Goal: Task Accomplishment & Management: Manage account settings

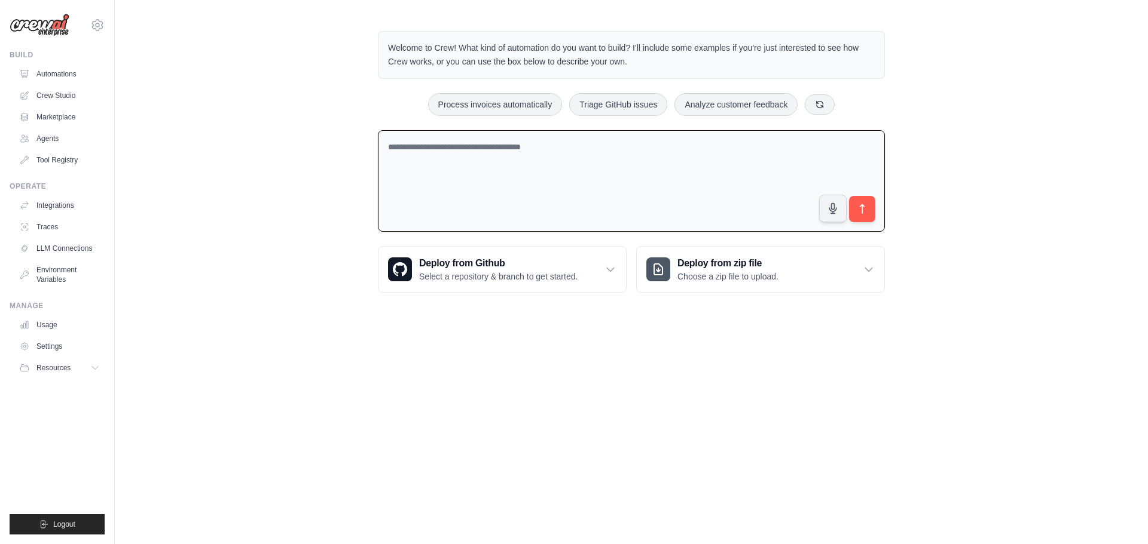
click at [492, 179] on textarea at bounding box center [631, 181] width 507 height 102
click at [50, 78] on link "Automations" at bounding box center [61, 74] width 90 height 19
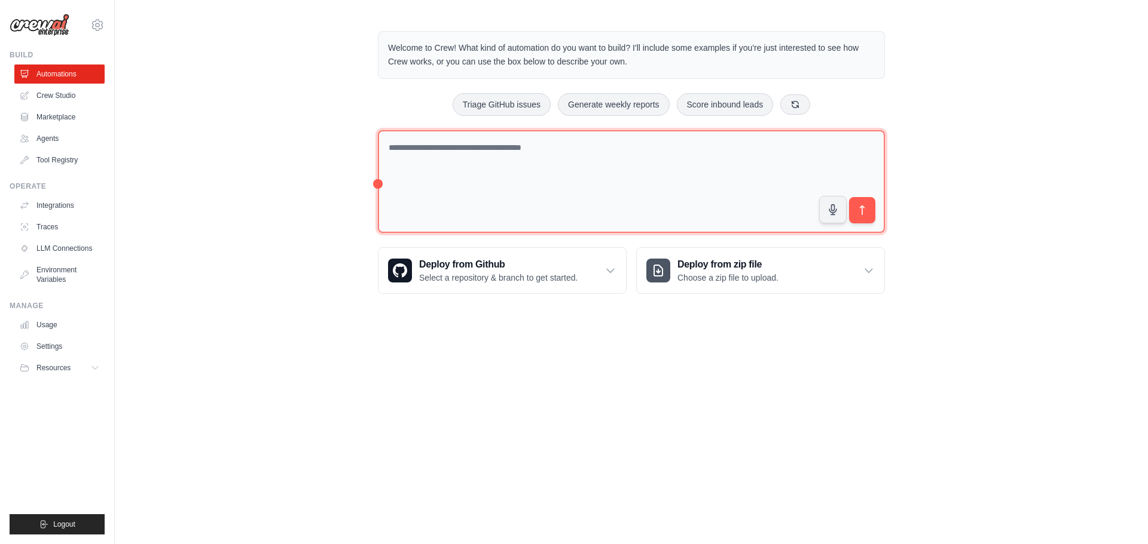
click at [454, 150] on textarea at bounding box center [631, 181] width 507 height 103
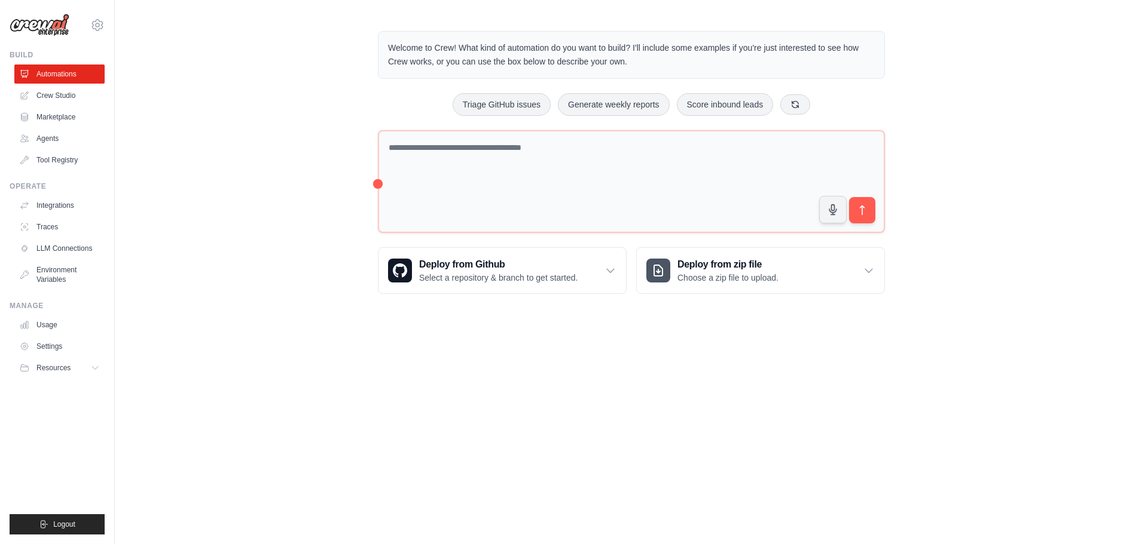
click at [377, 181] on div "Welcome to Crew! What kind of automation do you want to build? I'll include som…" at bounding box center [631, 162] width 536 height 301
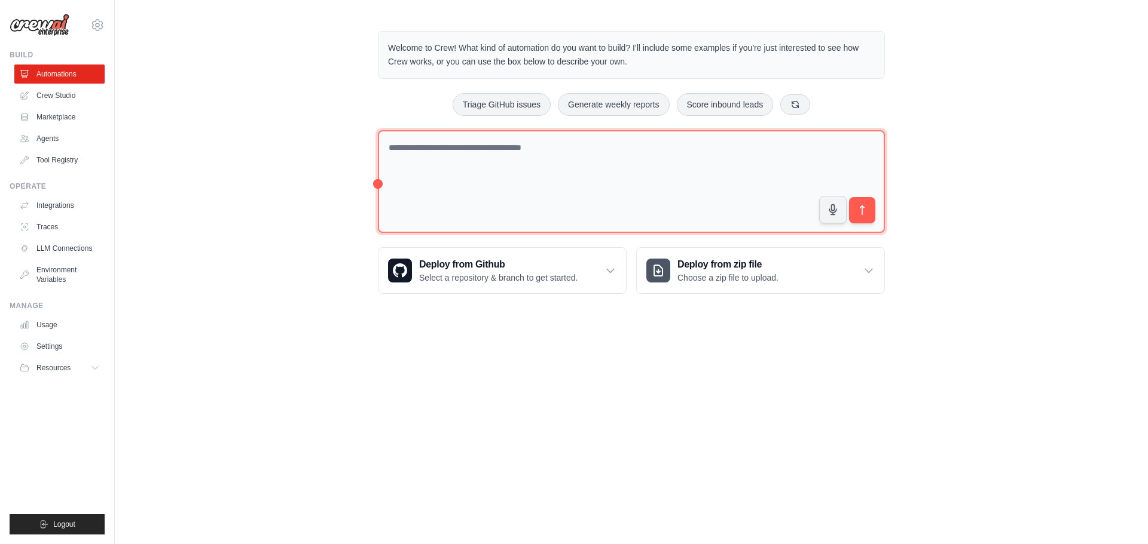
click at [440, 143] on textarea at bounding box center [631, 181] width 507 height 103
type textarea "**********"
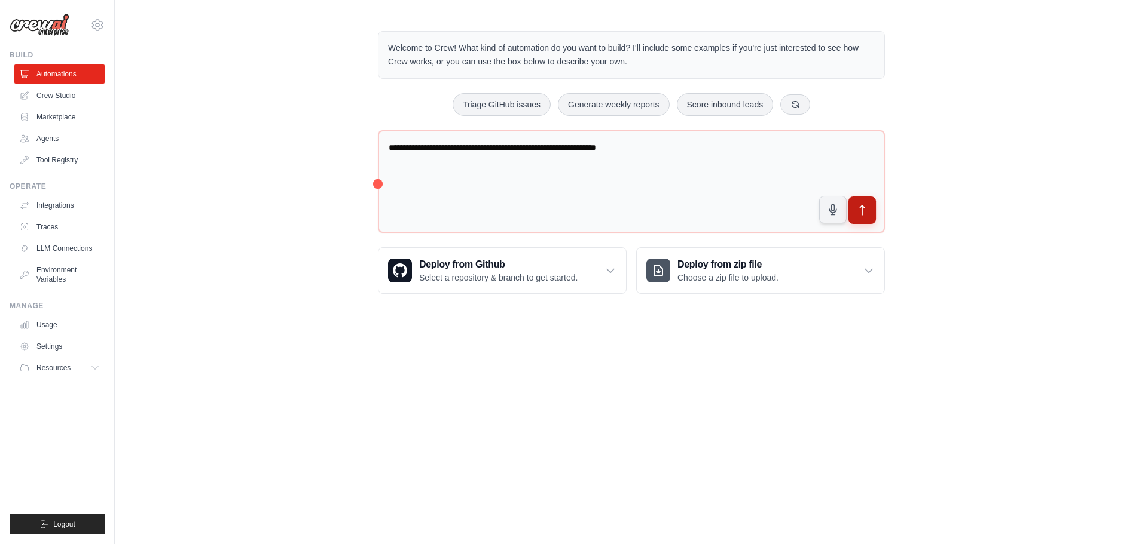
click at [870, 210] on button "submit" at bounding box center [861, 210] width 27 height 27
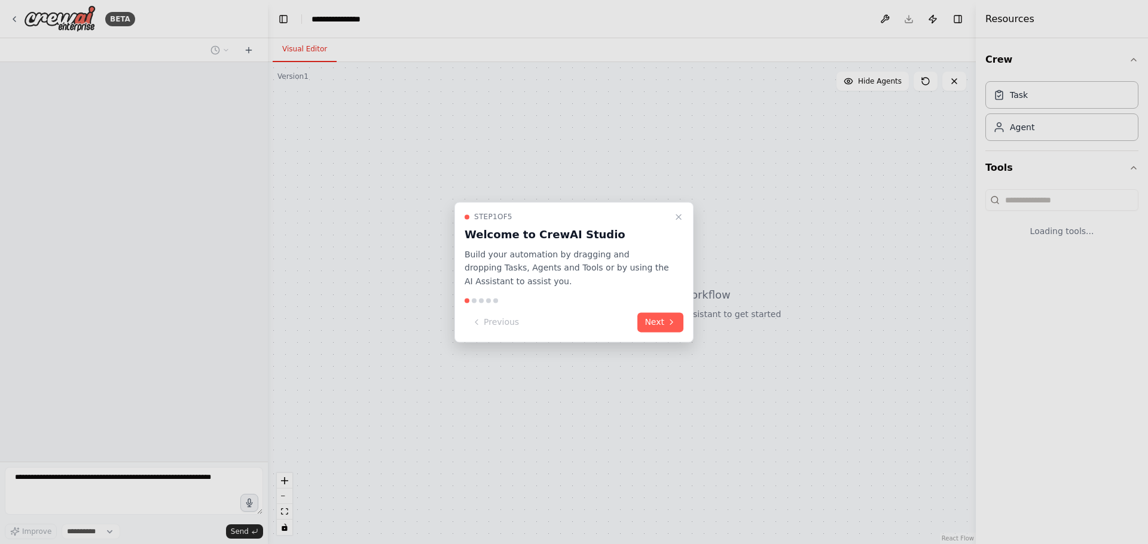
select select "****"
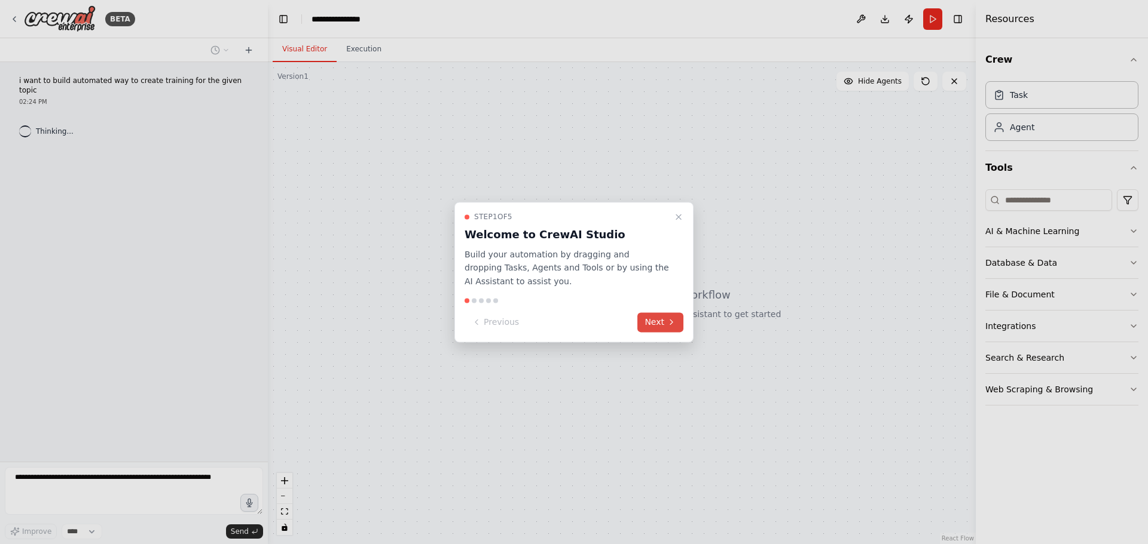
click at [660, 322] on button "Next" at bounding box center [660, 323] width 46 height 20
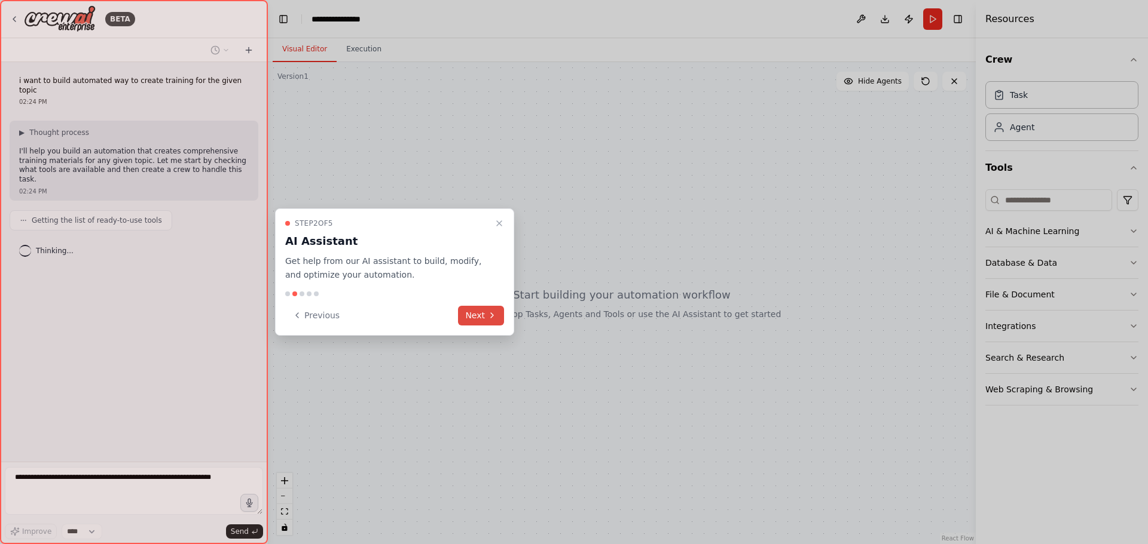
click at [486, 308] on button "Next" at bounding box center [481, 316] width 46 height 20
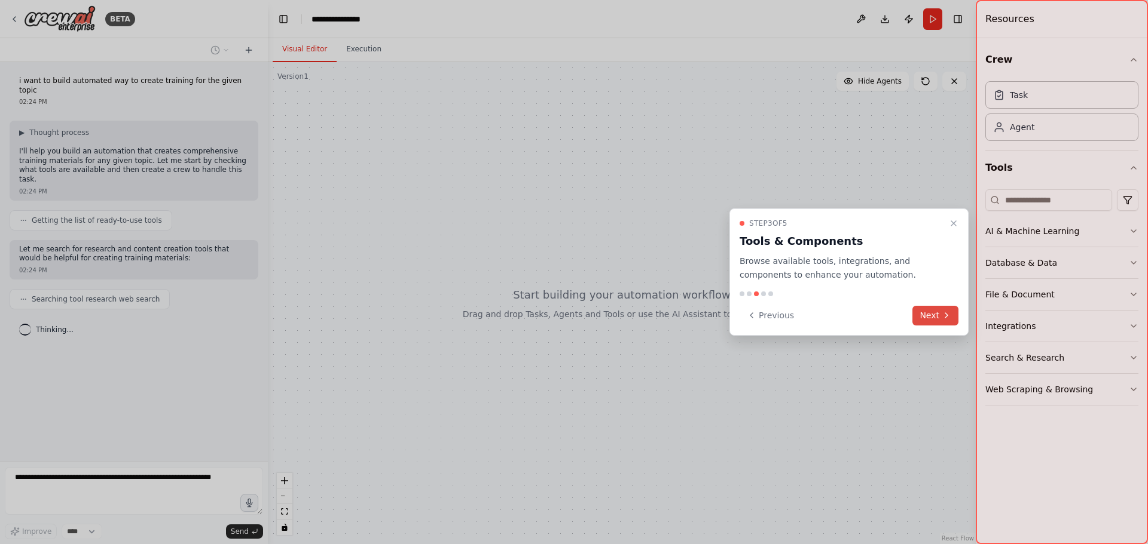
click at [936, 316] on button "Next" at bounding box center [935, 316] width 46 height 20
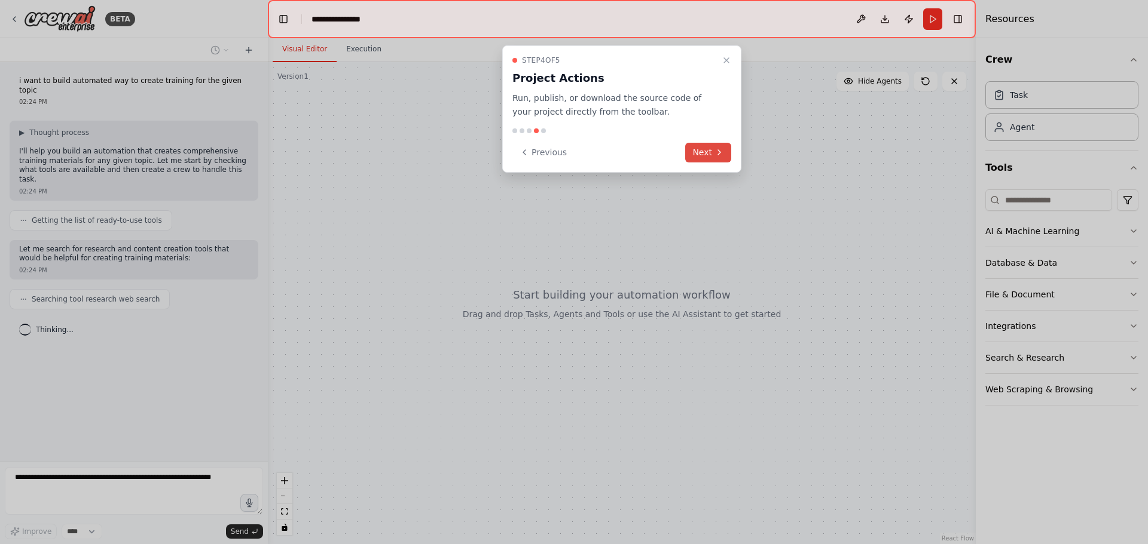
click at [704, 153] on button "Next" at bounding box center [708, 153] width 46 height 20
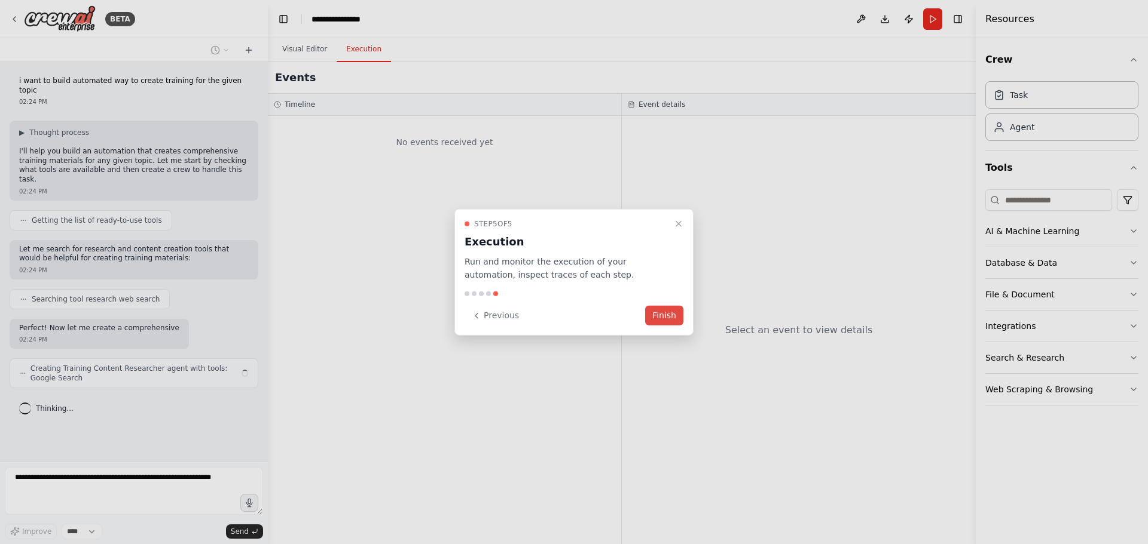
click at [662, 316] on button "Finish" at bounding box center [664, 316] width 38 height 20
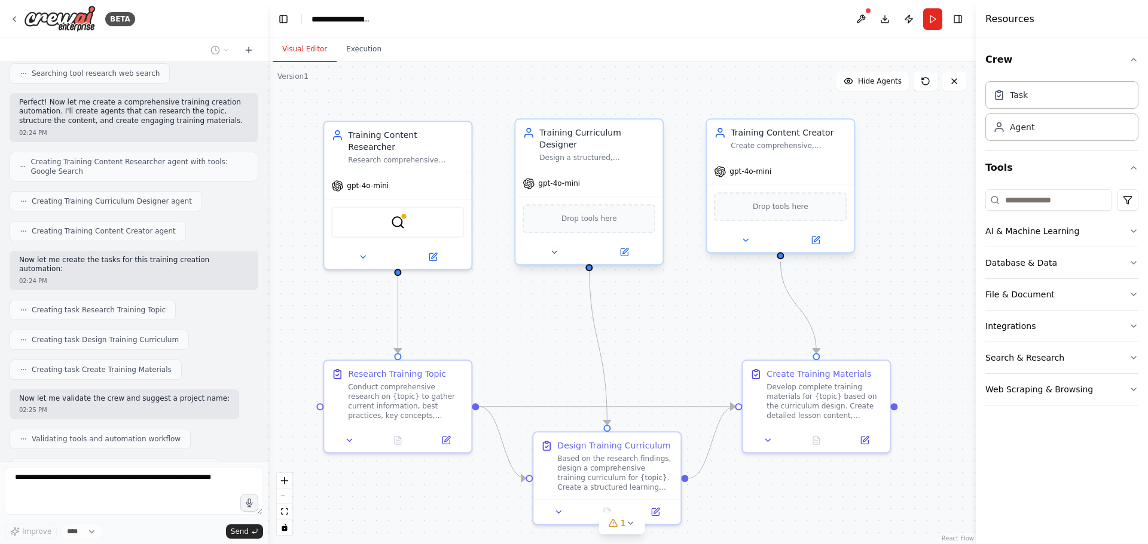
scroll to position [256, 0]
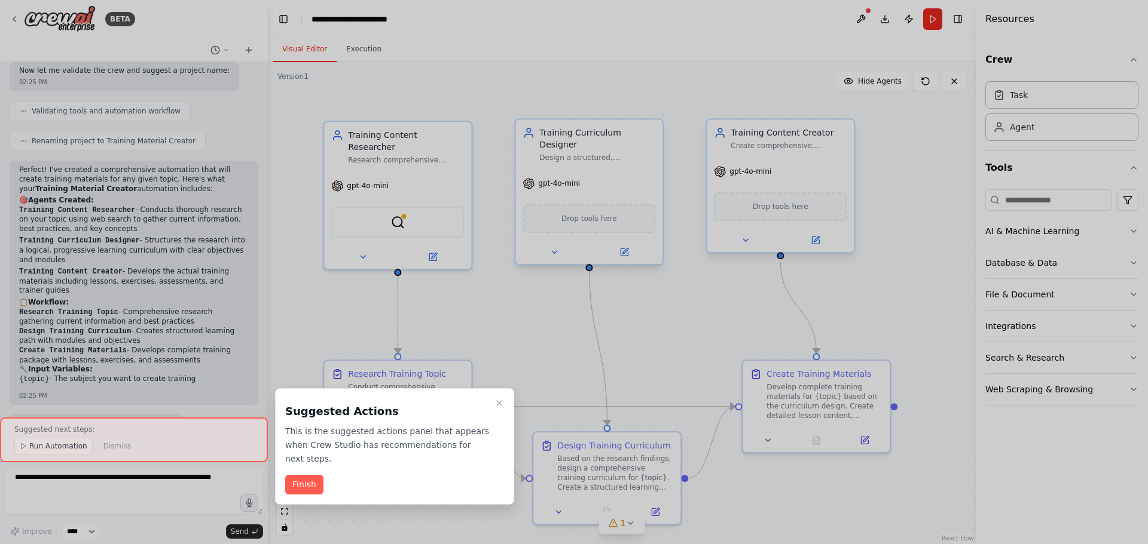
click at [304, 475] on button "Finish" at bounding box center [304, 485] width 38 height 20
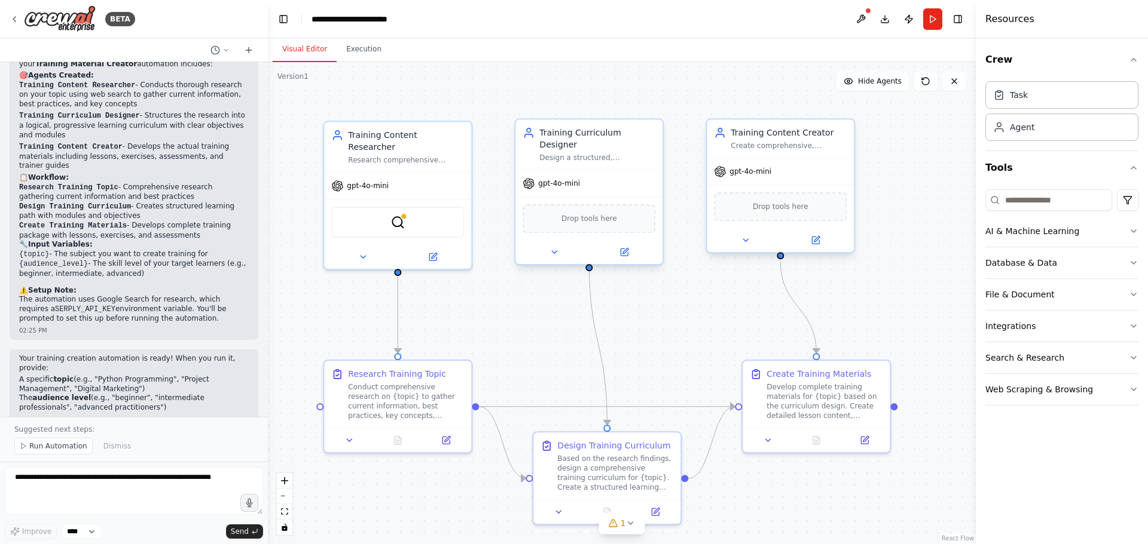
scroll to position [688, 0]
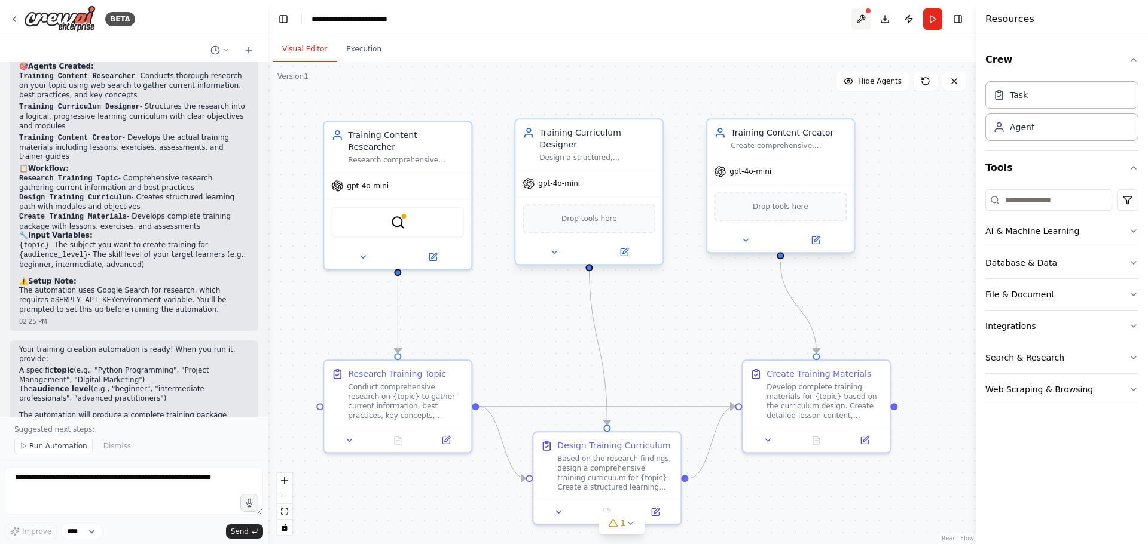
click at [862, 16] on button at bounding box center [860, 19] width 19 height 22
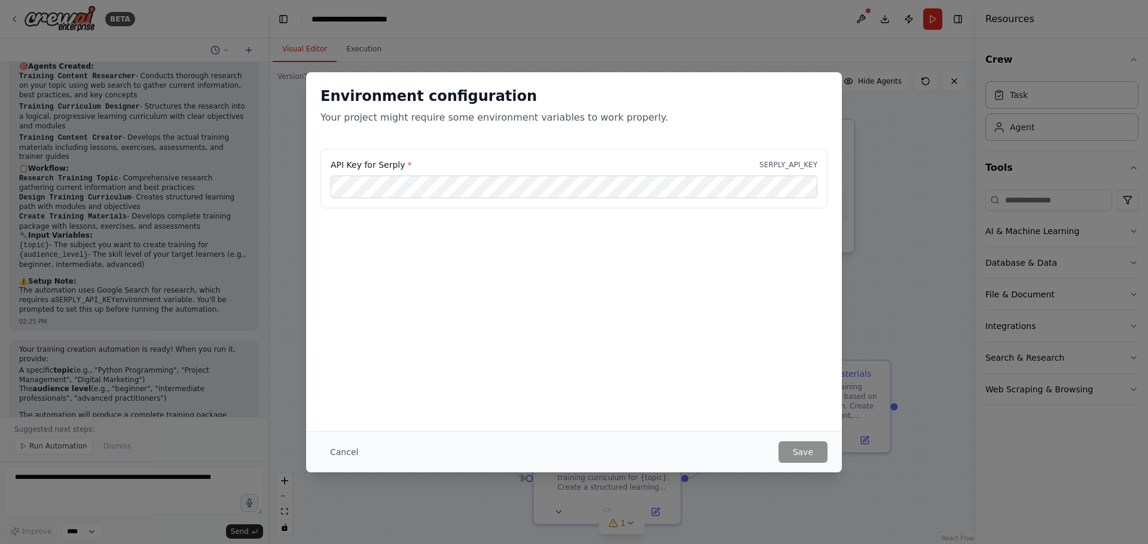
click at [923, 235] on div "Environment configuration Your project might require some environment variables…" at bounding box center [574, 272] width 1148 height 544
click at [381, 48] on div "Environment configuration Your project might require some environment variables…" at bounding box center [574, 272] width 1148 height 544
click at [337, 449] on button "Cancel" at bounding box center [343, 453] width 47 height 22
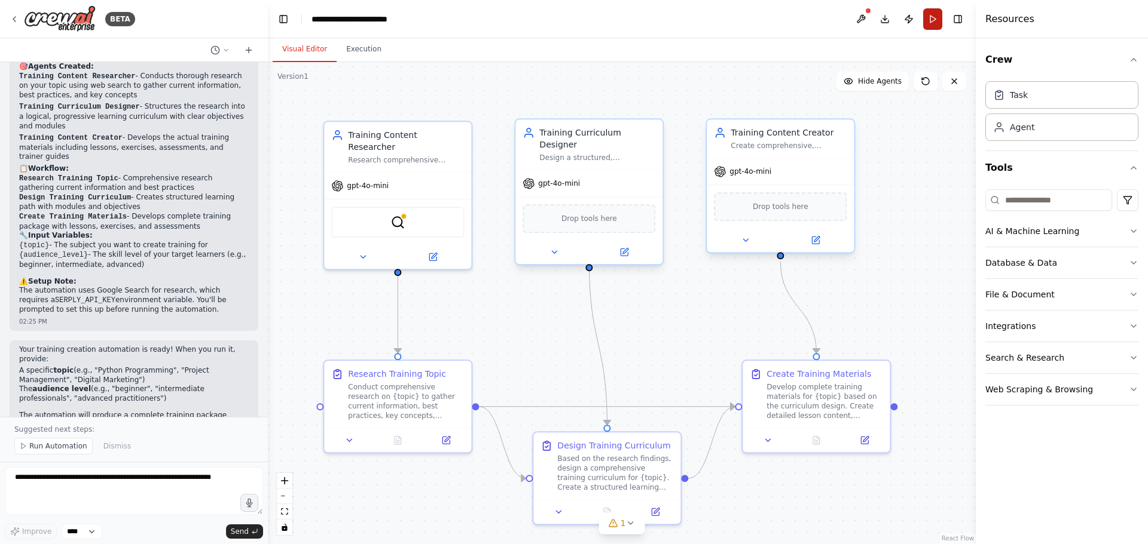
click at [936, 17] on button "Run" at bounding box center [932, 19] width 19 height 22
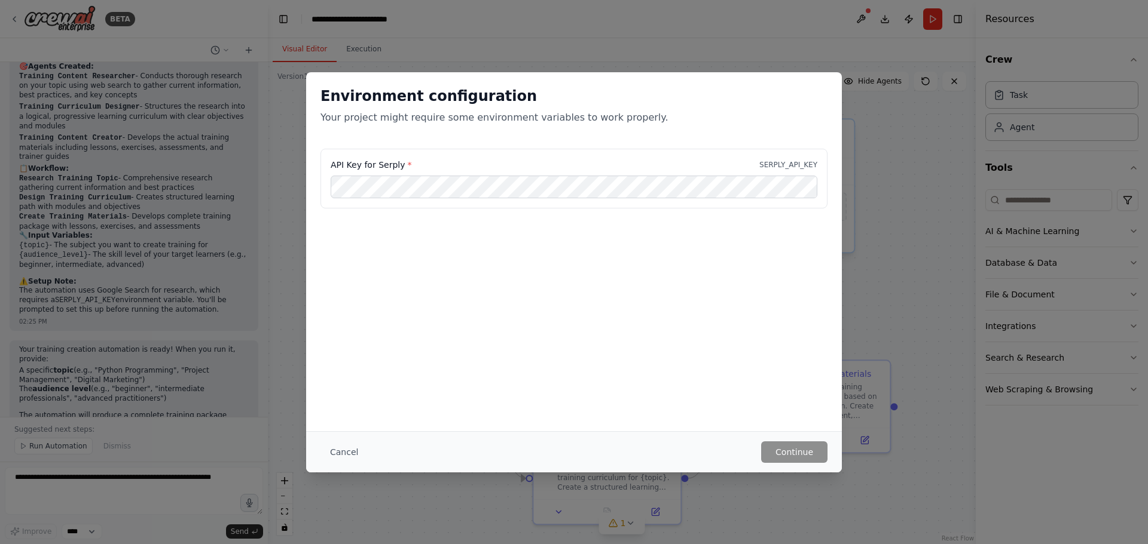
click at [921, 123] on div "Environment configuration Your project might require some environment variables…" at bounding box center [574, 272] width 1148 height 544
click at [374, 50] on div "Environment configuration Your project might require some environment variables…" at bounding box center [574, 272] width 1148 height 544
click at [340, 452] on button "Cancel" at bounding box center [343, 453] width 47 height 22
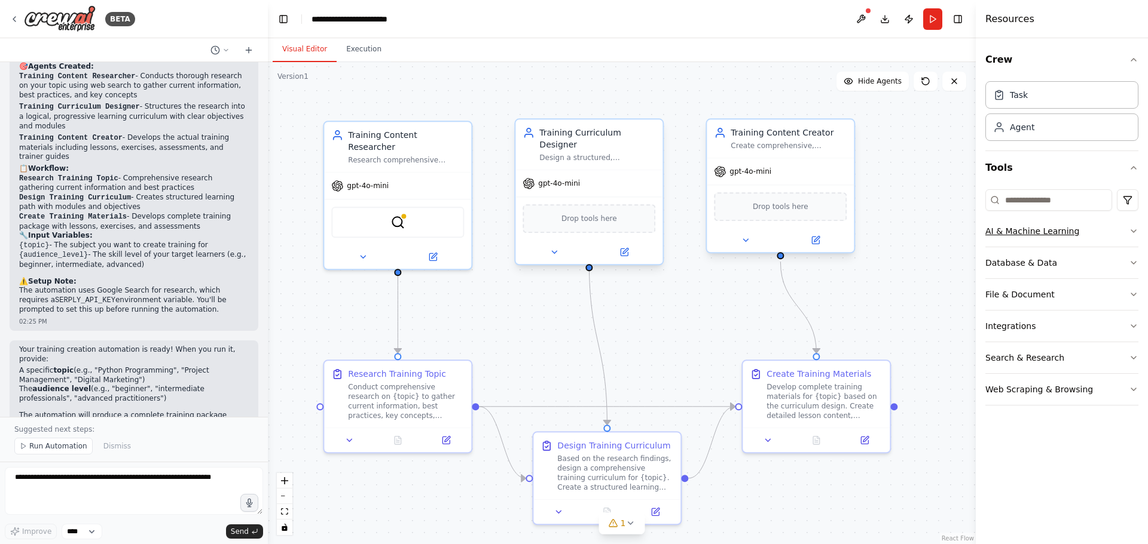
click at [1132, 229] on icon "button" at bounding box center [1133, 232] width 10 height 10
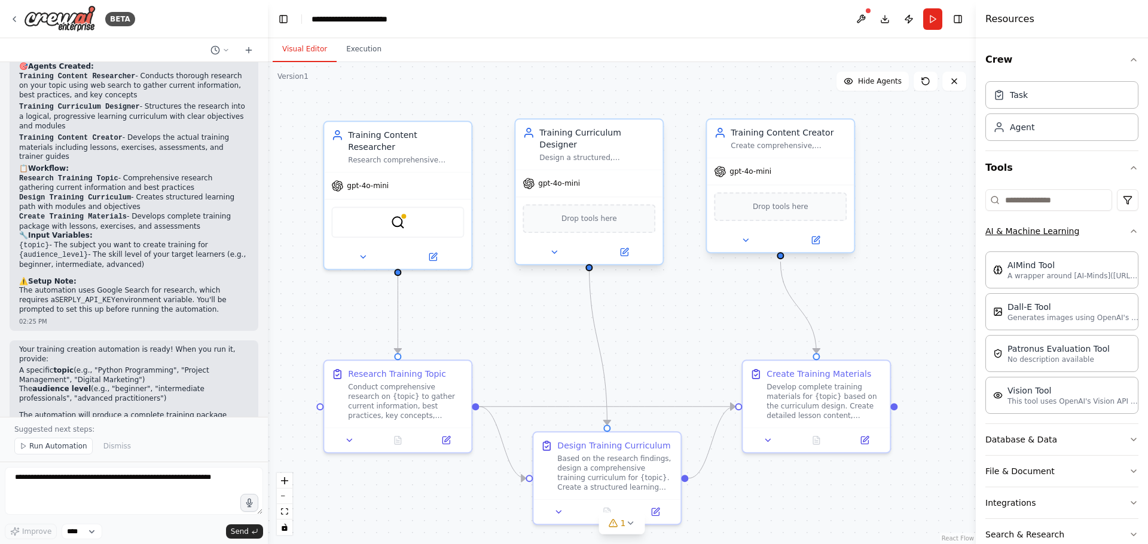
click at [1132, 229] on div "Crew Task Agent Tools AI & Machine Learning AIMind Tool A wrapper around [AI-Mi…" at bounding box center [1061, 291] width 172 height 506
click at [1128, 231] on icon "button" at bounding box center [1133, 232] width 10 height 10
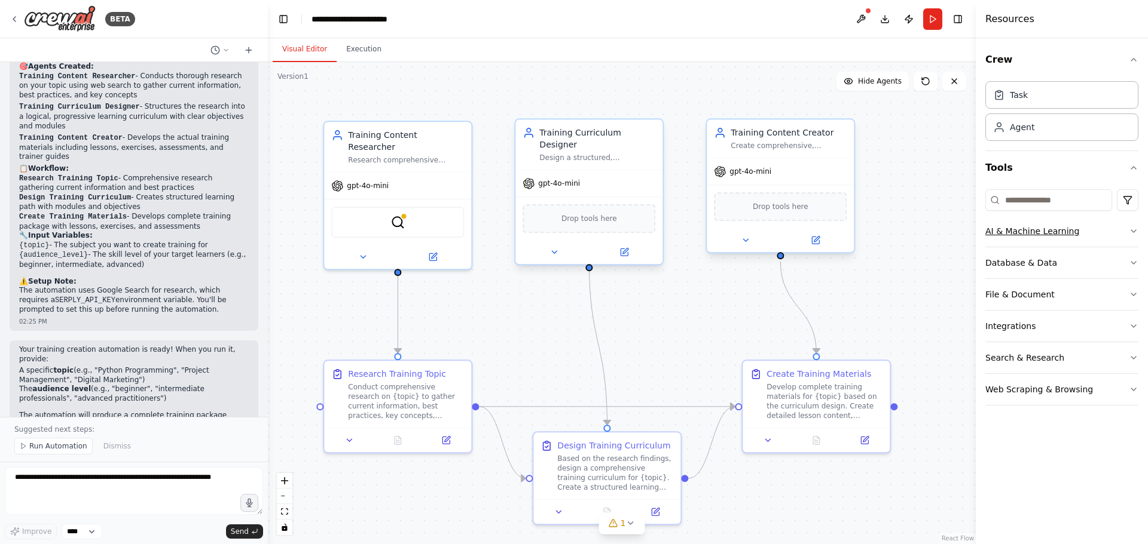
click at [1126, 231] on button "AI & Machine Learning" at bounding box center [1061, 231] width 153 height 31
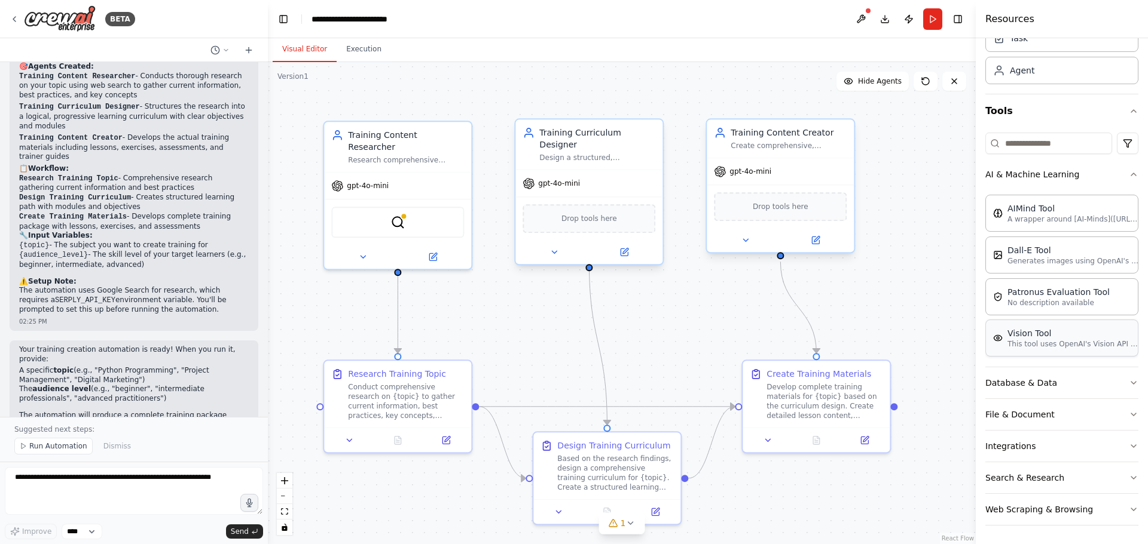
scroll to position [57, 0]
click at [1109, 476] on button "Search & Research" at bounding box center [1061, 477] width 153 height 31
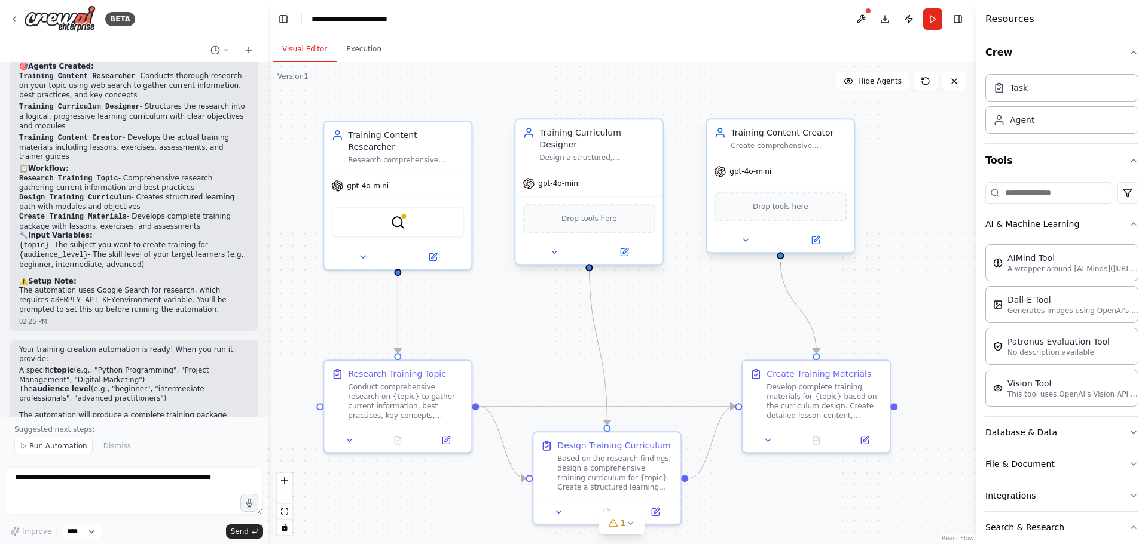
scroll to position [0, 0]
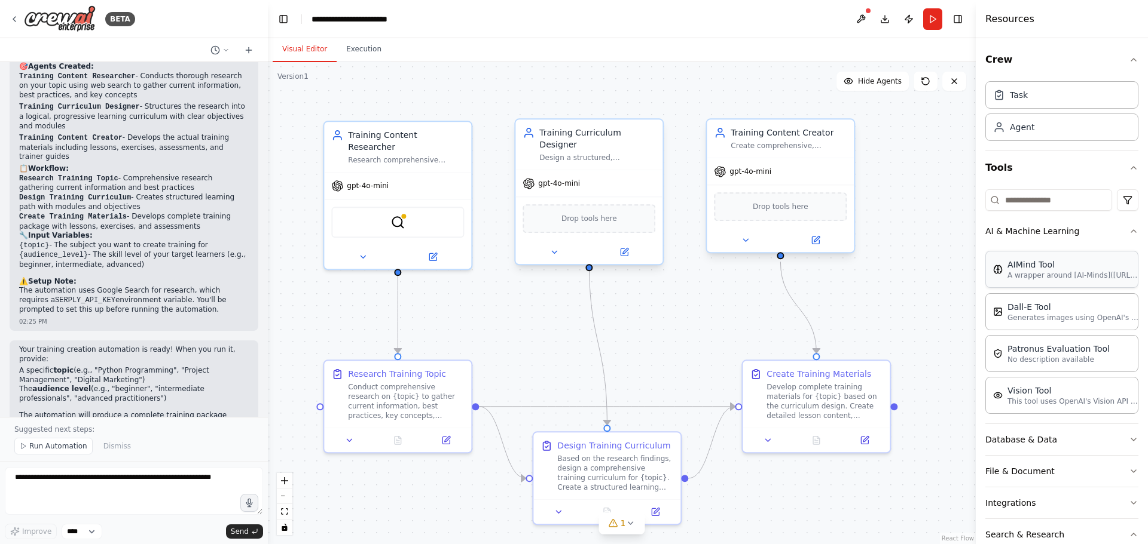
click at [1084, 268] on div "AIMind Tool" at bounding box center [1072, 265] width 131 height 12
click at [62, 480] on textarea at bounding box center [134, 491] width 258 height 48
click at [62, 446] on span "Run Automation" at bounding box center [58, 447] width 58 height 10
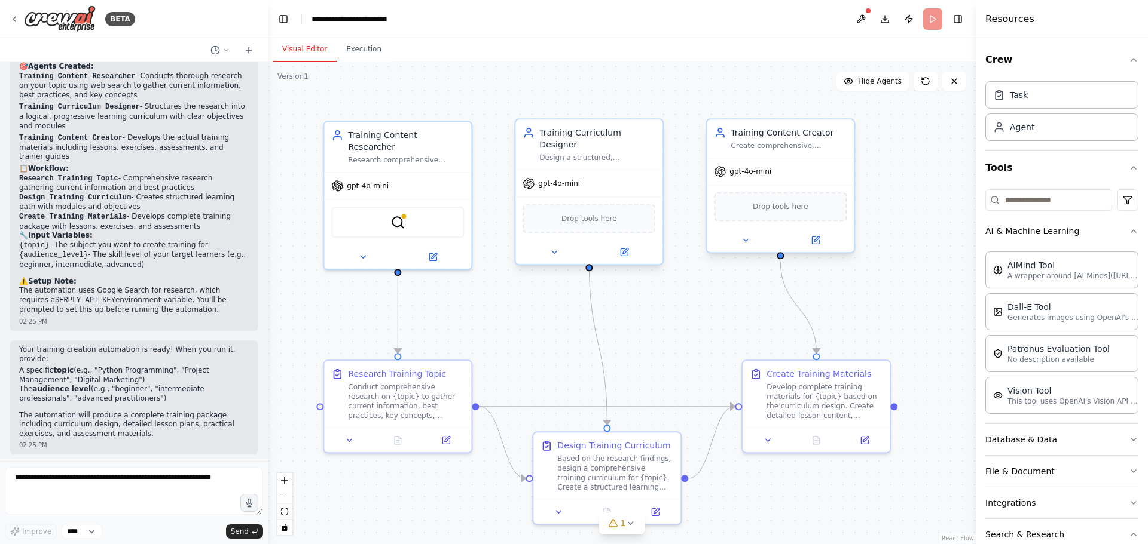
scroll to position [643, 0]
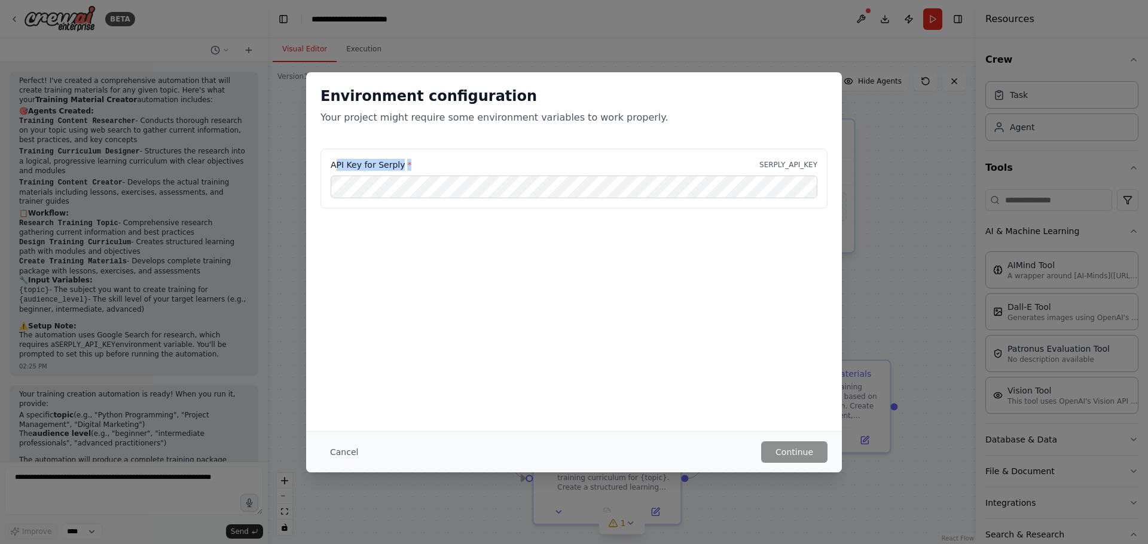
drag, startPoint x: 334, startPoint y: 164, endPoint x: 415, endPoint y: 160, distance: 81.4
click at [415, 160] on div "API Key for Serply * SERPLY_API_KEY" at bounding box center [574, 165] width 486 height 12
copy label "PI Key for Serply *"
click at [108, 471] on div "Environment configuration Your project might require some environment variables…" at bounding box center [574, 272] width 1148 height 544
click at [333, 454] on button "Cancel" at bounding box center [343, 453] width 47 height 22
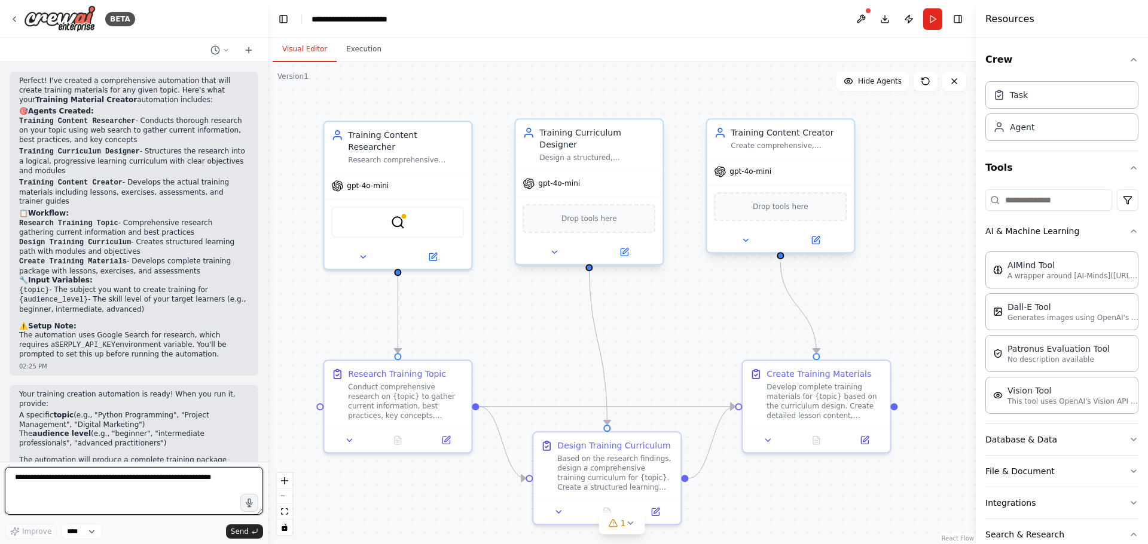
click at [111, 474] on textarea at bounding box center [134, 491] width 258 height 48
paste textarea "**********"
type textarea "**********"
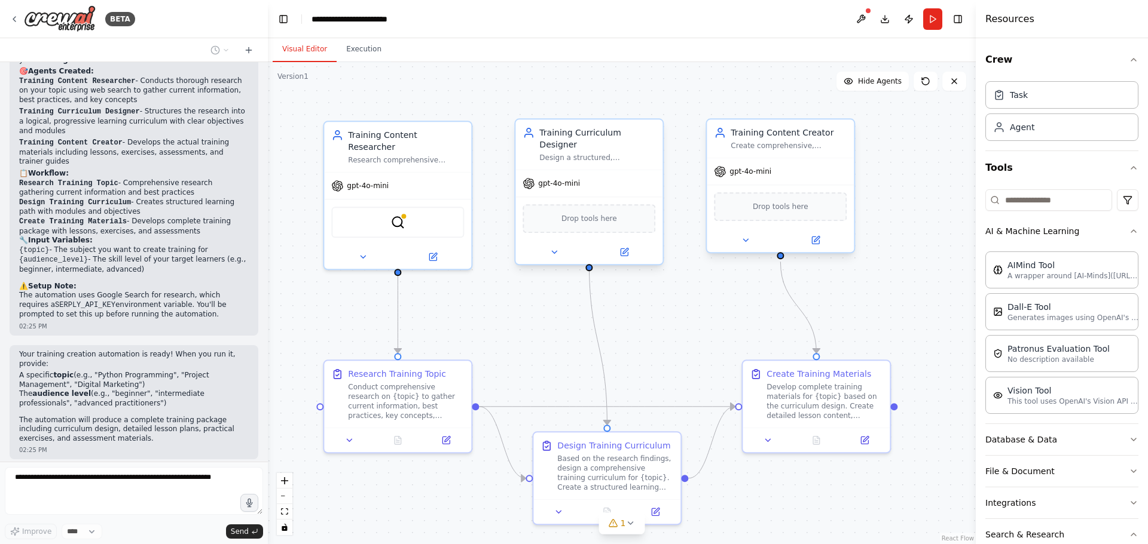
scroll to position [714, 0]
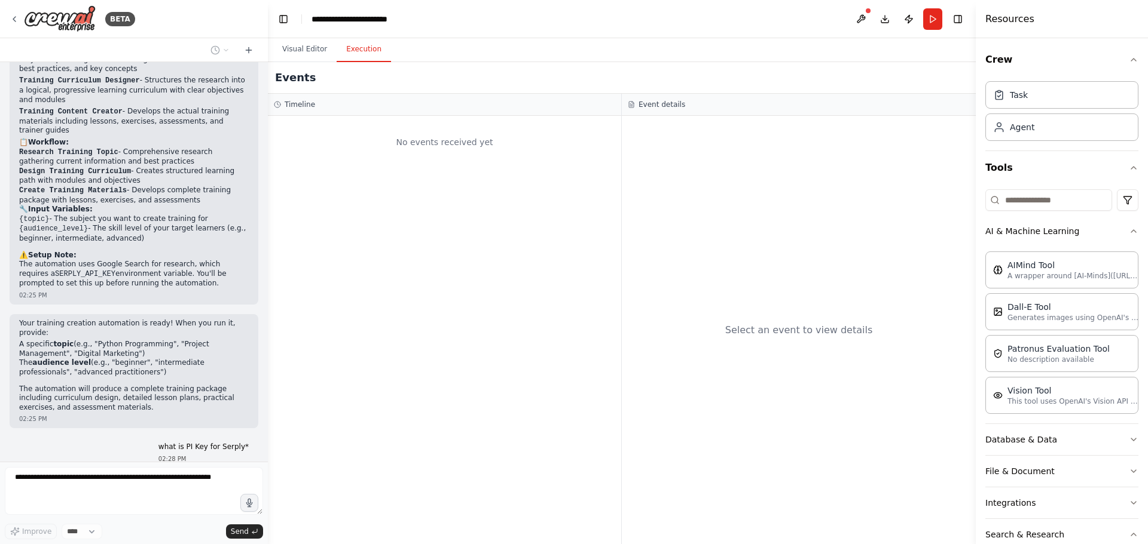
click at [360, 52] on button "Execution" at bounding box center [363, 49] width 54 height 25
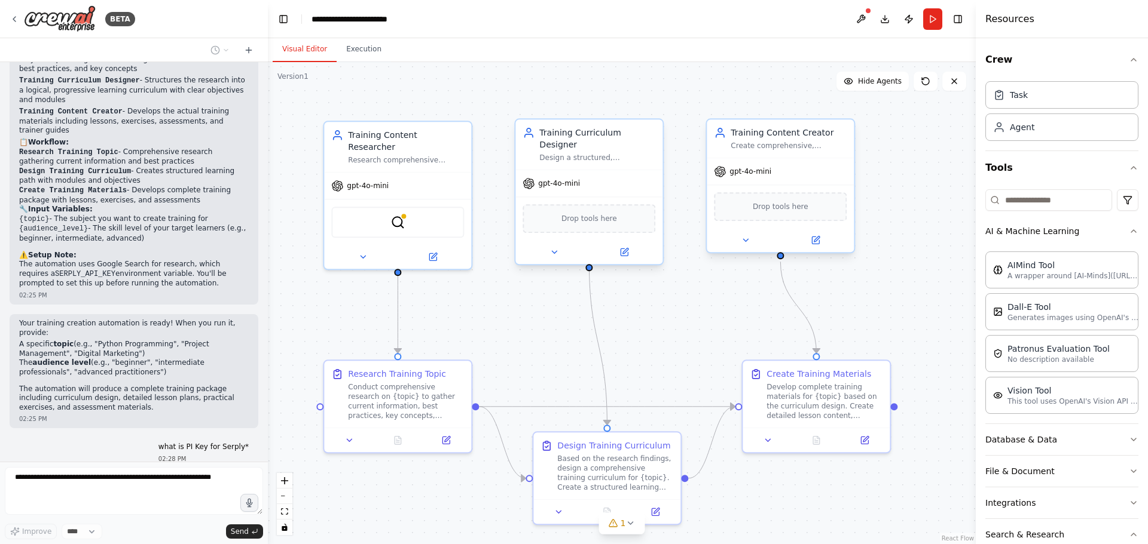
click at [307, 50] on button "Visual Editor" at bounding box center [305, 49] width 64 height 25
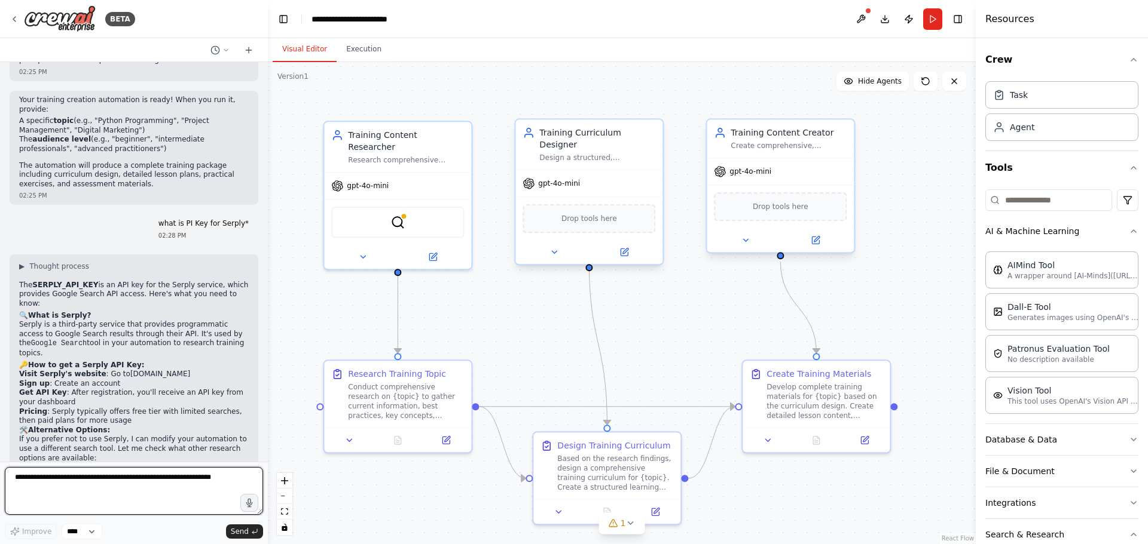
scroll to position [997, 0]
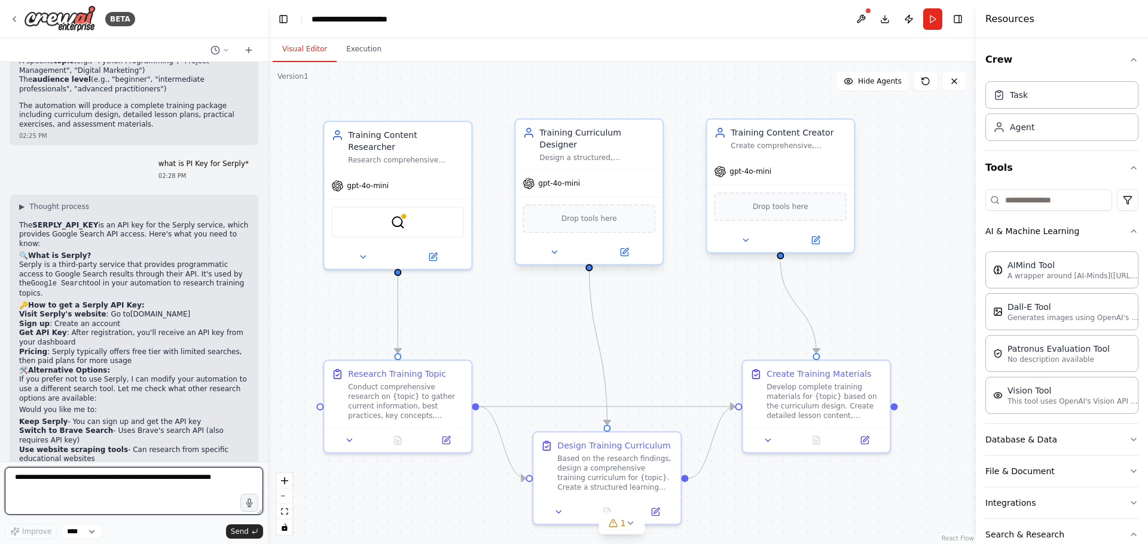
click at [143, 483] on textarea at bounding box center [134, 491] width 258 height 48
type textarea "**********"
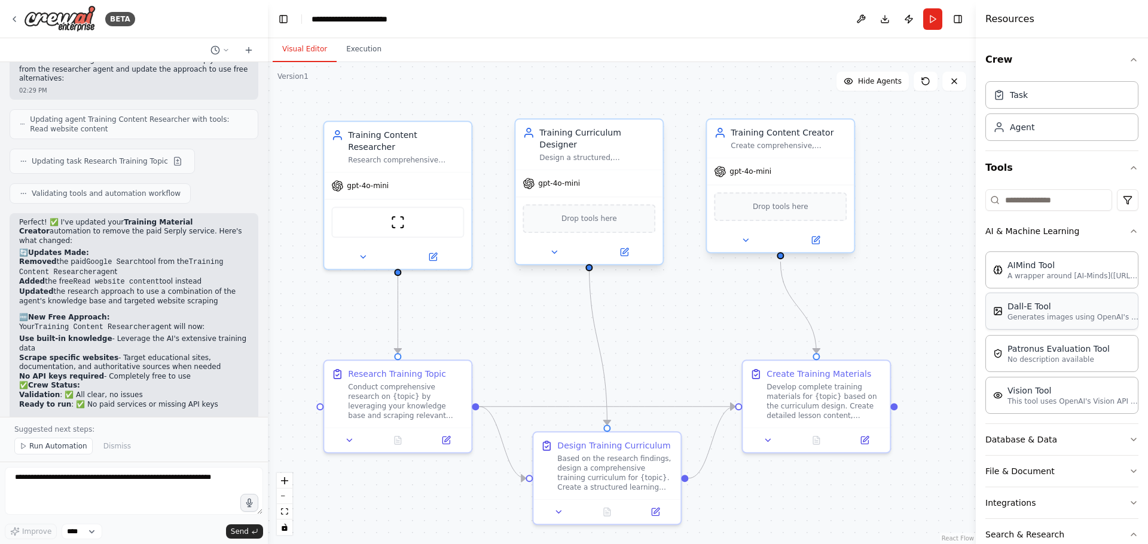
scroll to position [1682, 0]
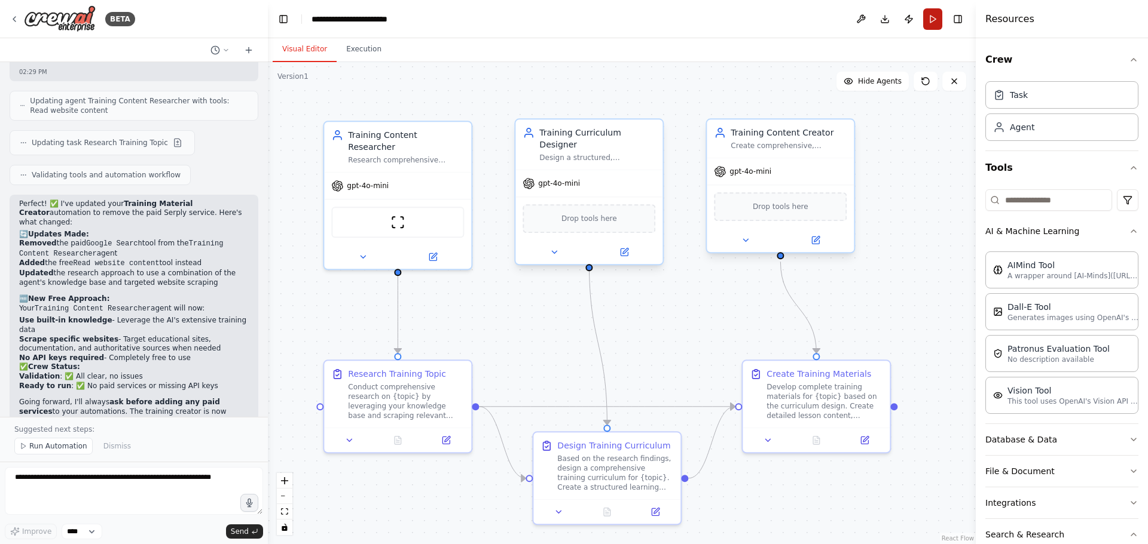
click at [931, 19] on button "Run" at bounding box center [932, 19] width 19 height 22
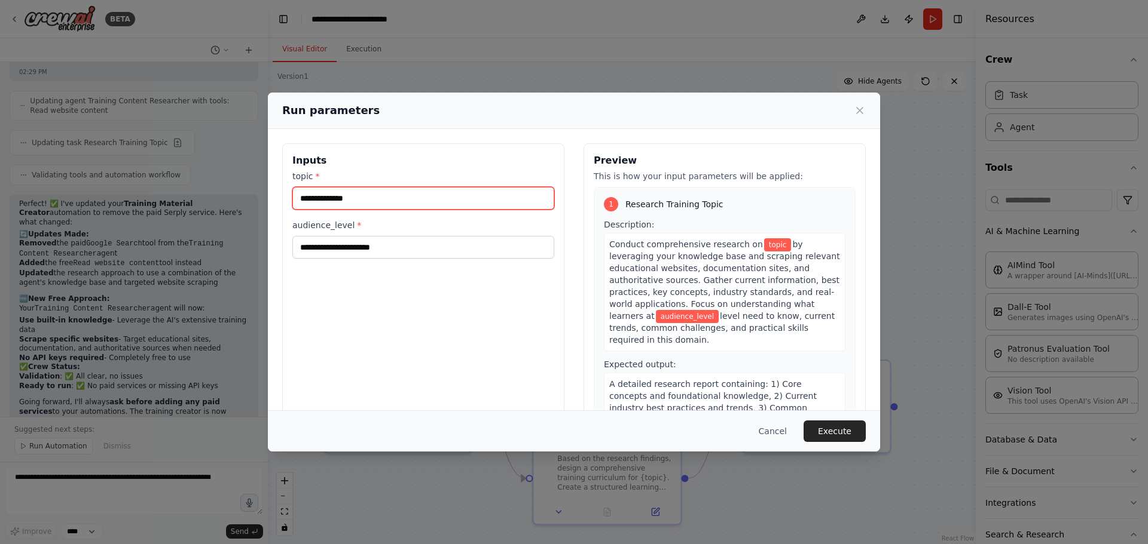
click at [380, 194] on input "topic *" at bounding box center [423, 198] width 262 height 23
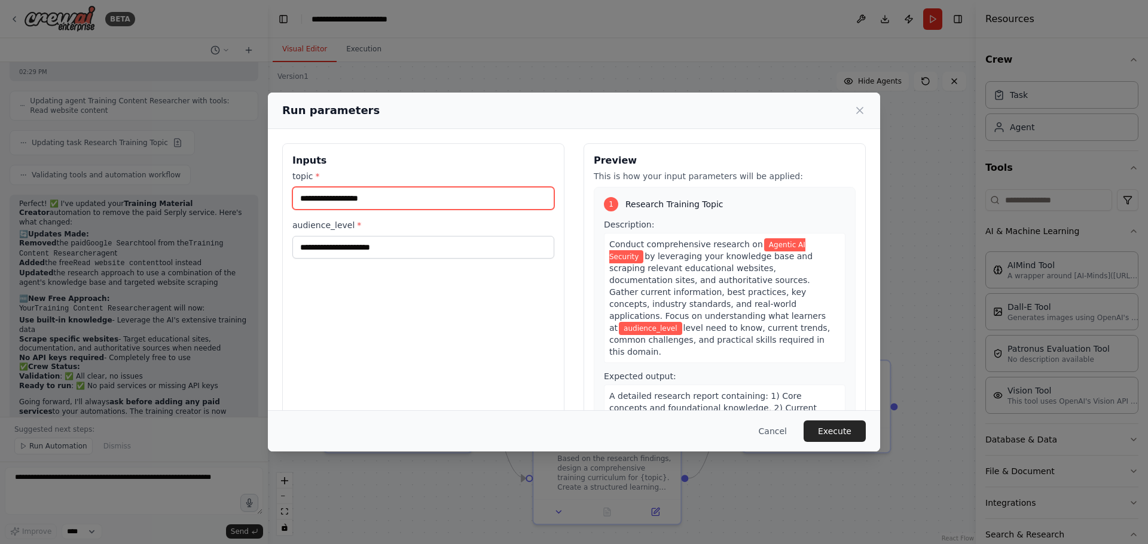
type input "**********"
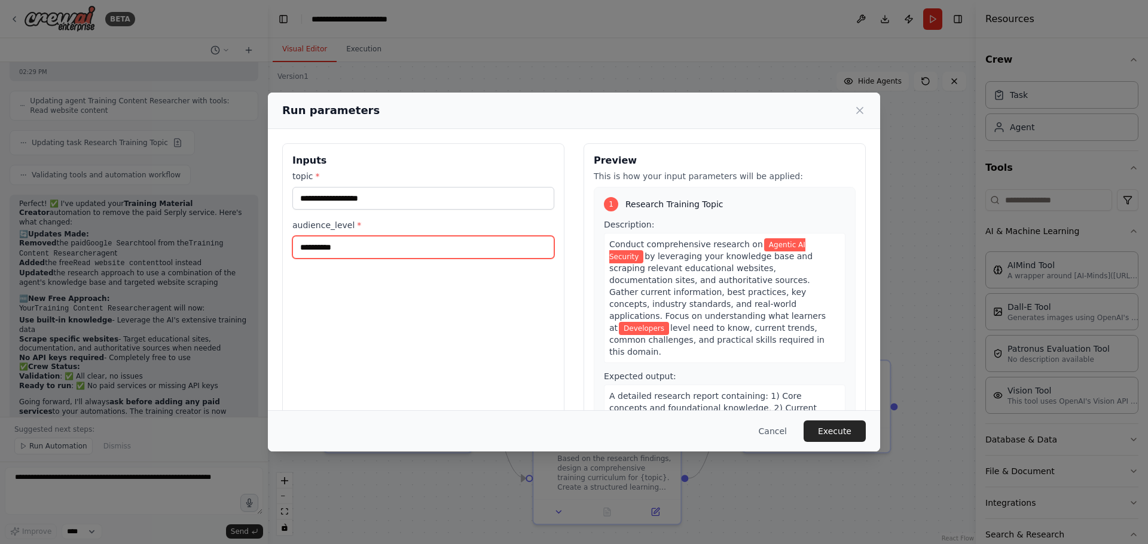
type input "**********"
click at [842, 428] on button "Execute" at bounding box center [834, 432] width 62 height 22
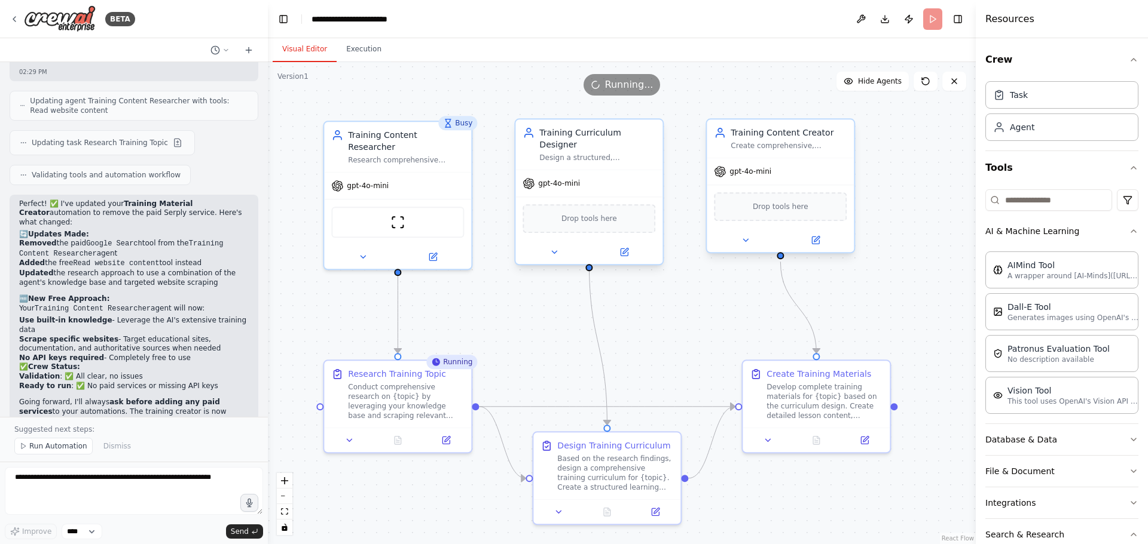
click at [626, 91] on span "Running..." at bounding box center [629, 85] width 48 height 14
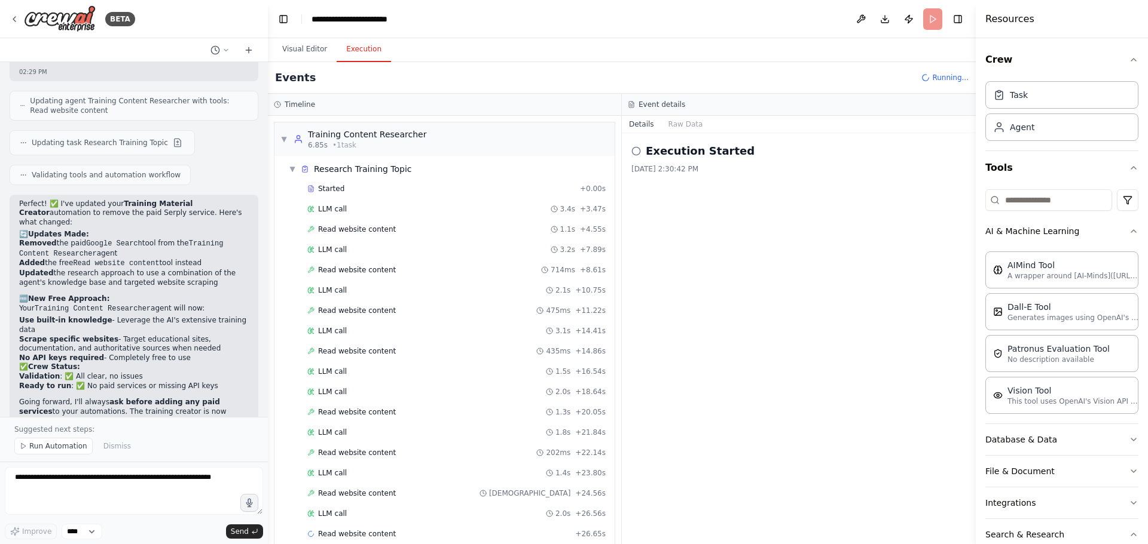
click at [368, 50] on button "Execution" at bounding box center [363, 49] width 54 height 25
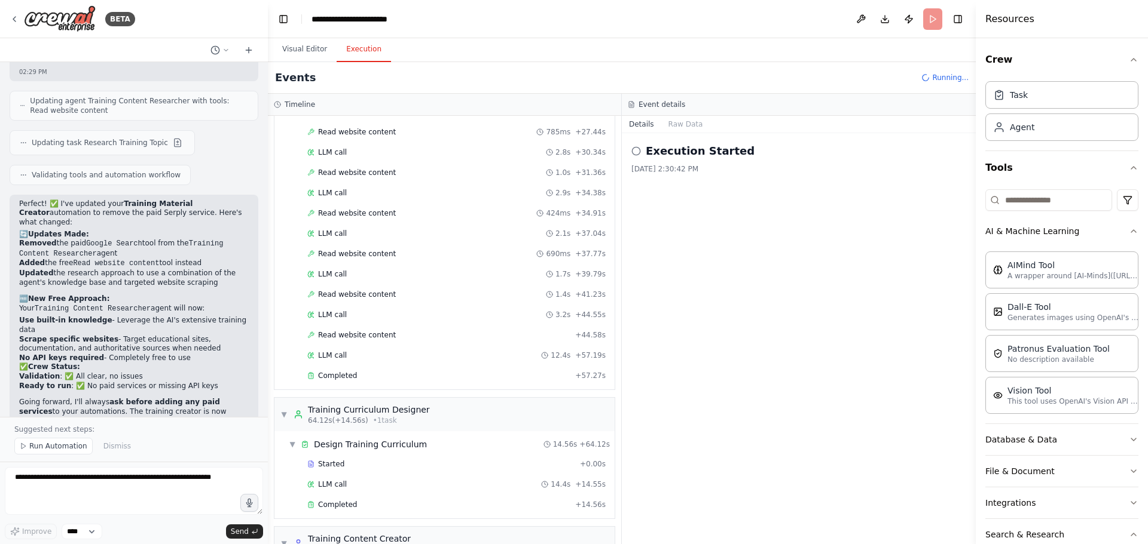
scroll to position [531, 0]
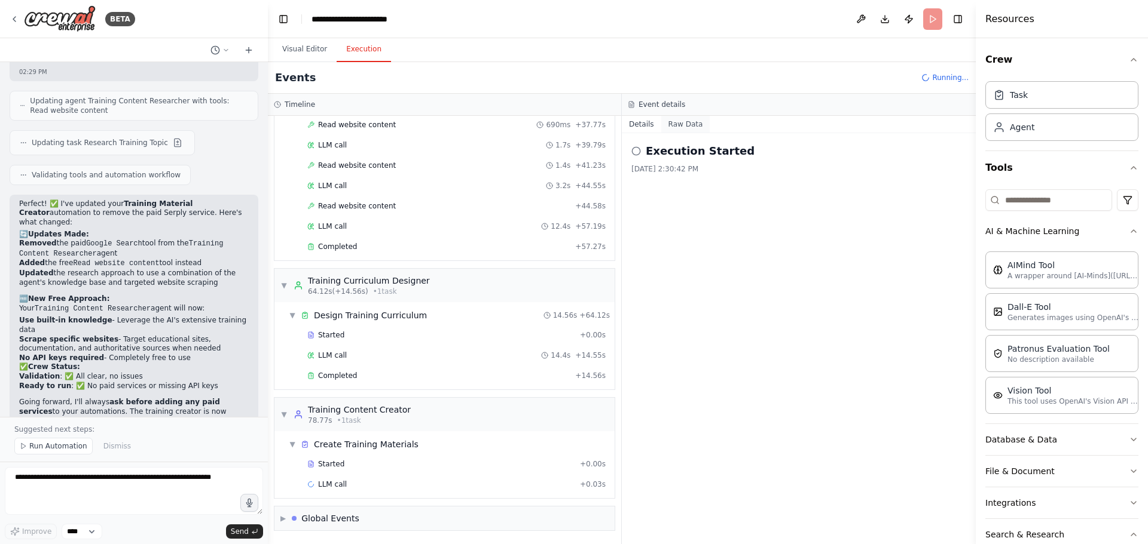
click at [684, 126] on button "Raw Data" at bounding box center [685, 124] width 49 height 17
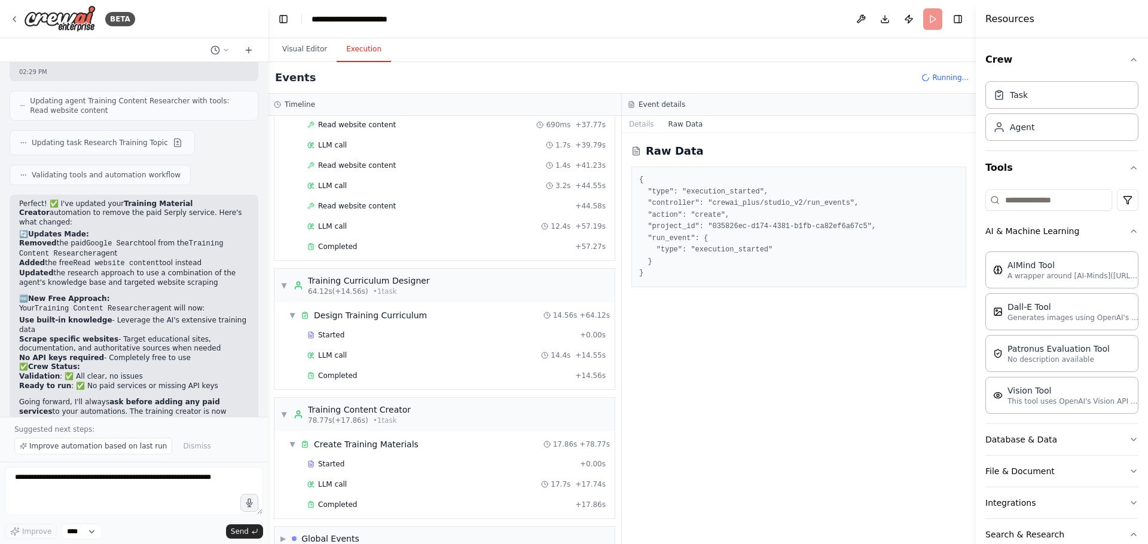
scroll to position [552, 0]
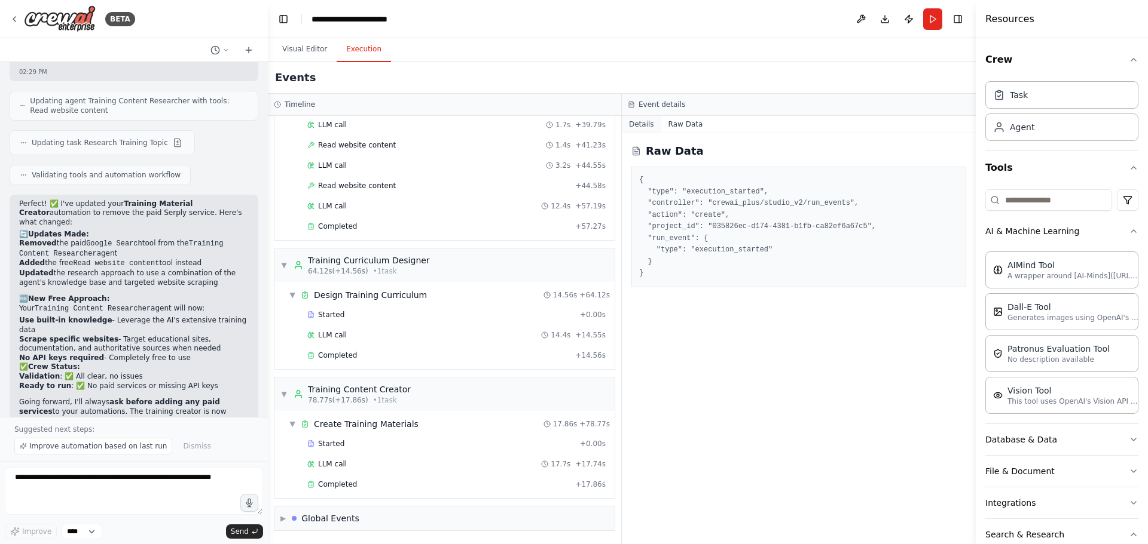
click at [639, 123] on button "Details" at bounding box center [641, 124] width 39 height 17
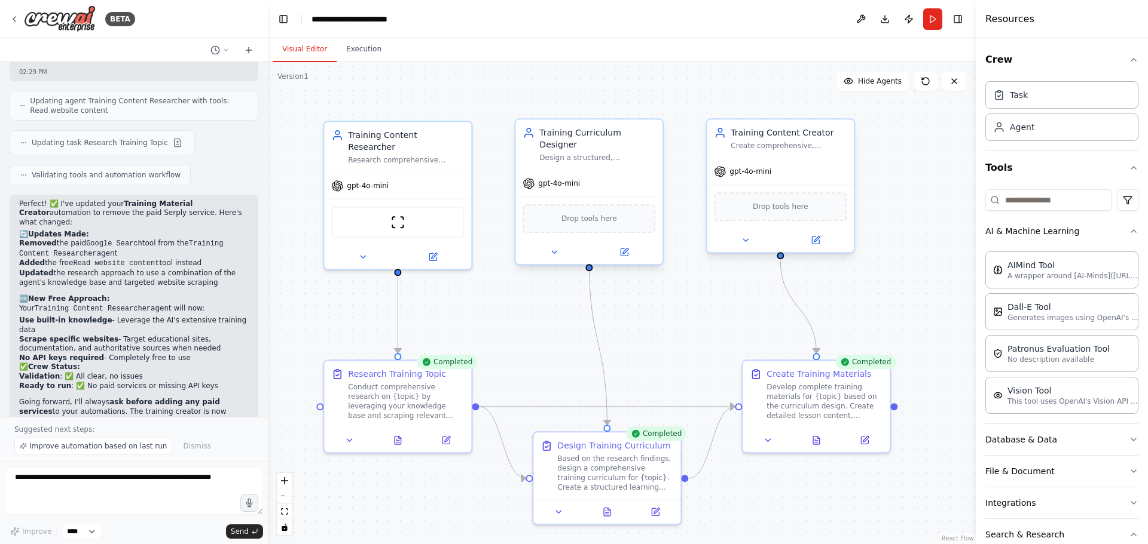
click at [296, 50] on button "Visual Editor" at bounding box center [305, 49] width 64 height 25
click at [832, 404] on div "Develop complete training materials for {topic} based on the curriculum design.…" at bounding box center [824, 399] width 116 height 38
click at [864, 438] on icon at bounding box center [864, 437] width 5 height 5
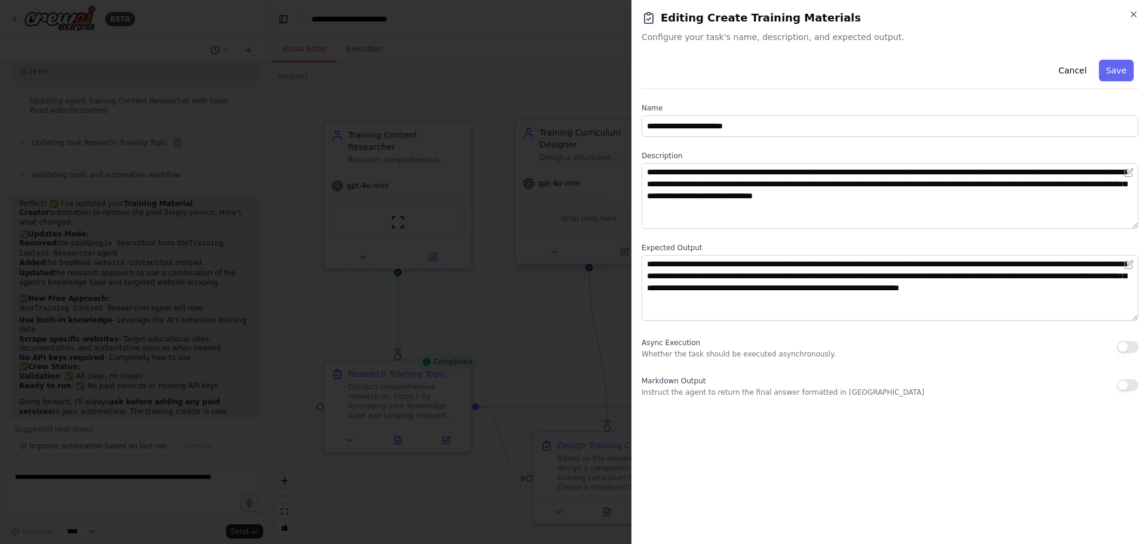
click at [1139, 15] on div "**********" at bounding box center [889, 272] width 516 height 544
click at [1131, 15] on icon "button" at bounding box center [1133, 15] width 10 height 10
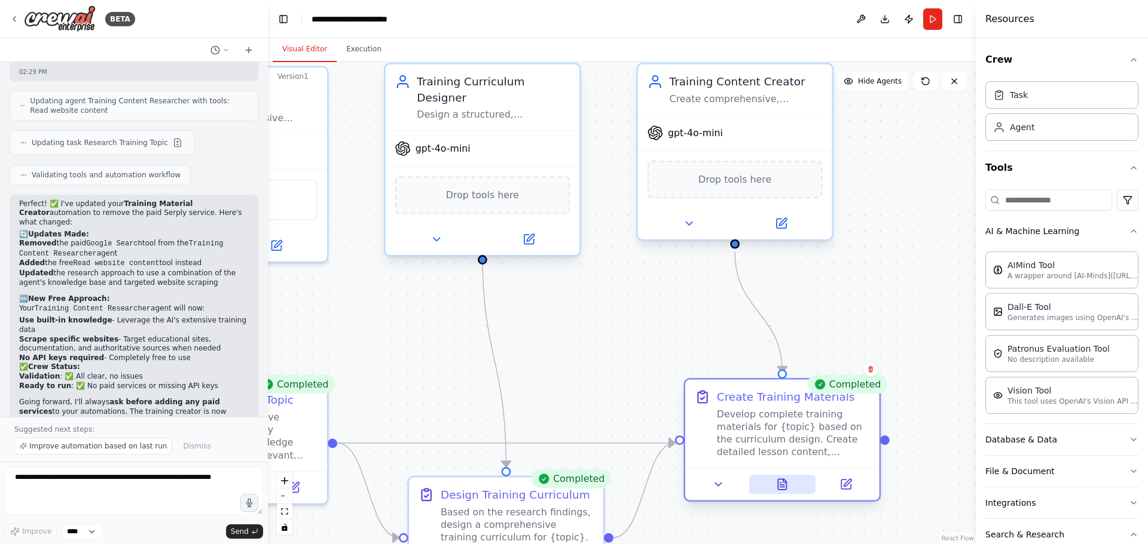
click at [784, 486] on icon at bounding box center [782, 484] width 8 height 11
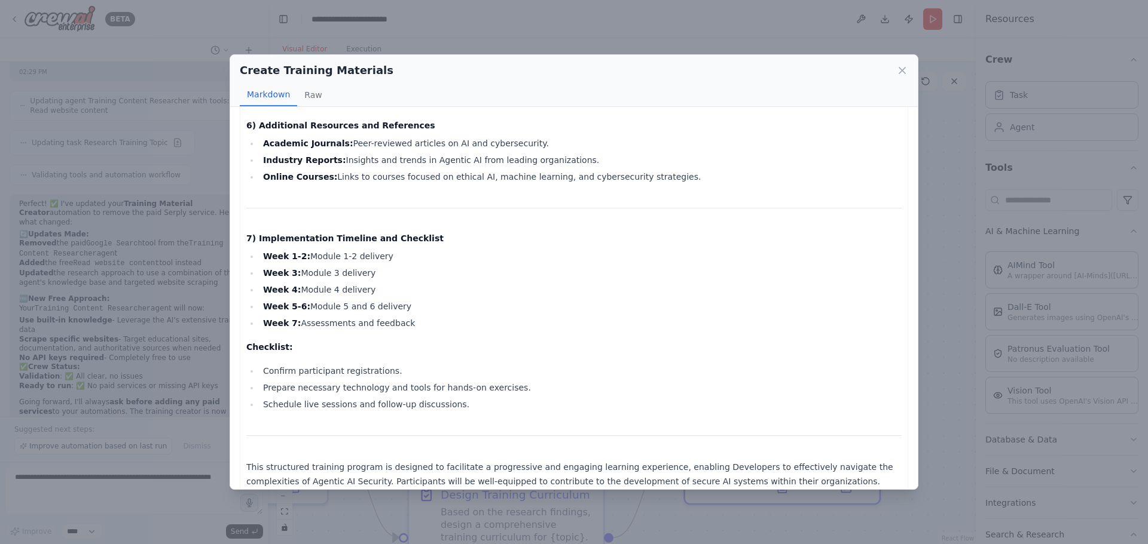
scroll to position [2218, 0]
click at [310, 94] on button "Raw" at bounding box center [313, 95] width 32 height 23
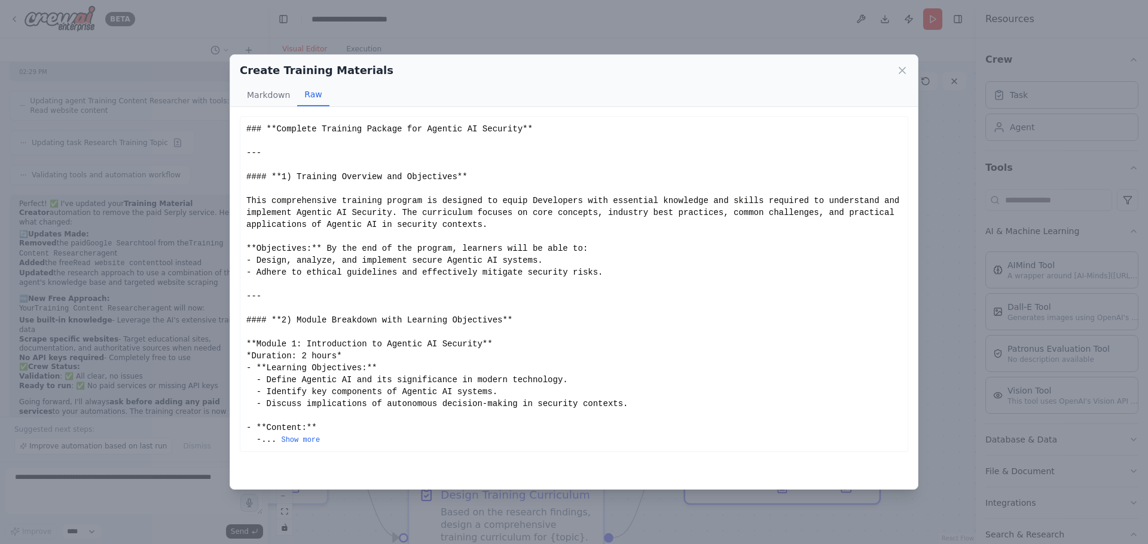
scroll to position [0, 0]
click at [310, 440] on button "Show more" at bounding box center [300, 441] width 39 height 10
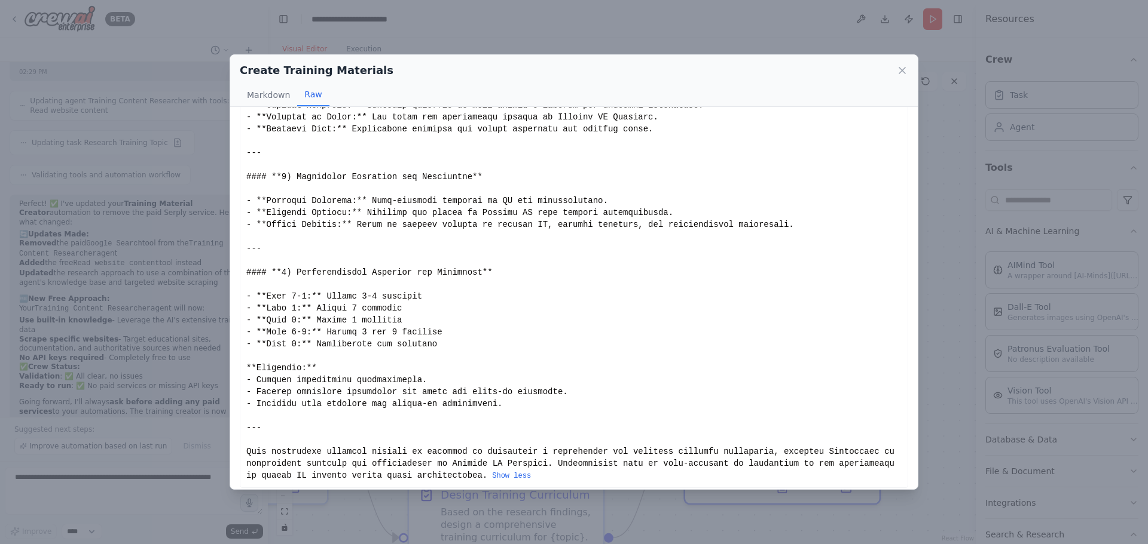
scroll to position [1682, 0]
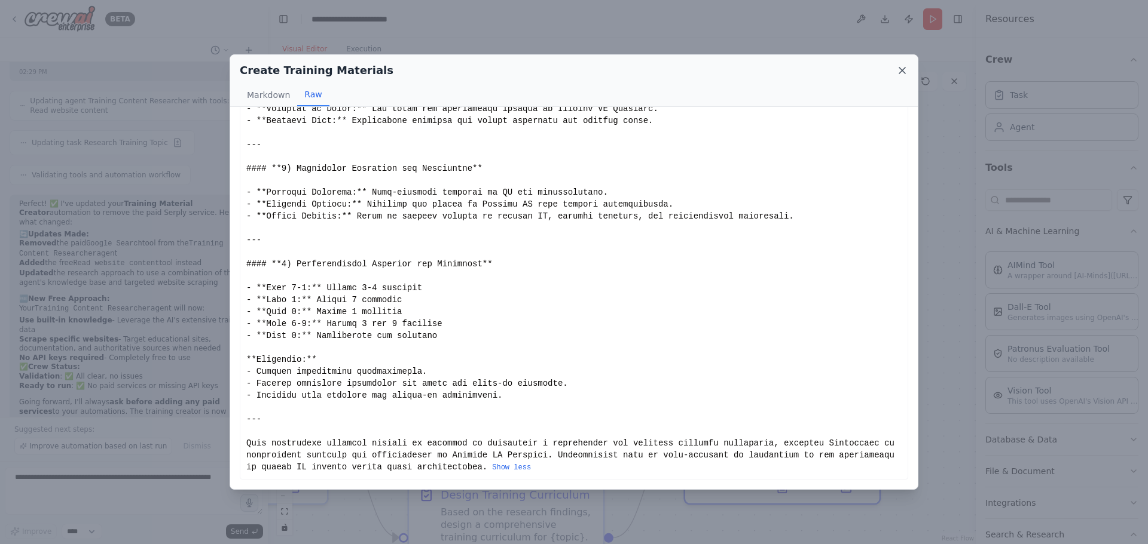
click at [905, 72] on icon at bounding box center [902, 71] width 12 height 12
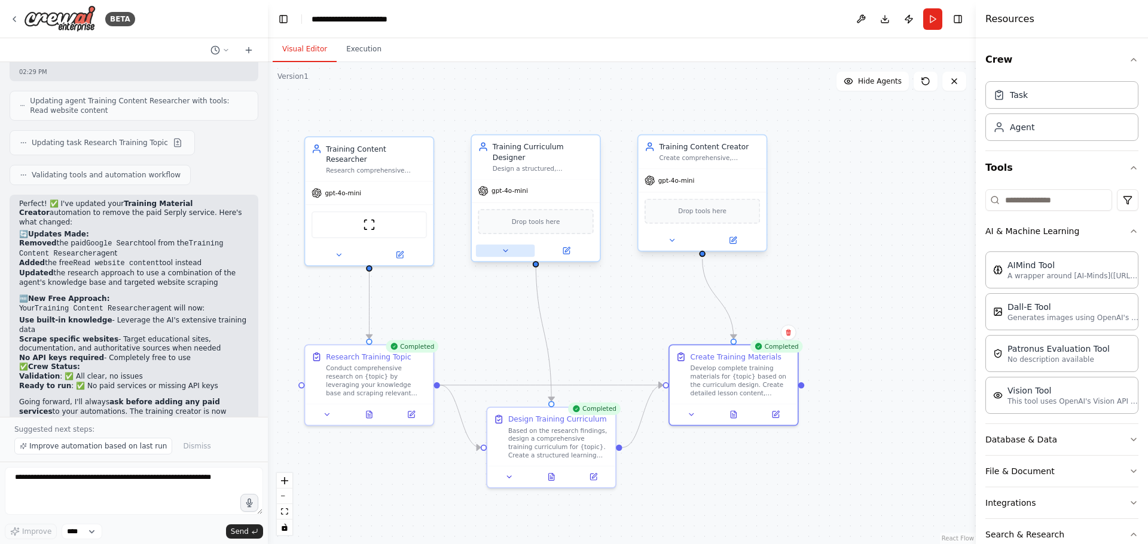
click at [502, 247] on icon at bounding box center [505, 251] width 8 height 8
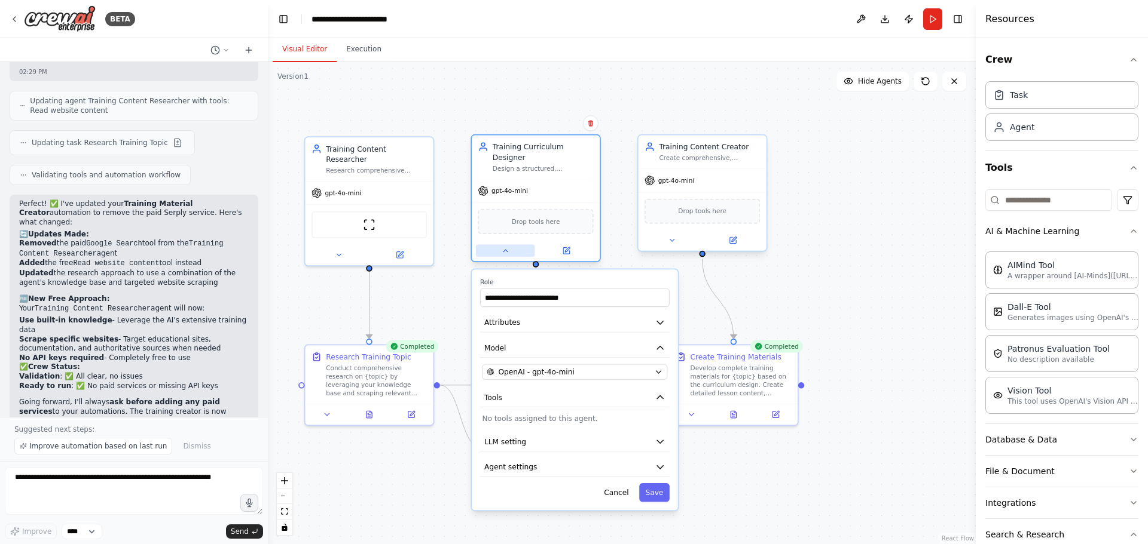
click at [502, 247] on icon at bounding box center [505, 251] width 8 height 8
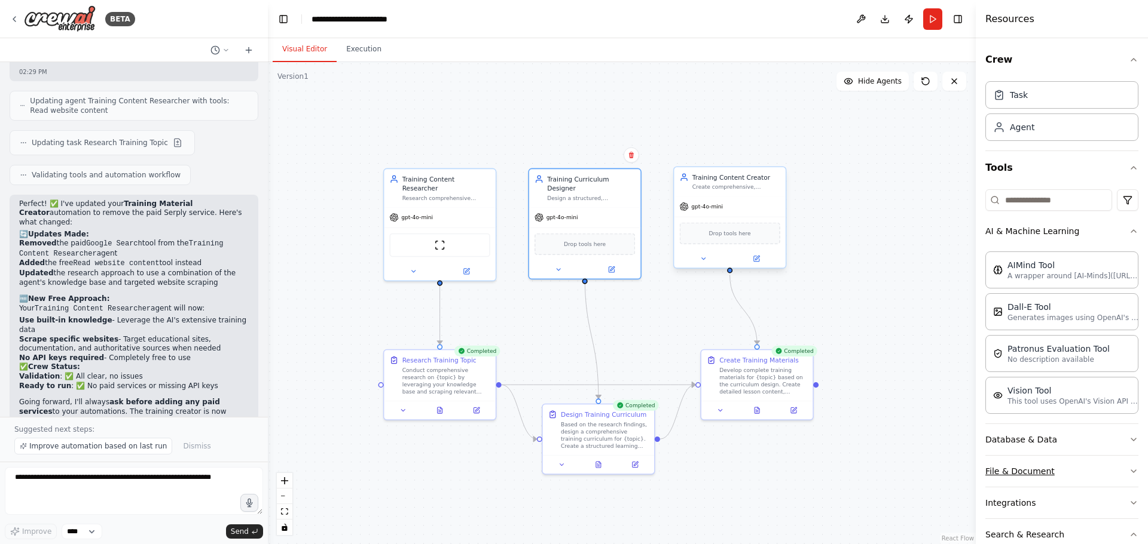
click at [1025, 466] on button "File & Document" at bounding box center [1061, 471] width 153 height 31
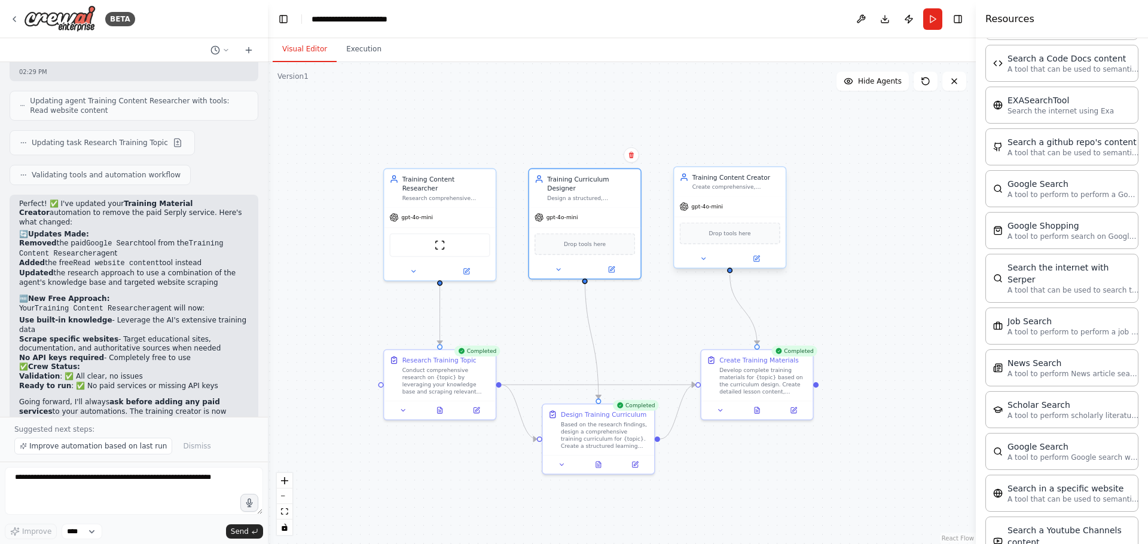
scroll to position [1009, 0]
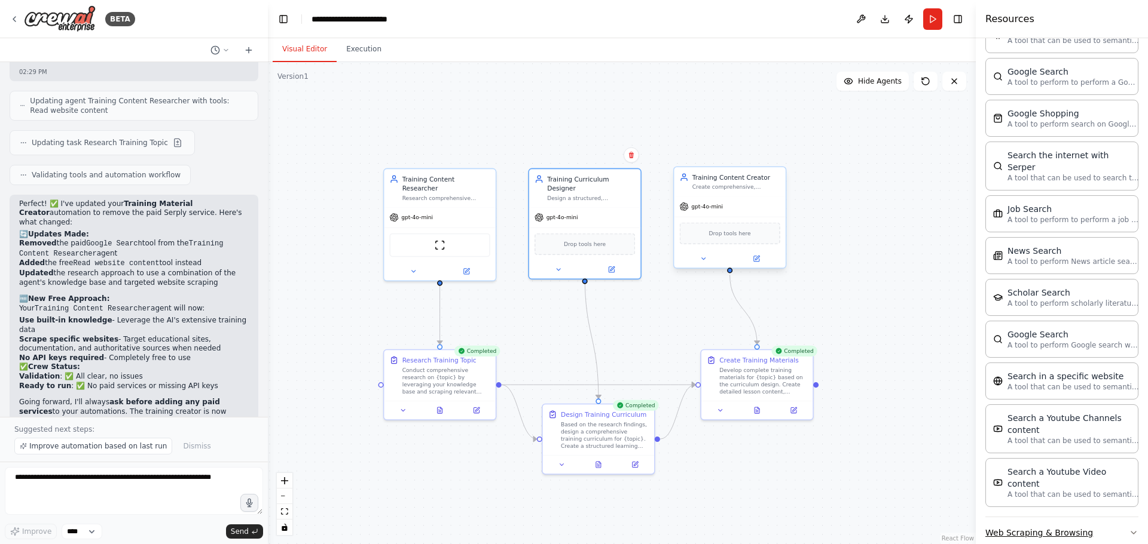
click at [1049, 518] on button "Web Scraping & Browsing" at bounding box center [1061, 533] width 153 height 31
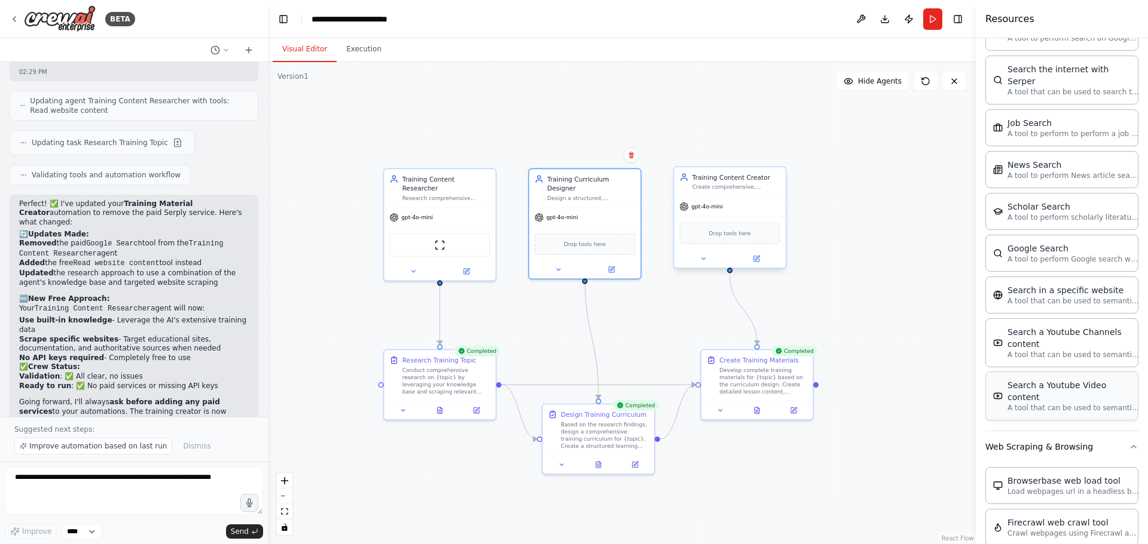
scroll to position [1367, 0]
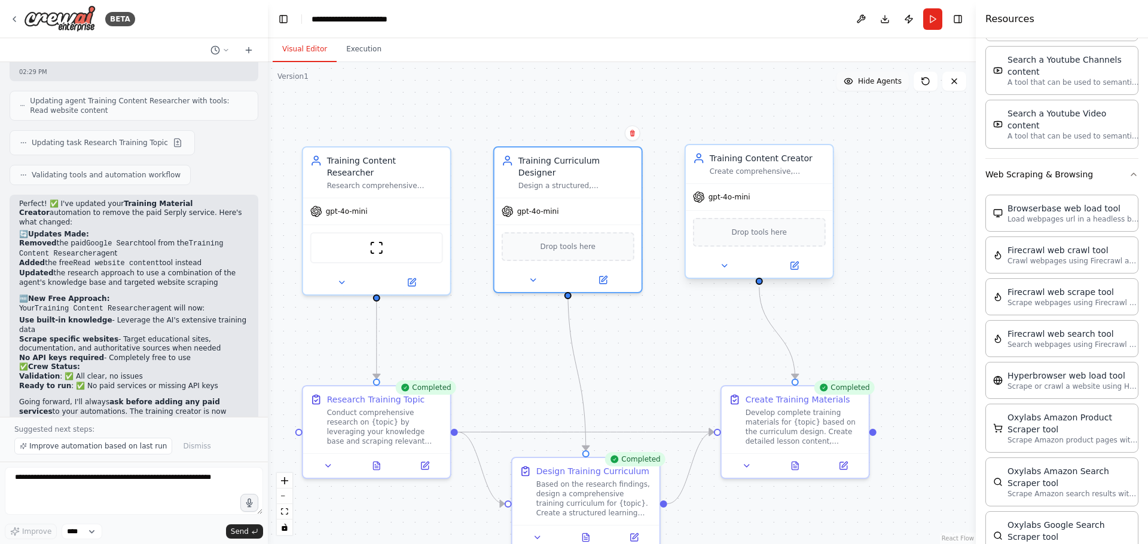
click at [871, 78] on span "Hide Agents" at bounding box center [880, 82] width 44 height 10
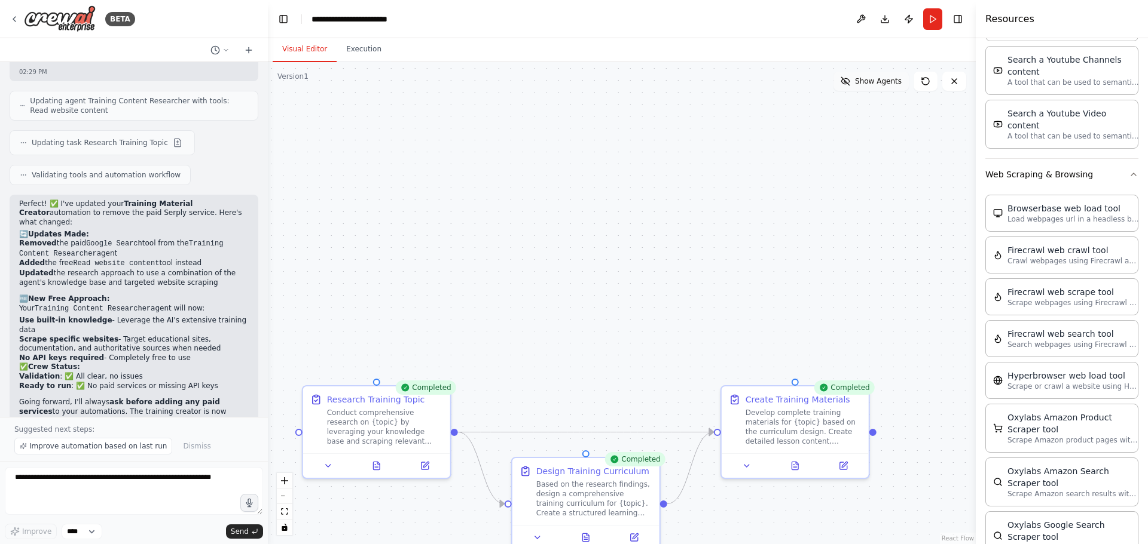
click at [872, 82] on span "Show Agents" at bounding box center [878, 82] width 47 height 10
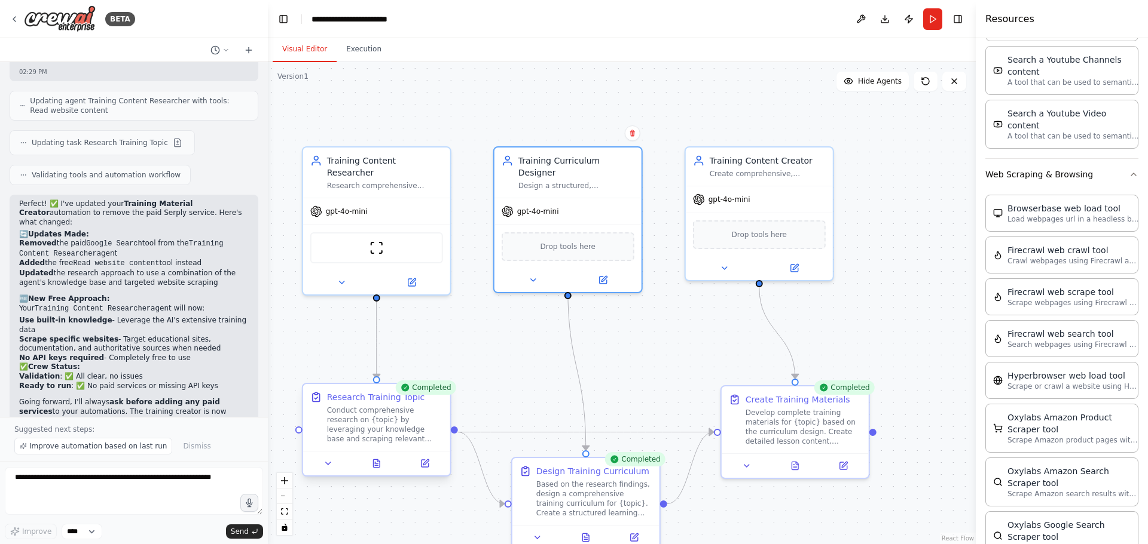
click at [414, 426] on div "Conduct comprehensive research on {topic} by leveraging your knowledge base and…" at bounding box center [385, 425] width 116 height 38
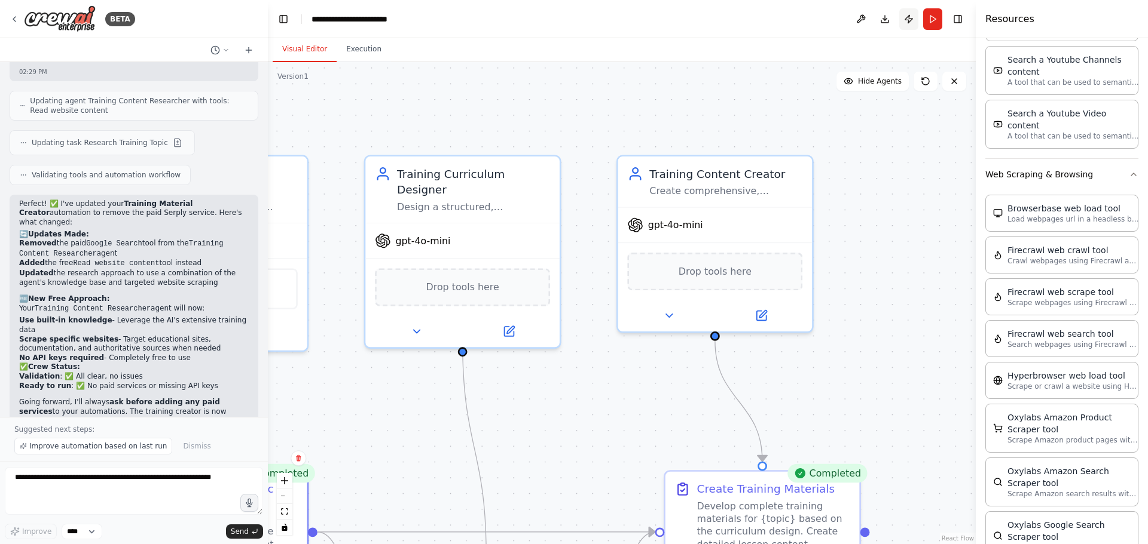
click at [907, 17] on button "Publish" at bounding box center [908, 19] width 19 height 22
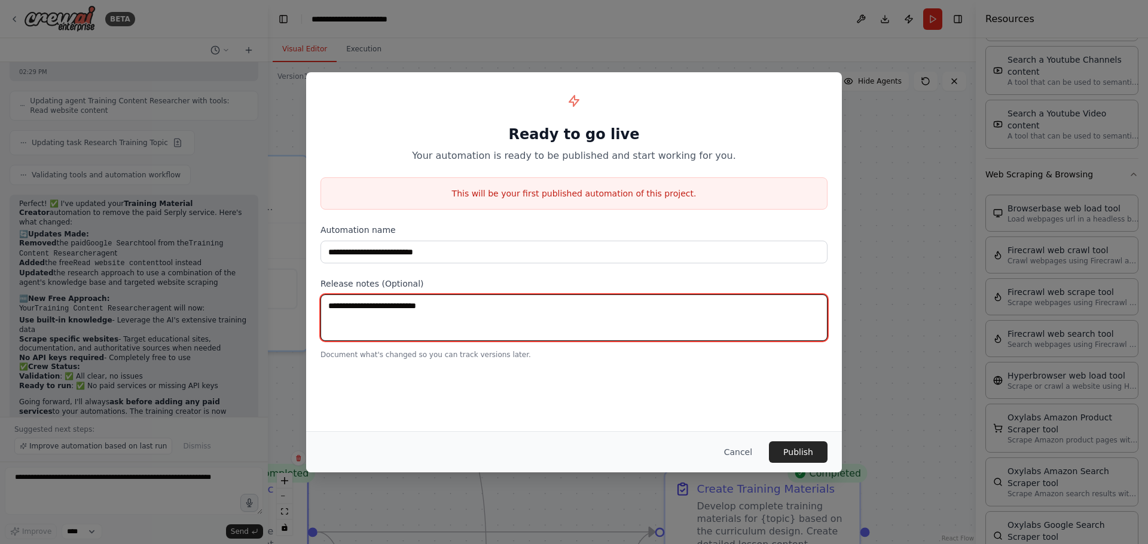
click at [431, 314] on textarea at bounding box center [573, 318] width 507 height 47
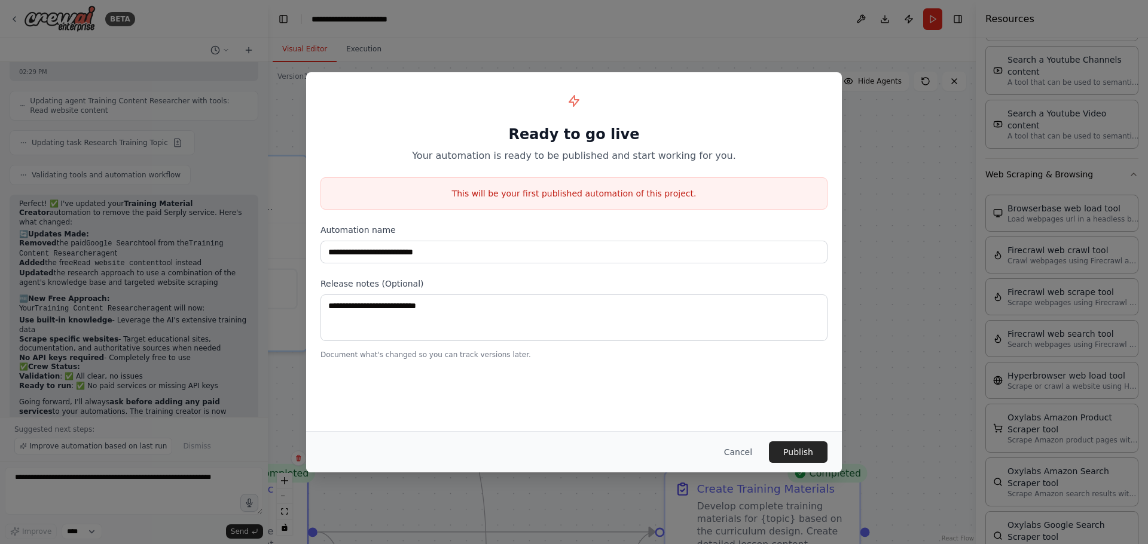
click at [800, 24] on div "**********" at bounding box center [574, 272] width 1148 height 544
click at [742, 450] on button "Cancel" at bounding box center [737, 453] width 47 height 22
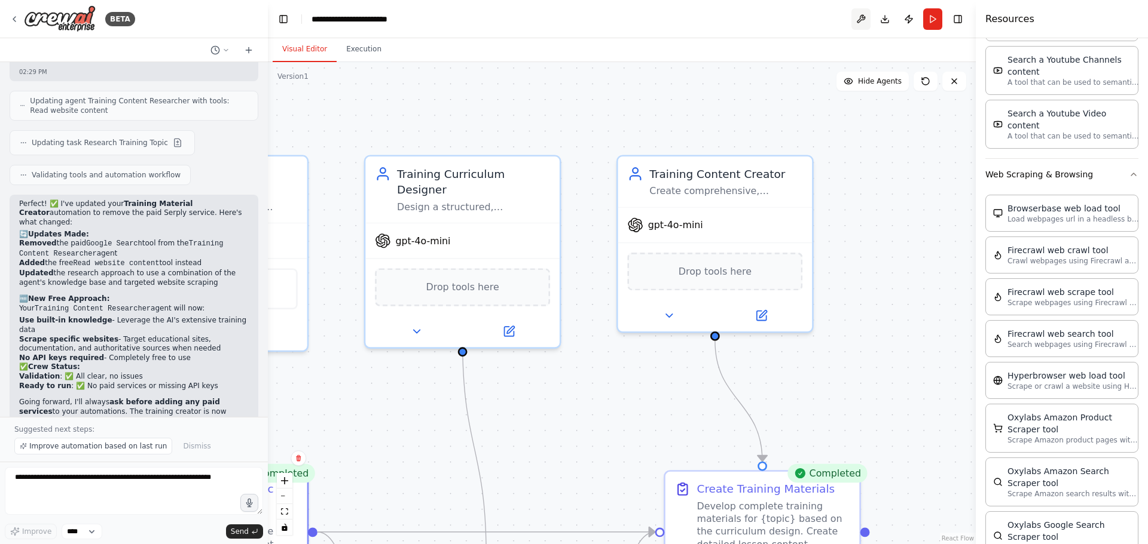
click at [858, 18] on button at bounding box center [860, 19] width 19 height 22
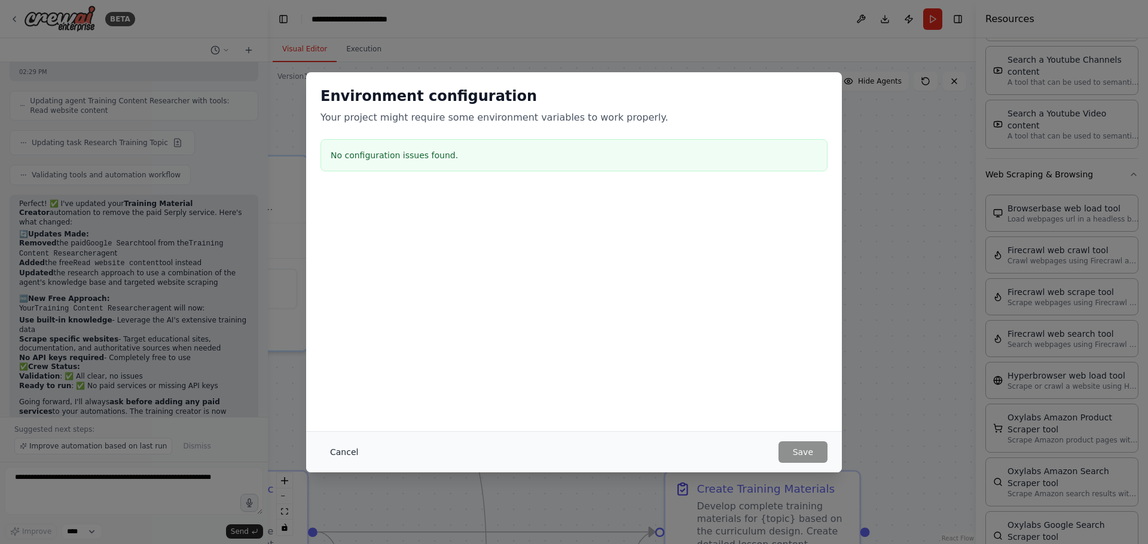
click at [343, 452] on button "Cancel" at bounding box center [343, 453] width 47 height 22
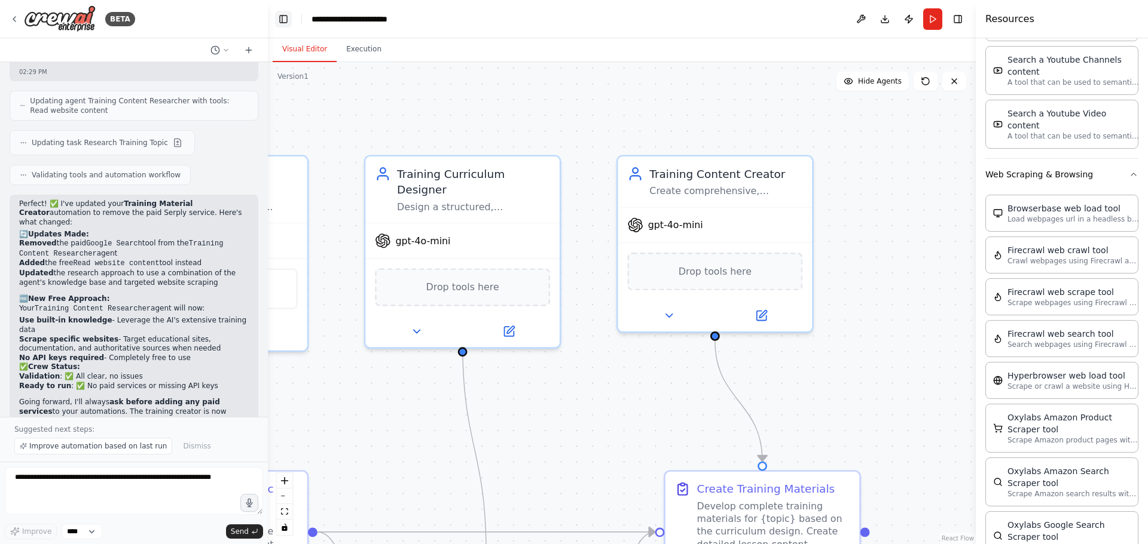
click at [279, 18] on button "Toggle Left Sidebar" at bounding box center [283, 19] width 17 height 17
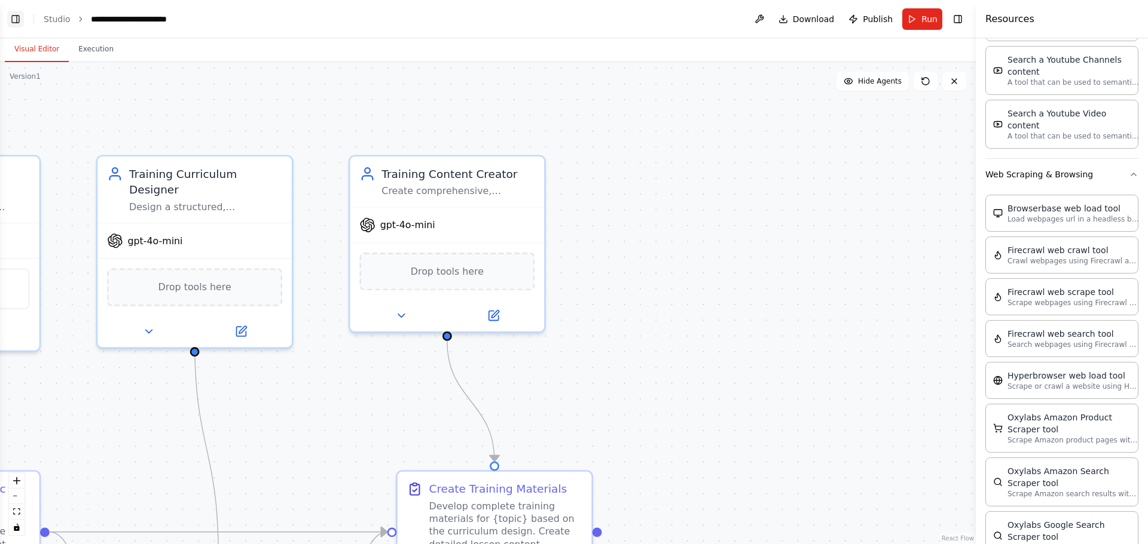
click at [16, 19] on button "Toggle Left Sidebar" at bounding box center [15, 19] width 17 height 17
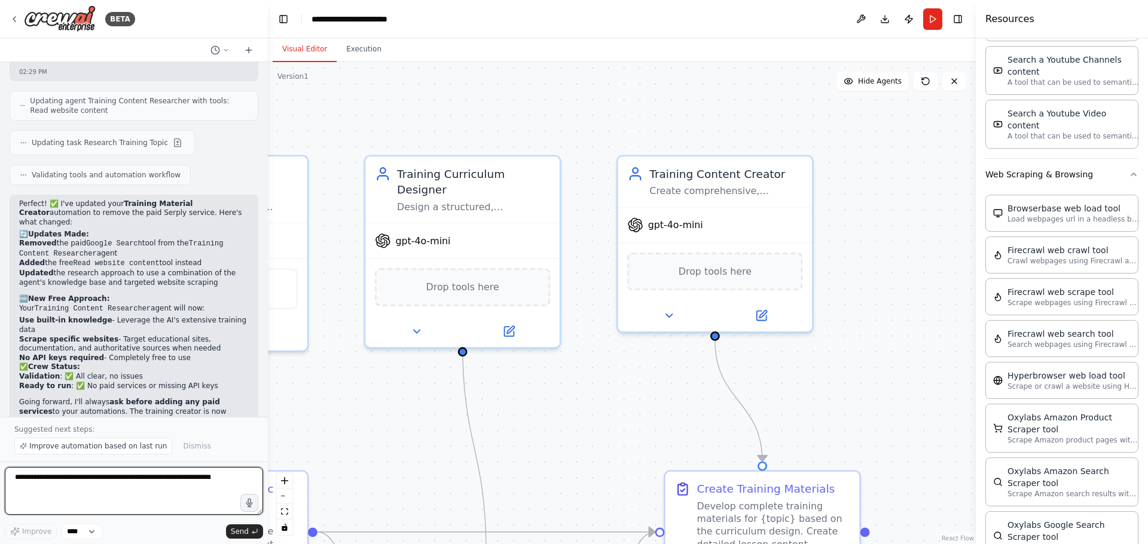
click at [111, 487] on textarea at bounding box center [134, 491] width 258 height 48
click at [95, 477] on textarea at bounding box center [134, 491] width 258 height 48
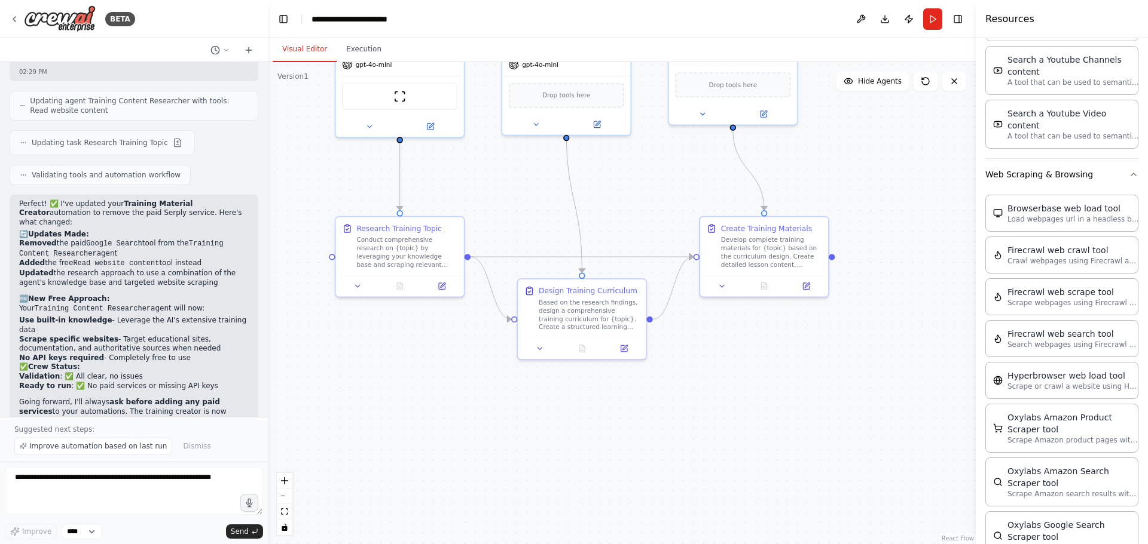
drag, startPoint x: 880, startPoint y: 411, endPoint x: 869, endPoint y: 172, distance: 238.7
click at [869, 172] on div ".deletable-edge-delete-btn { width: 20px; height: 20px; border: 0px solid #ffff…" at bounding box center [622, 303] width 708 height 482
click at [745, 255] on div "Develop complete training materials for {topic} based on the curriculum design.…" at bounding box center [771, 250] width 101 height 33
click at [745, 259] on div "Develop complete training materials for {topic} based on the curriculum design.…" at bounding box center [771, 250] width 101 height 33
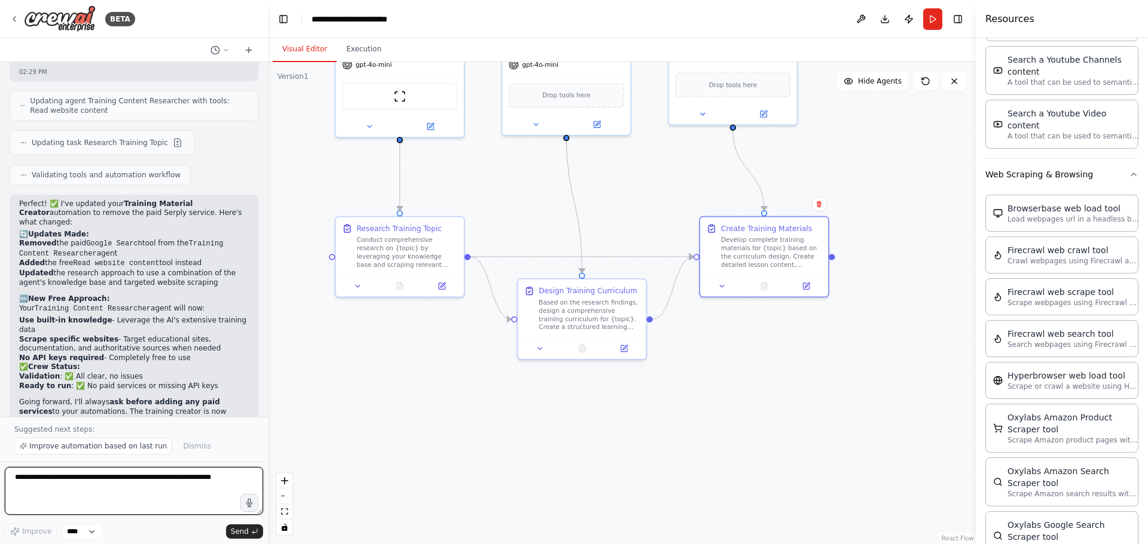
click at [89, 489] on textarea at bounding box center [134, 491] width 258 height 48
type textarea "**********"
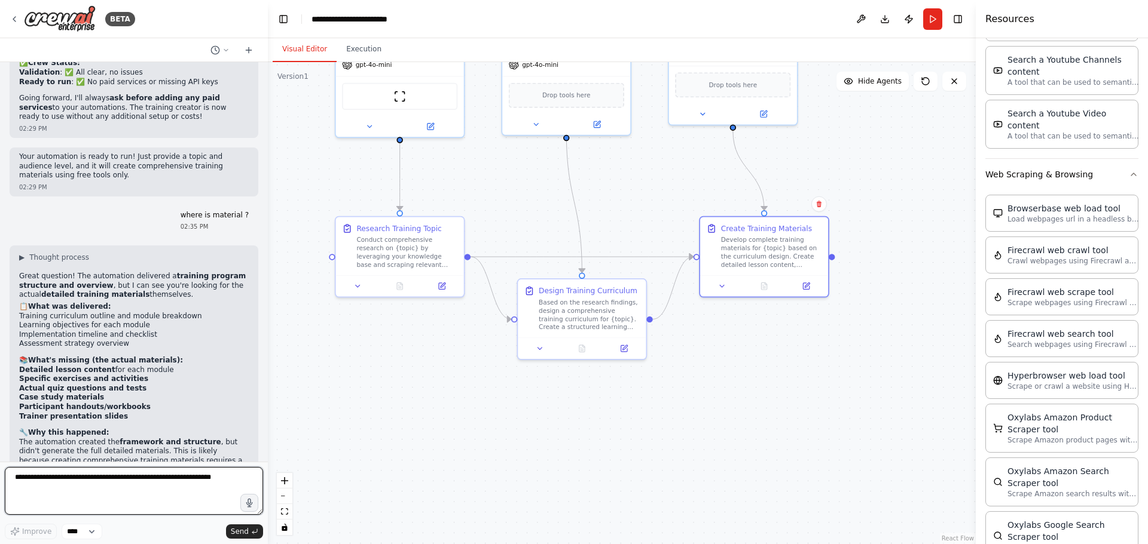
scroll to position [2046, 0]
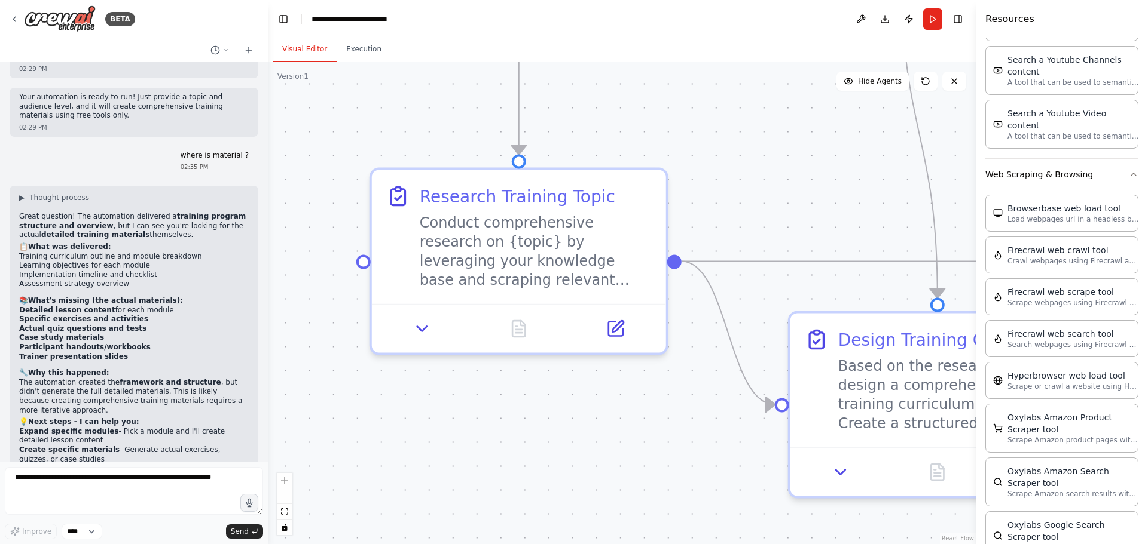
click at [742, 209] on div ".deletable-edge-delete-btn { width: 20px; height: 20px; border: 0px solid #ffff…" at bounding box center [622, 303] width 708 height 482
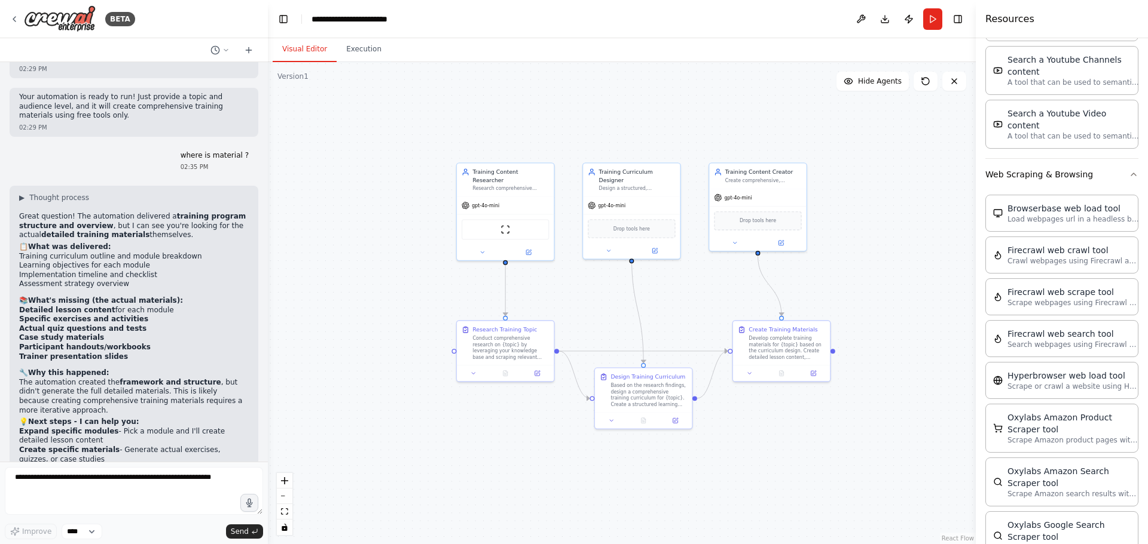
drag, startPoint x: 801, startPoint y: 201, endPoint x: 635, endPoint y: 326, distance: 207.9
click at [635, 326] on div ".deletable-edge-delete-btn { width: 20px; height: 20px; border: 0px solid #ffff…" at bounding box center [622, 303] width 708 height 482
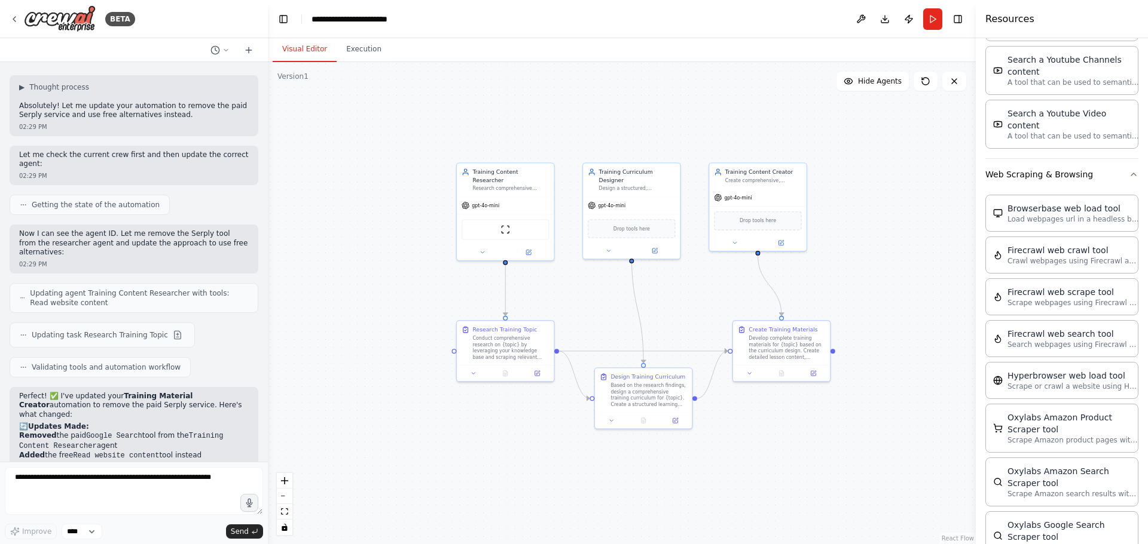
scroll to position [1448, 0]
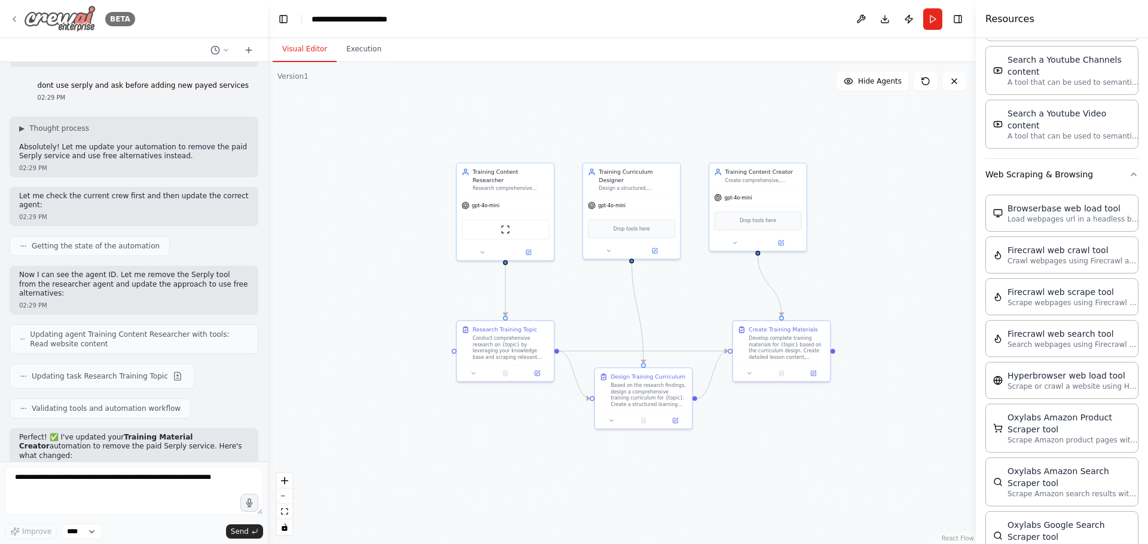
click at [13, 17] on icon at bounding box center [15, 19] width 10 height 10
click at [38, 18] on img at bounding box center [60, 18] width 72 height 27
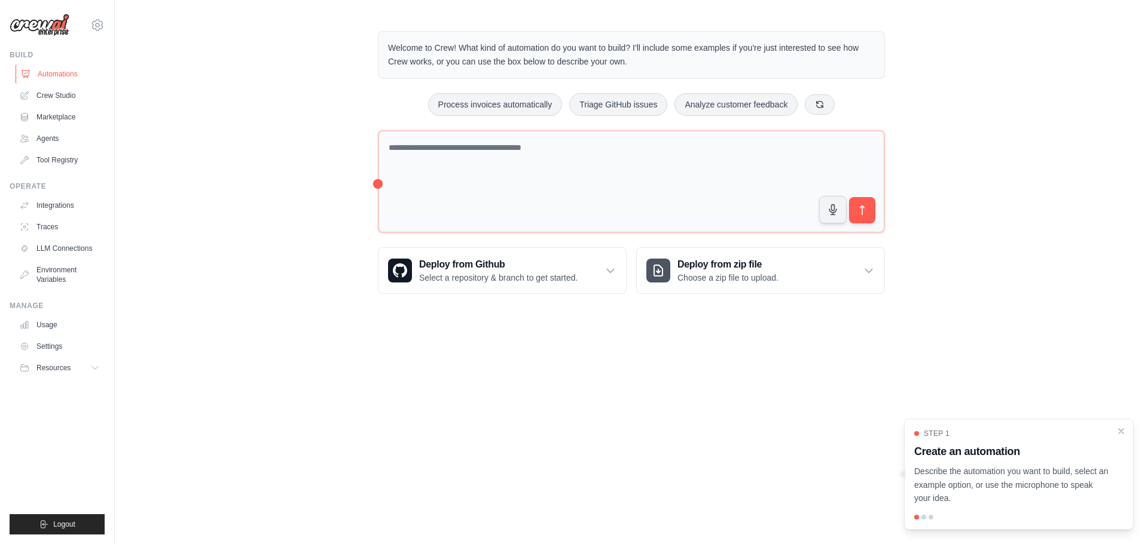
click at [55, 74] on link "Automations" at bounding box center [61, 74] width 90 height 19
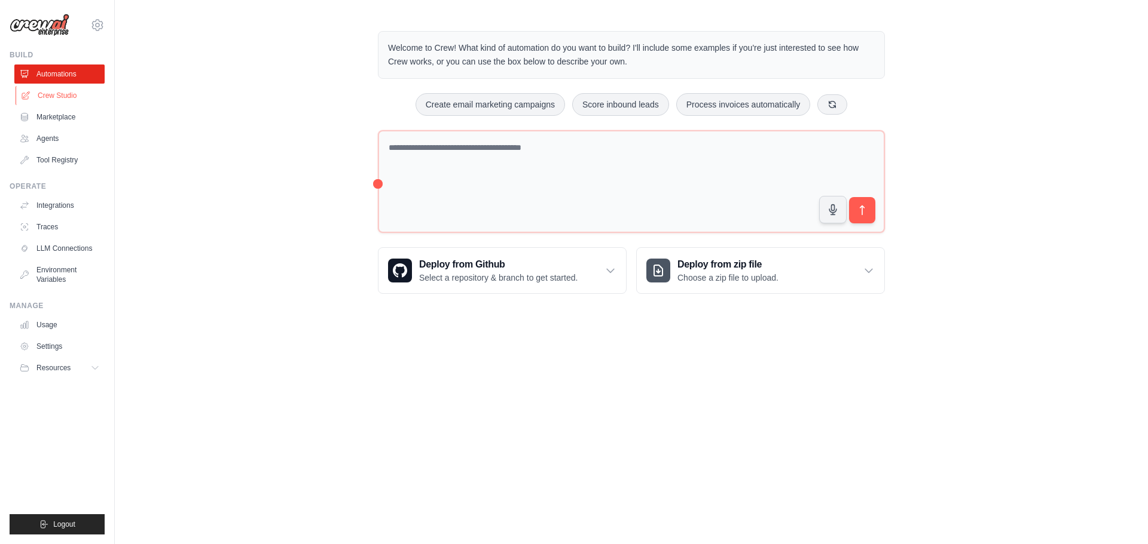
click at [50, 97] on link "Crew Studio" at bounding box center [61, 95] width 90 height 19
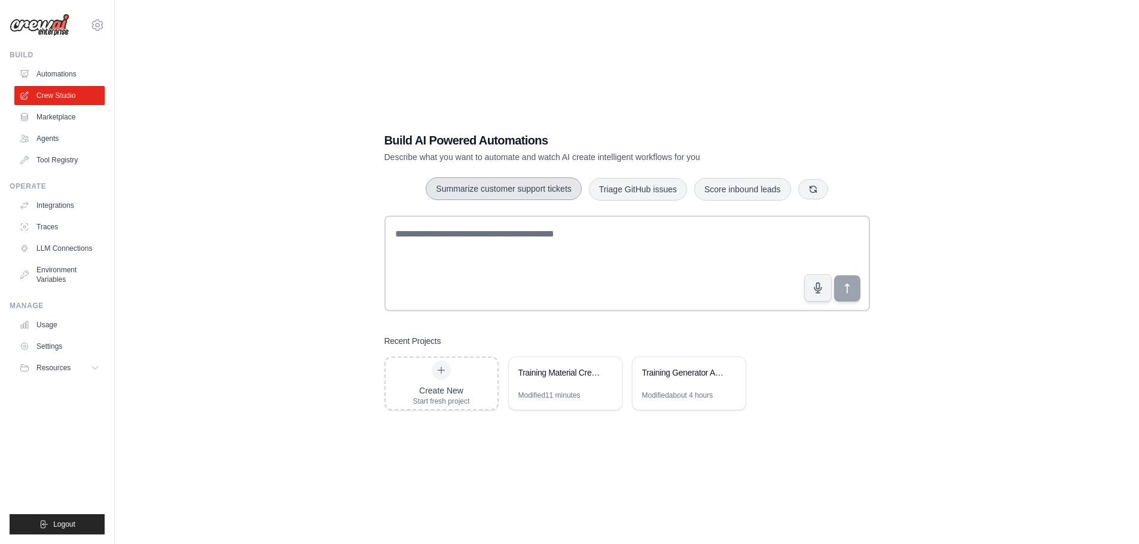
scroll to position [24, 0]
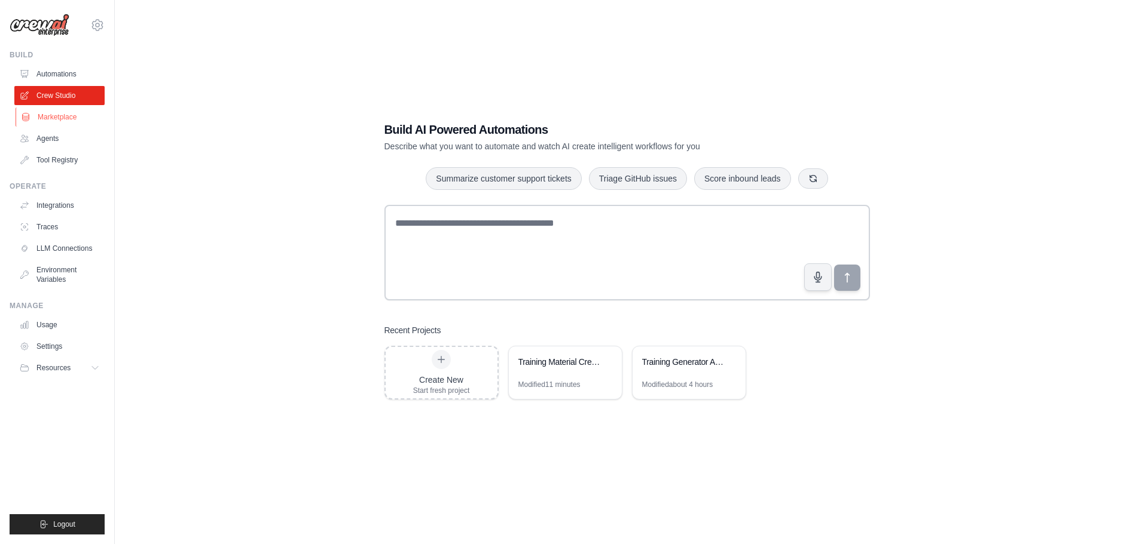
click at [53, 122] on link "Marketplace" at bounding box center [61, 117] width 90 height 19
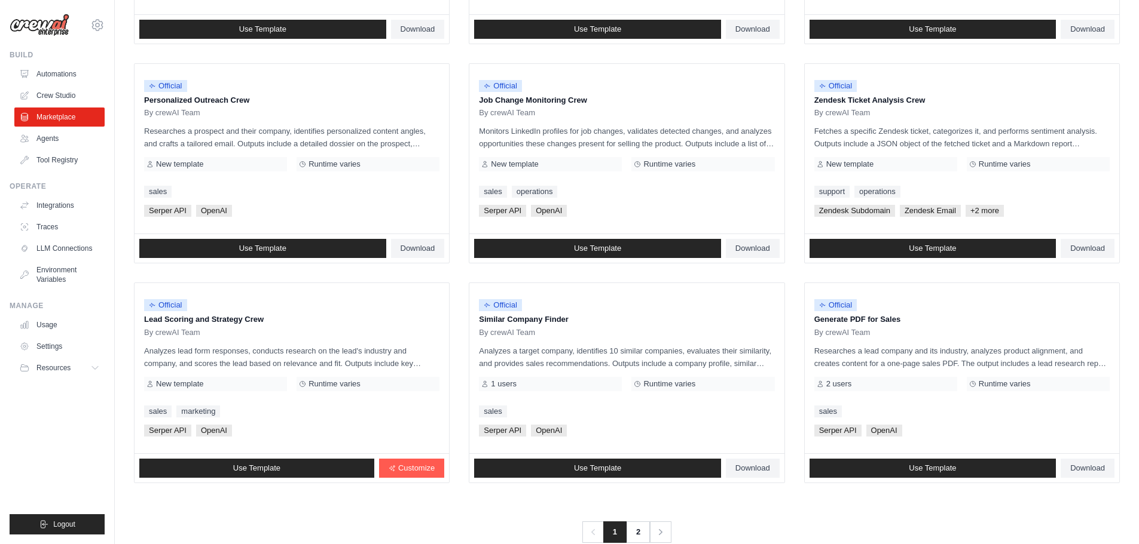
scroll to position [563, 0]
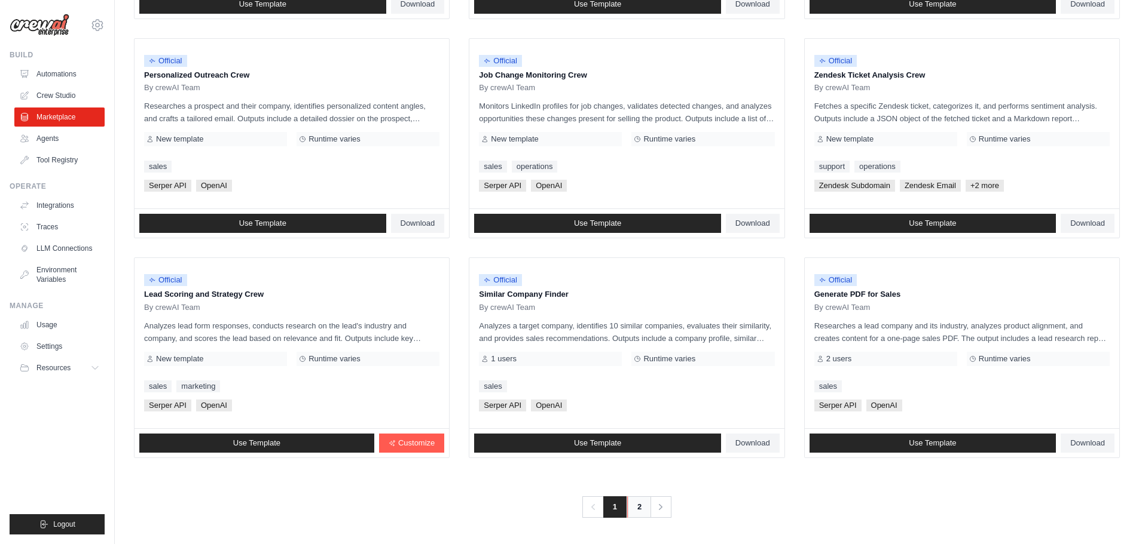
click at [634, 510] on link "2" at bounding box center [639, 508] width 24 height 22
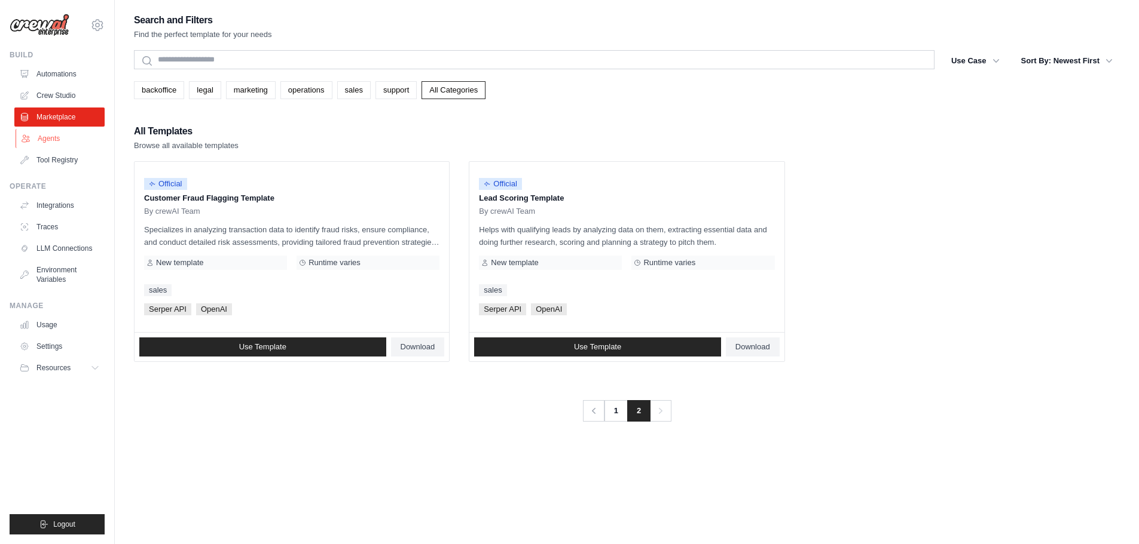
click at [51, 137] on link "Agents" at bounding box center [61, 138] width 90 height 19
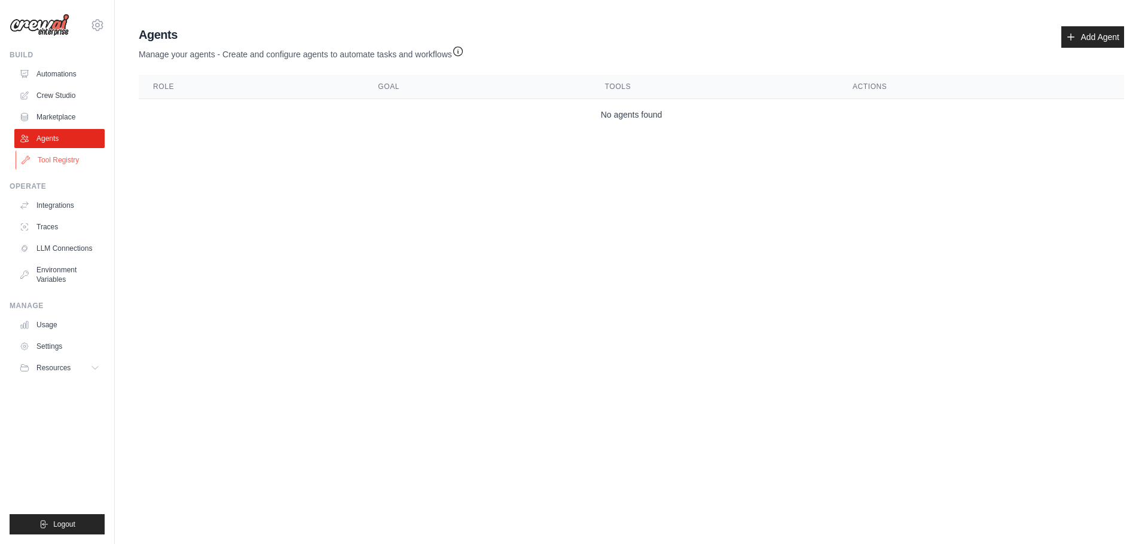
click at [54, 157] on link "Tool Registry" at bounding box center [61, 160] width 90 height 19
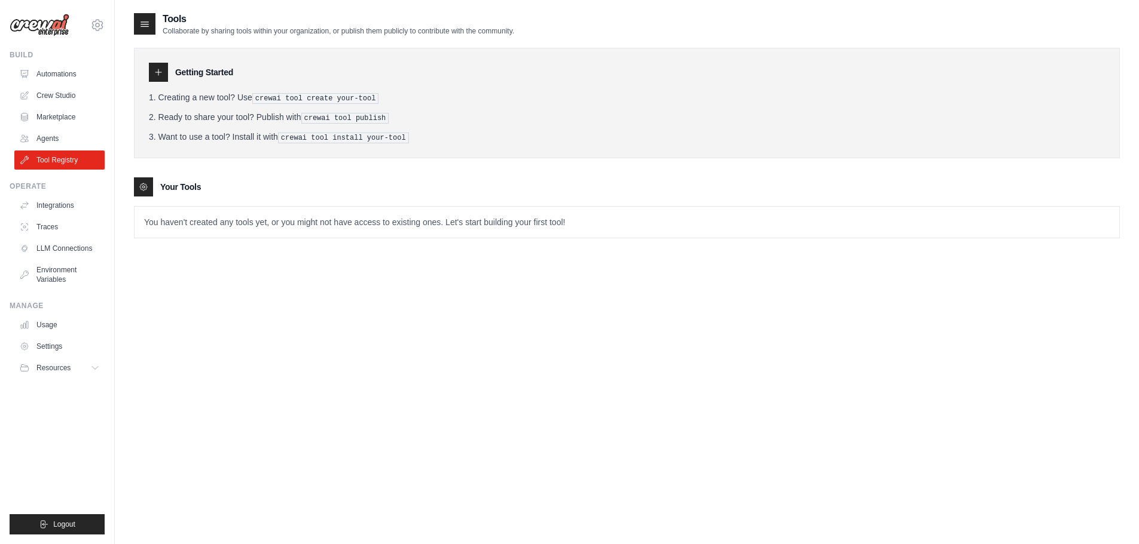
click at [197, 224] on p "You haven't created any tools yet, or you might not have access to existing one…" at bounding box center [626, 222] width 984 height 31
click at [144, 188] on icon at bounding box center [143, 186] width 7 height 7
click at [52, 208] on link "Integrations" at bounding box center [61, 205] width 90 height 19
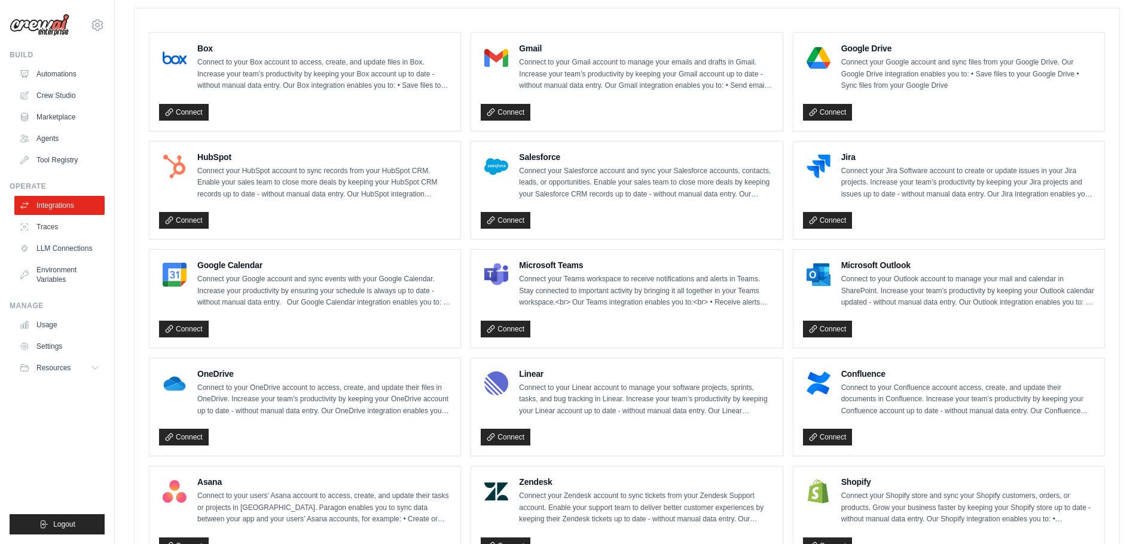
scroll to position [359, 0]
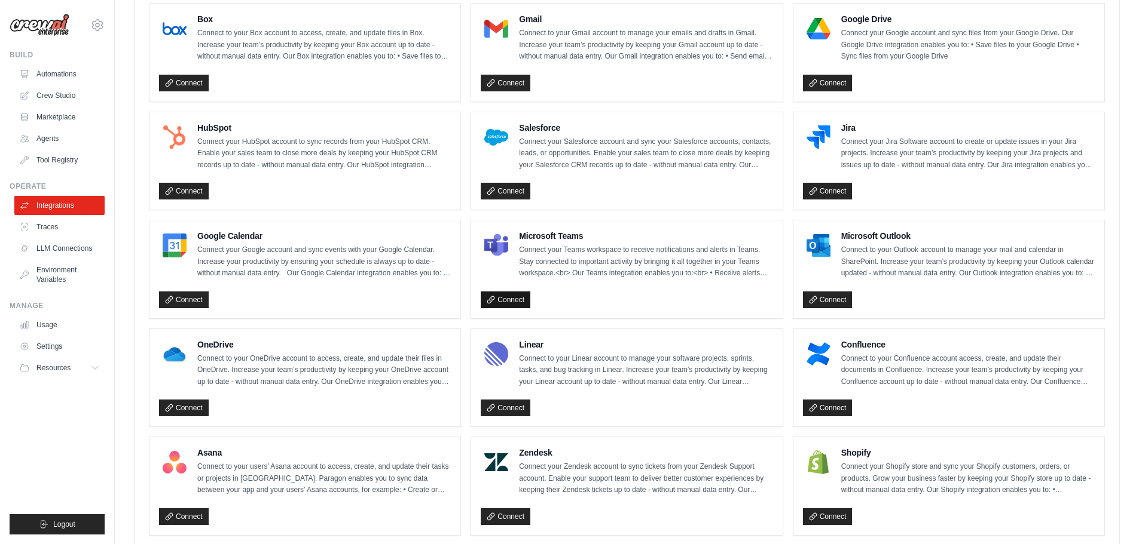
click at [506, 294] on link "Connect" at bounding box center [506, 300] width 50 height 17
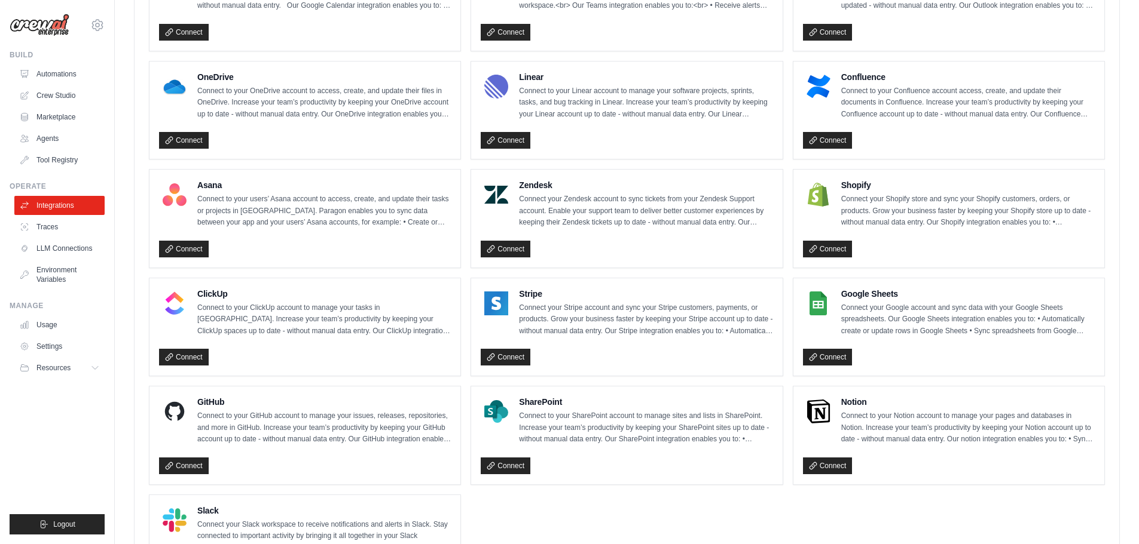
scroll to position [597, 0]
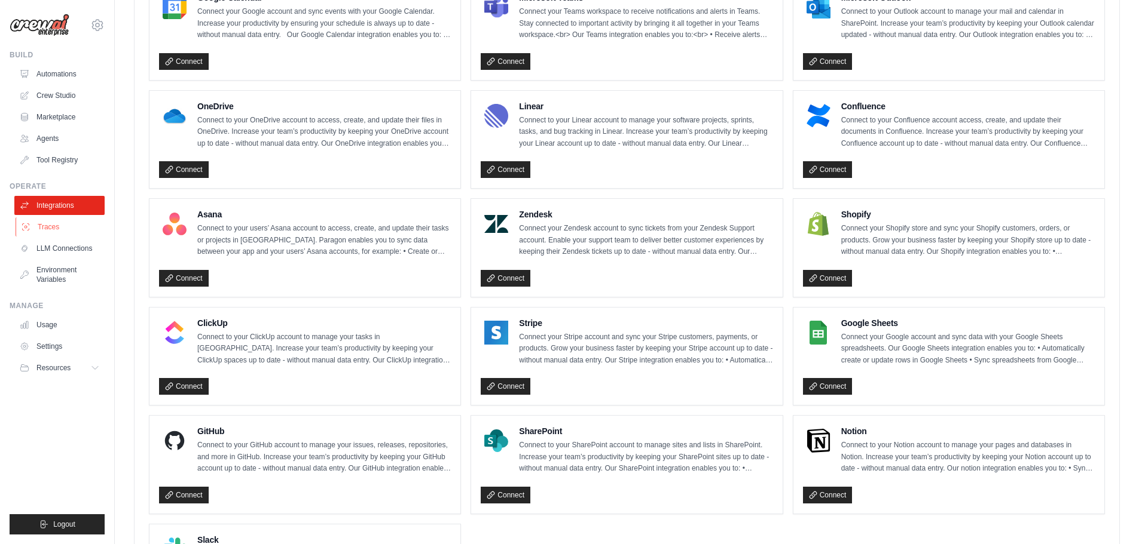
click at [44, 227] on link "Traces" at bounding box center [61, 227] width 90 height 19
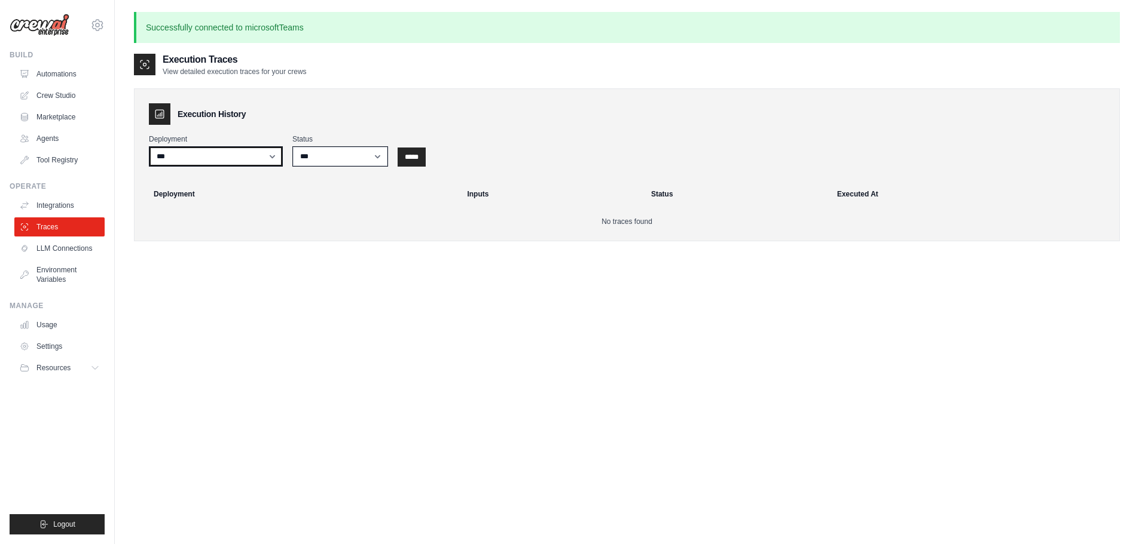
click at [265, 159] on select "***" at bounding box center [216, 156] width 134 height 20
click at [59, 251] on link "LLM Connections" at bounding box center [61, 248] width 90 height 19
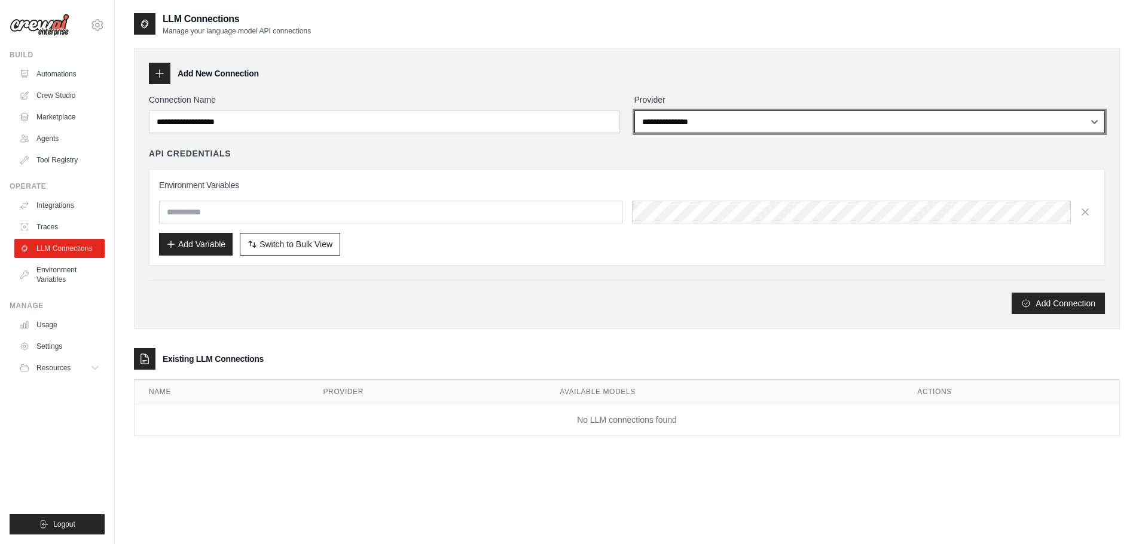
click at [733, 120] on select "**********" at bounding box center [869, 122] width 471 height 23
click at [634, 111] on select "**********" at bounding box center [869, 122] width 471 height 23
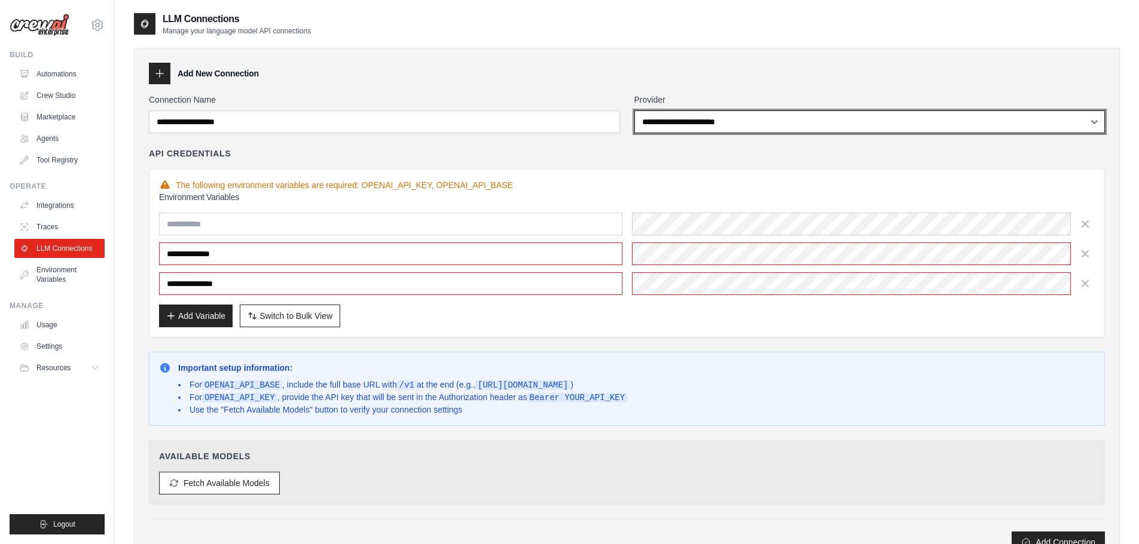
click at [692, 121] on select "**********" at bounding box center [869, 122] width 471 height 23
click at [634, 111] on select "**********" at bounding box center [869, 122] width 471 height 23
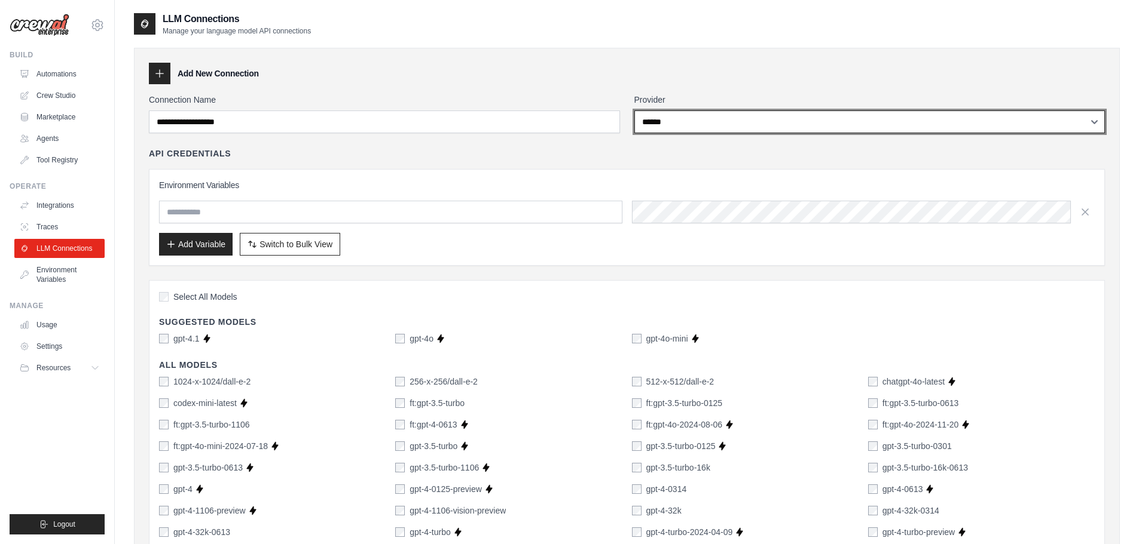
click at [694, 126] on select "**********" at bounding box center [869, 122] width 471 height 23
select select "*********"
click at [634, 111] on select "**********" at bounding box center [869, 122] width 471 height 23
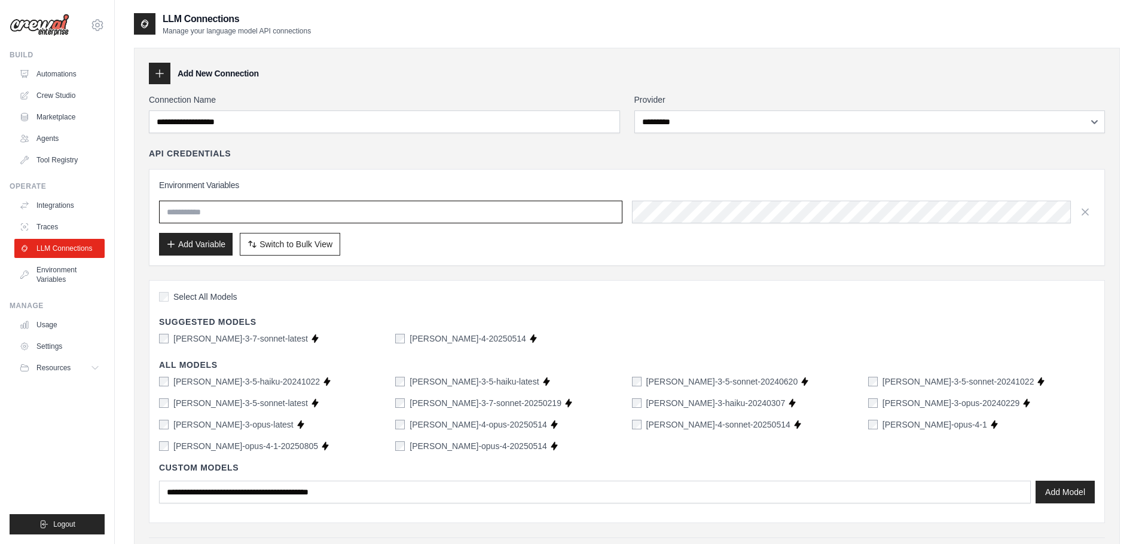
click at [188, 210] on input "text" at bounding box center [390, 212] width 463 height 23
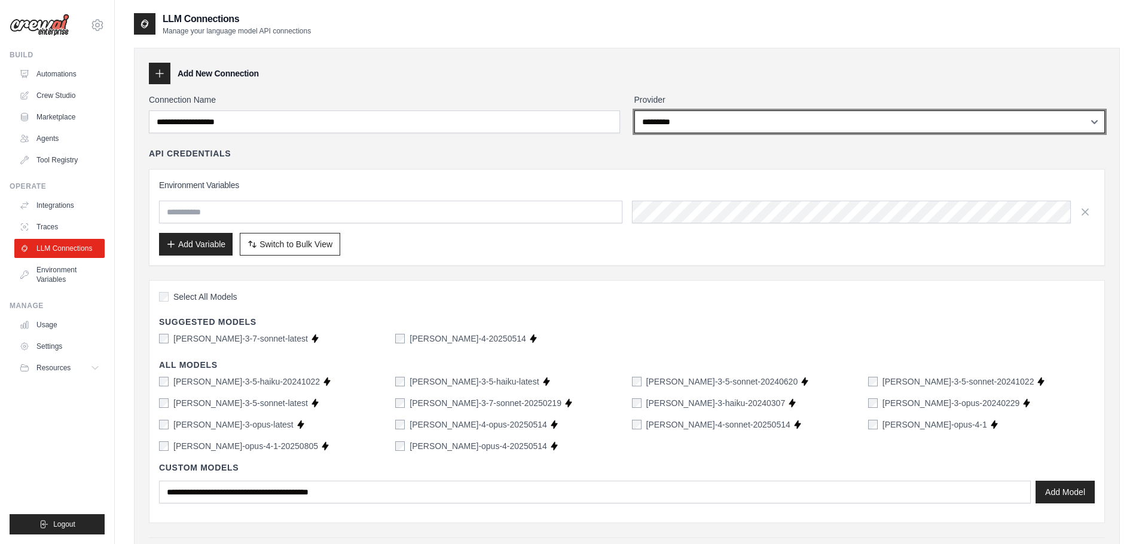
click at [688, 124] on select "**********" at bounding box center [869, 122] width 471 height 23
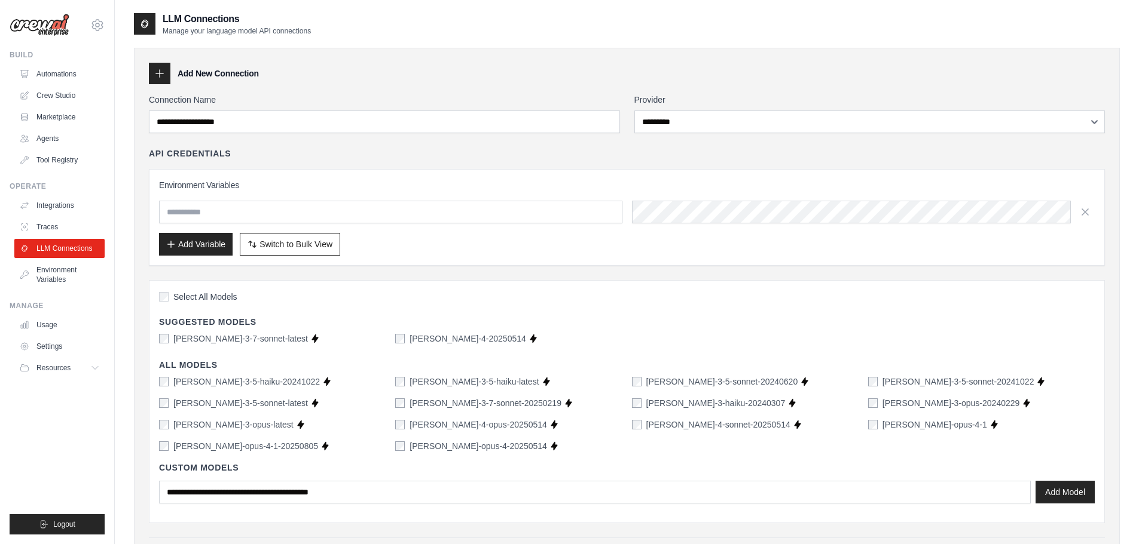
click at [635, 68] on div "Add New Connection" at bounding box center [627, 74] width 956 height 22
click at [50, 274] on link "Environment Variables" at bounding box center [61, 275] width 90 height 29
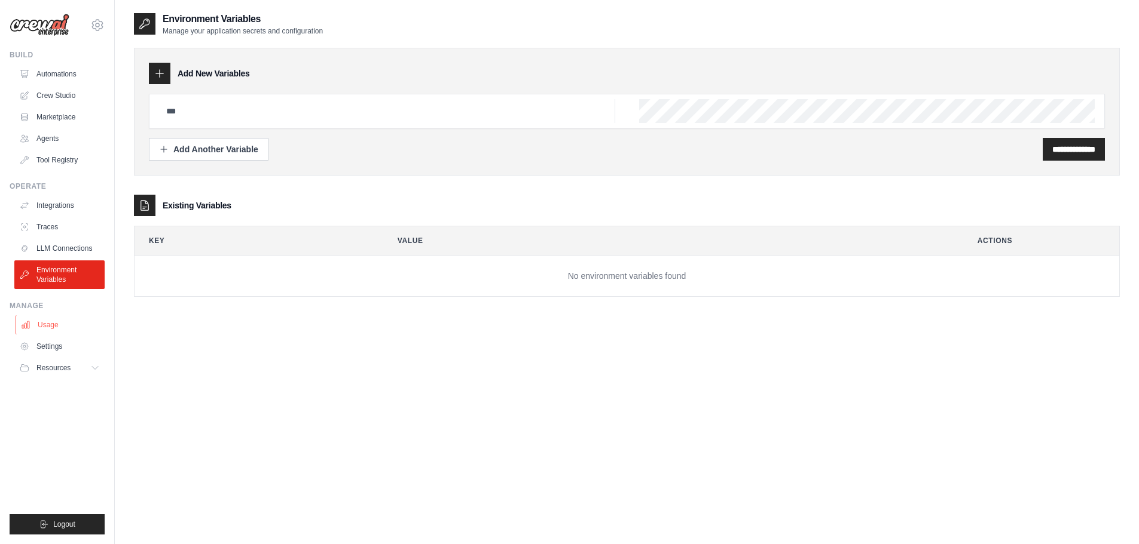
click at [45, 326] on link "Usage" at bounding box center [61, 325] width 90 height 19
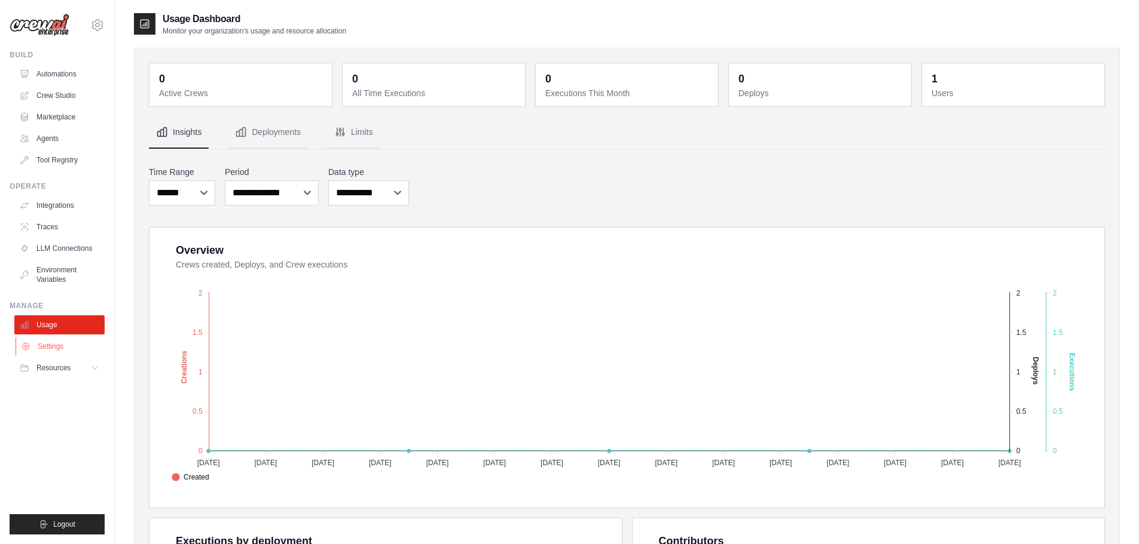
click at [46, 342] on link "Settings" at bounding box center [61, 346] width 90 height 19
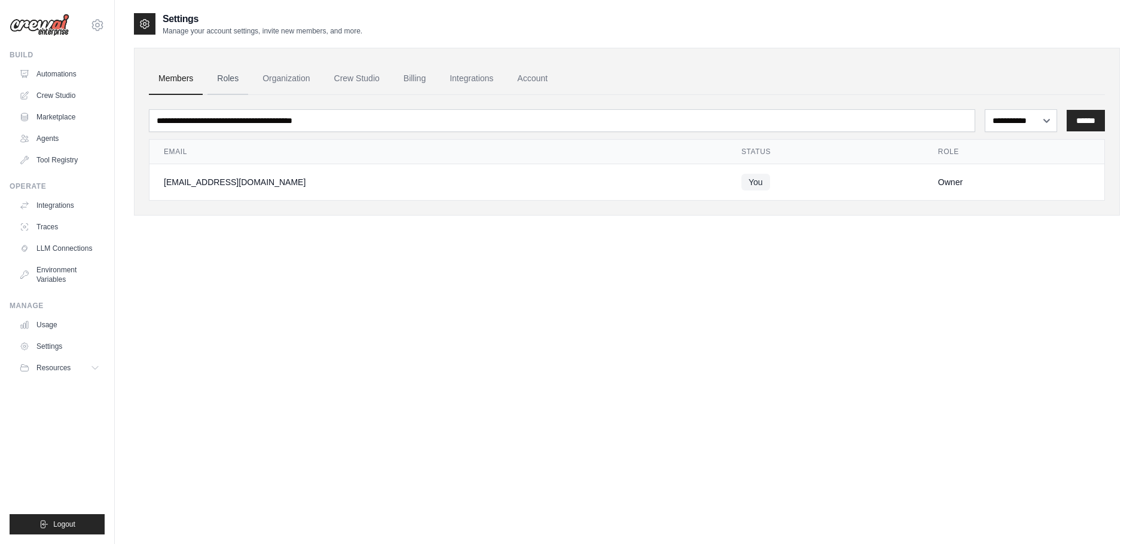
click at [228, 79] on link "Roles" at bounding box center [227, 79] width 41 height 32
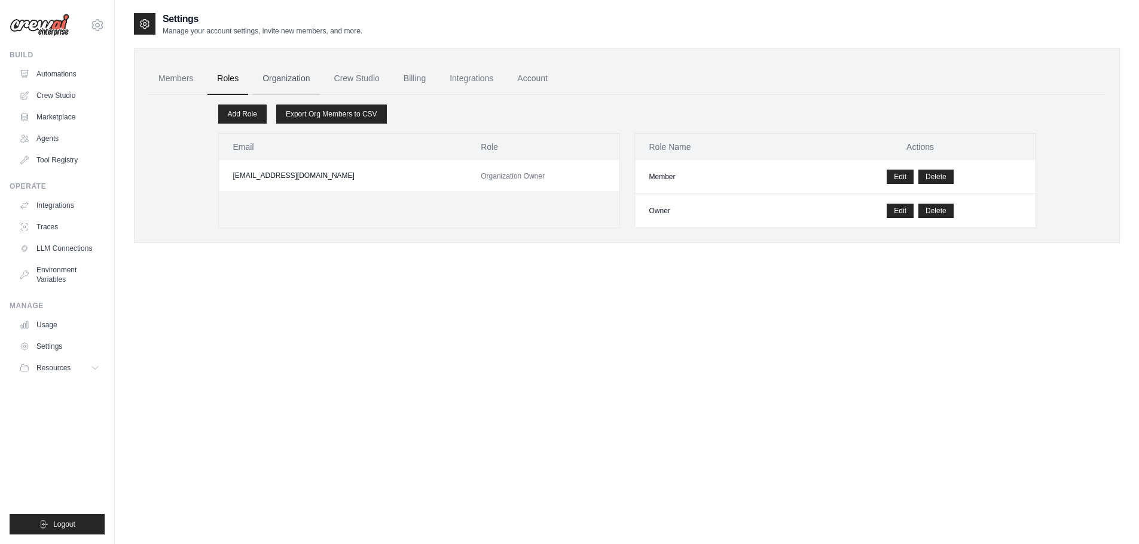
click at [283, 77] on link "Organization" at bounding box center [286, 79] width 66 height 32
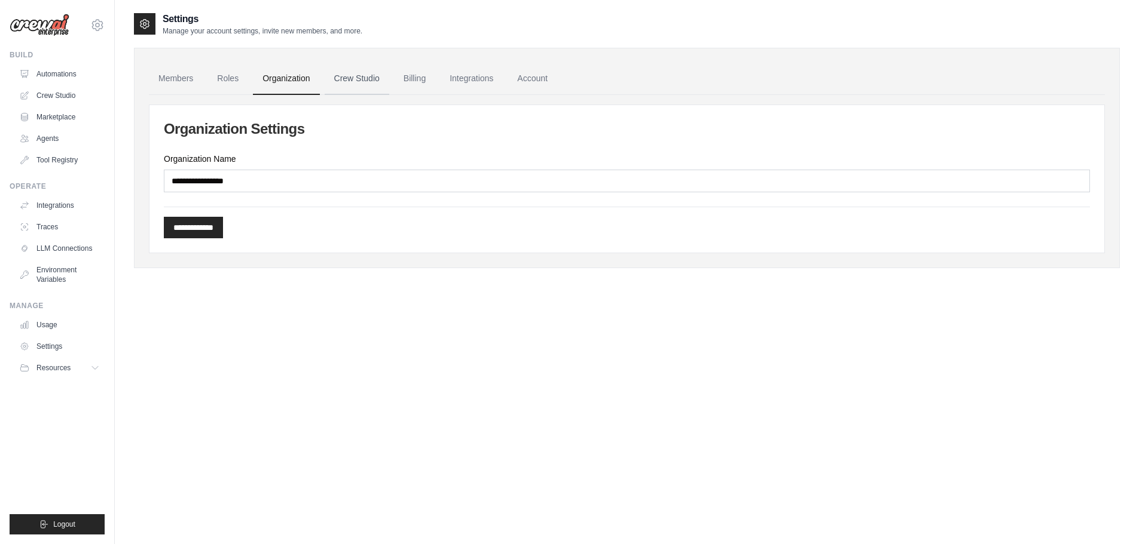
click at [344, 78] on link "Crew Studio" at bounding box center [357, 79] width 65 height 32
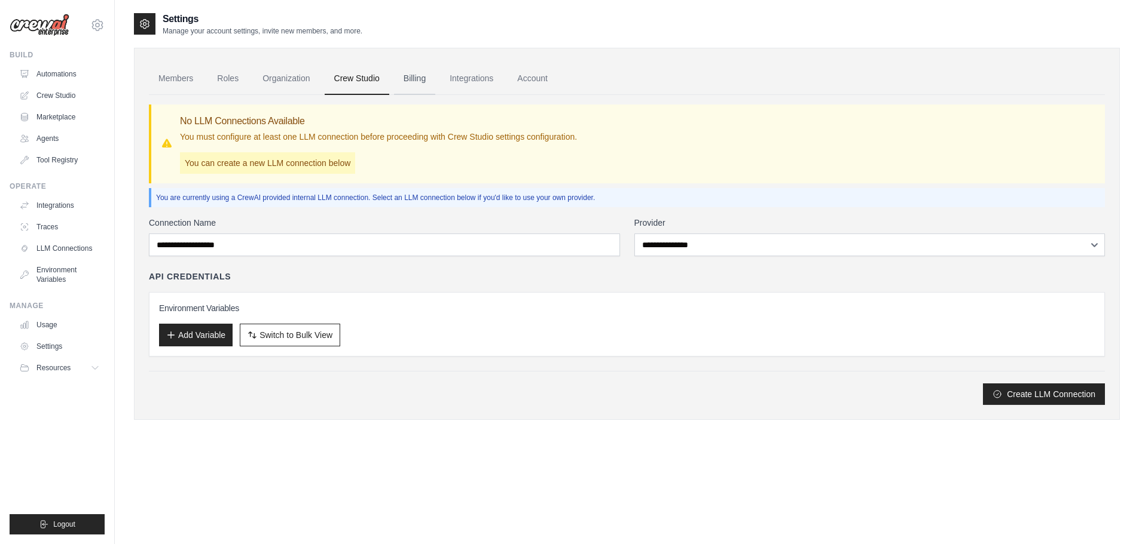
click at [417, 78] on link "Billing" at bounding box center [414, 79] width 41 height 32
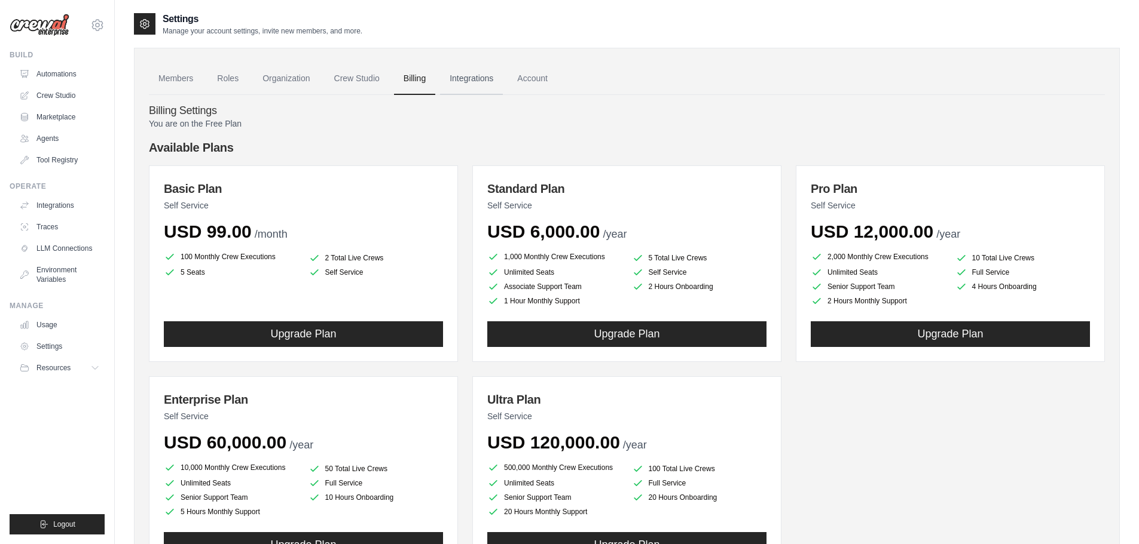
click at [479, 82] on link "Integrations" at bounding box center [471, 79] width 63 height 32
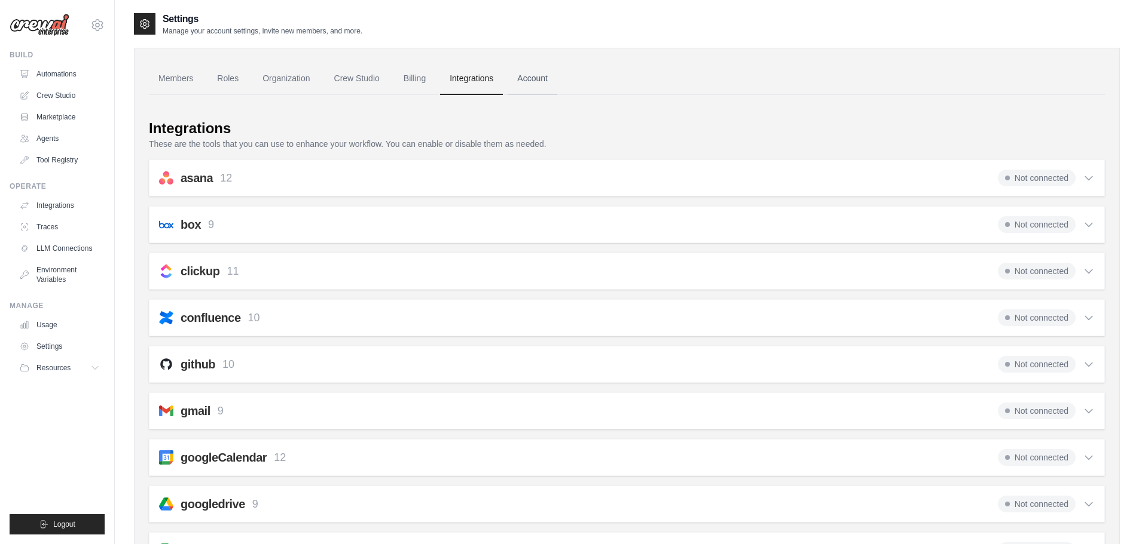
click at [538, 80] on link "Account" at bounding box center [532, 79] width 50 height 32
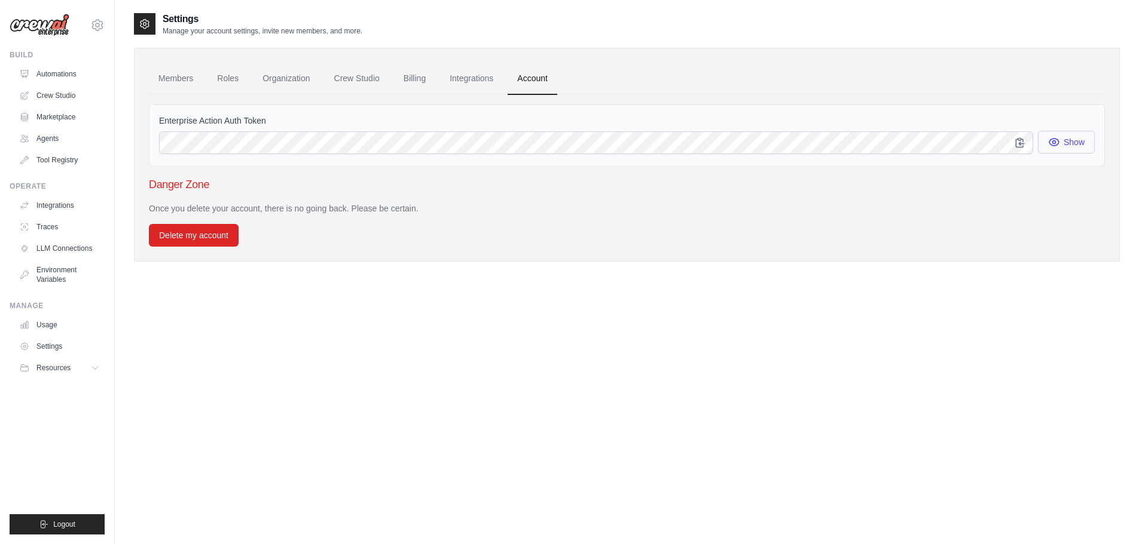
click at [1075, 145] on button "Show" at bounding box center [1066, 142] width 57 height 23
click at [49, 350] on link "Settings" at bounding box center [61, 346] width 90 height 19
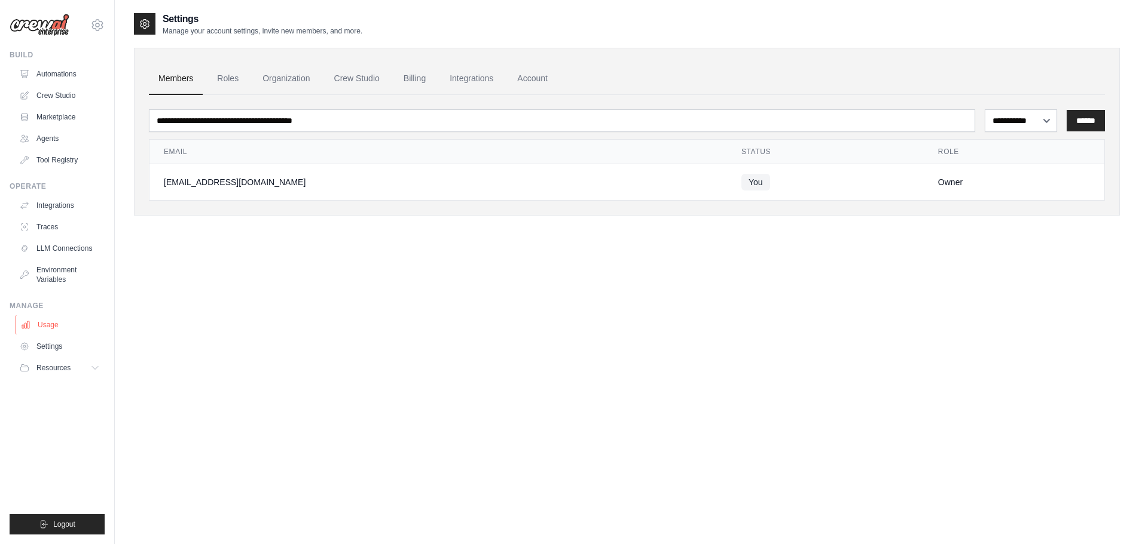
click at [47, 323] on link "Usage" at bounding box center [61, 325] width 90 height 19
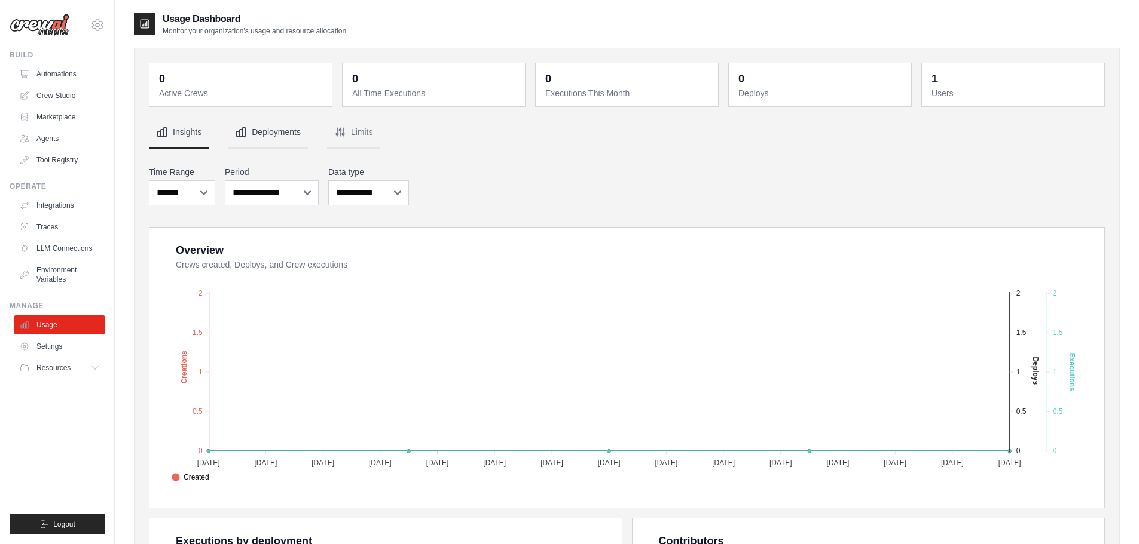
click at [280, 128] on button "Deployments" at bounding box center [268, 133] width 80 height 32
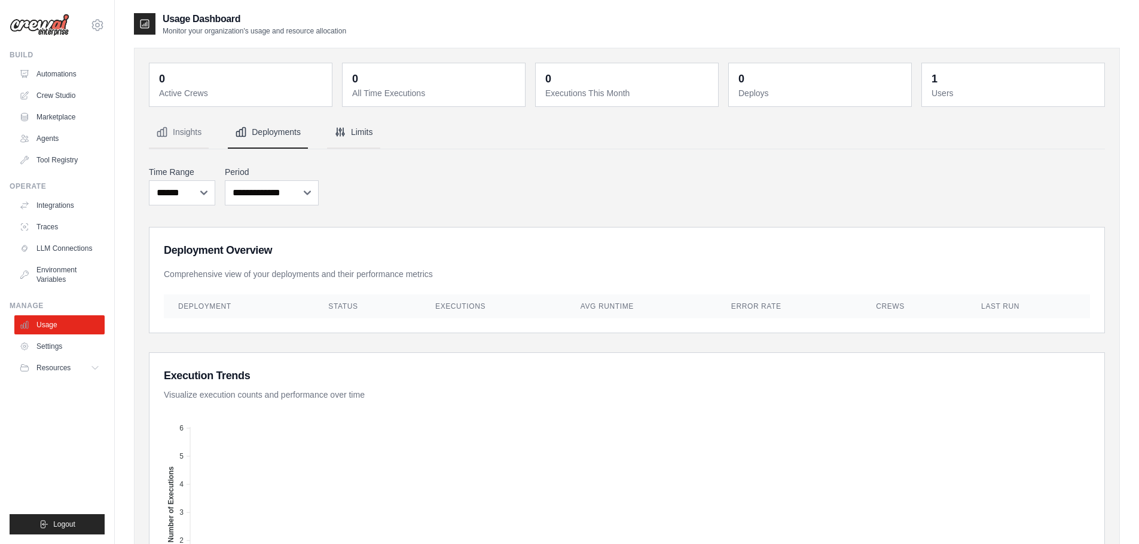
click at [362, 131] on button "Limits" at bounding box center [353, 133] width 53 height 32
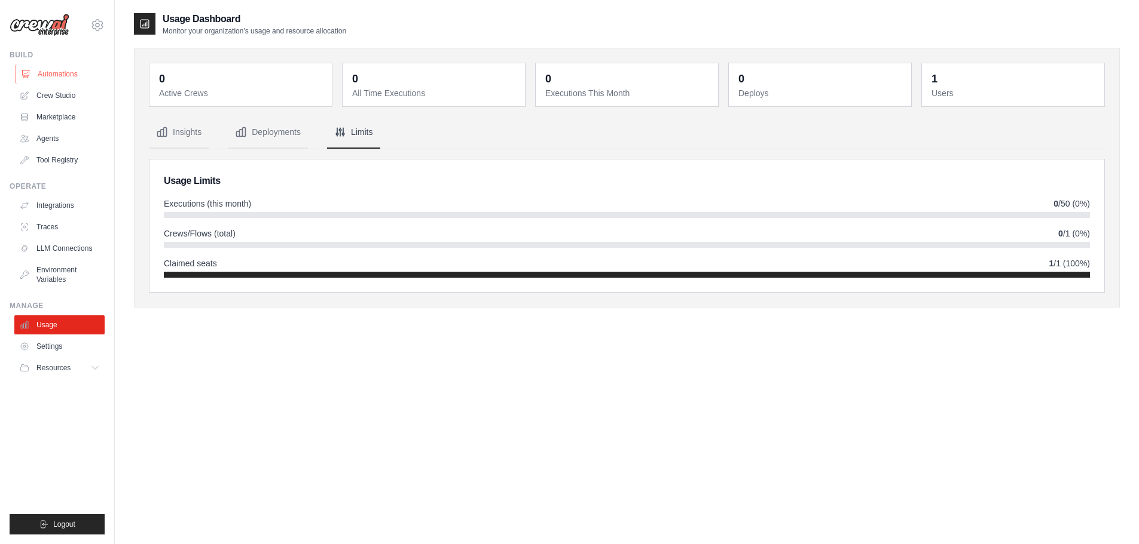
click at [66, 74] on link "Automations" at bounding box center [61, 74] width 90 height 19
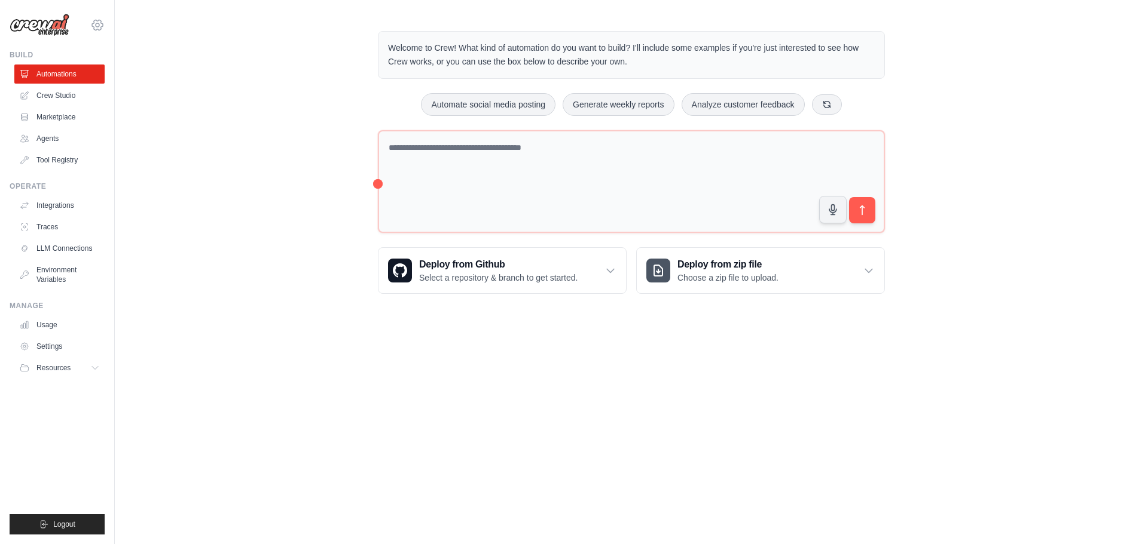
click at [96, 24] on icon at bounding box center [98, 25] width 4 height 4
click at [78, 77] on link "Settings" at bounding box center [97, 81] width 105 height 22
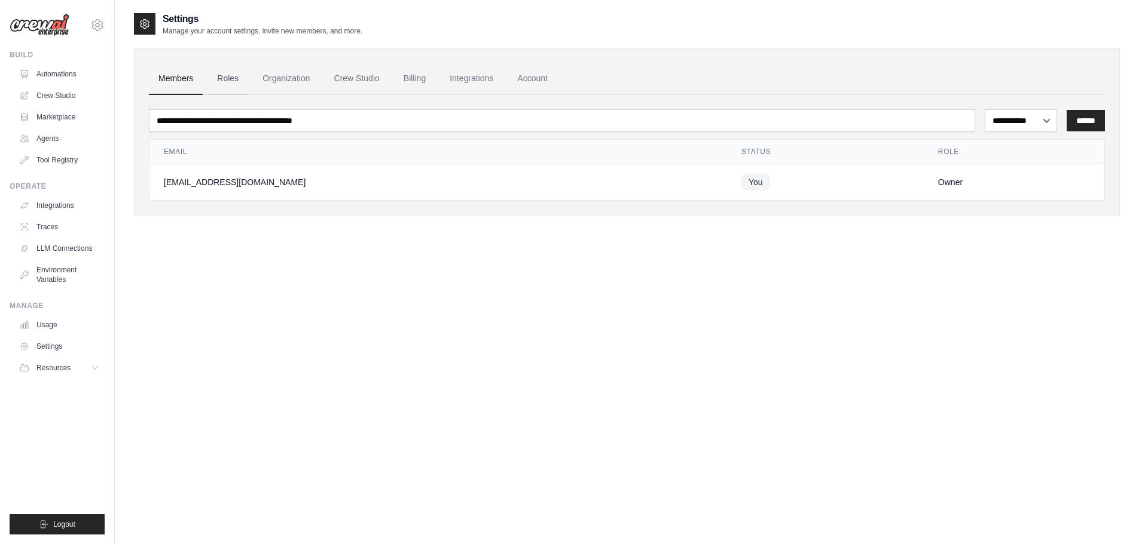
click at [225, 74] on link "Roles" at bounding box center [227, 79] width 41 height 32
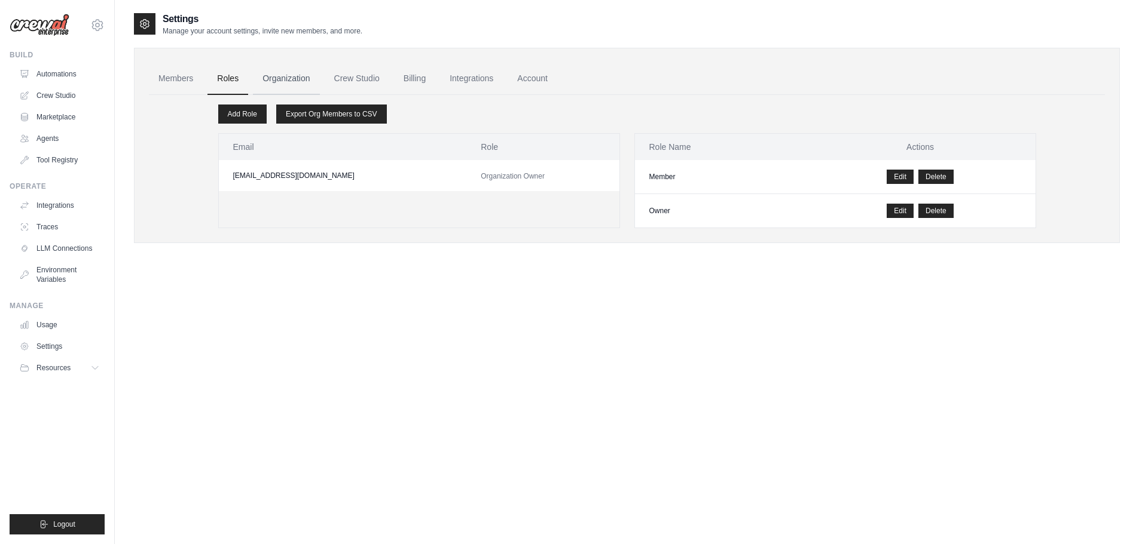
click at [277, 81] on link "Organization" at bounding box center [286, 79] width 66 height 32
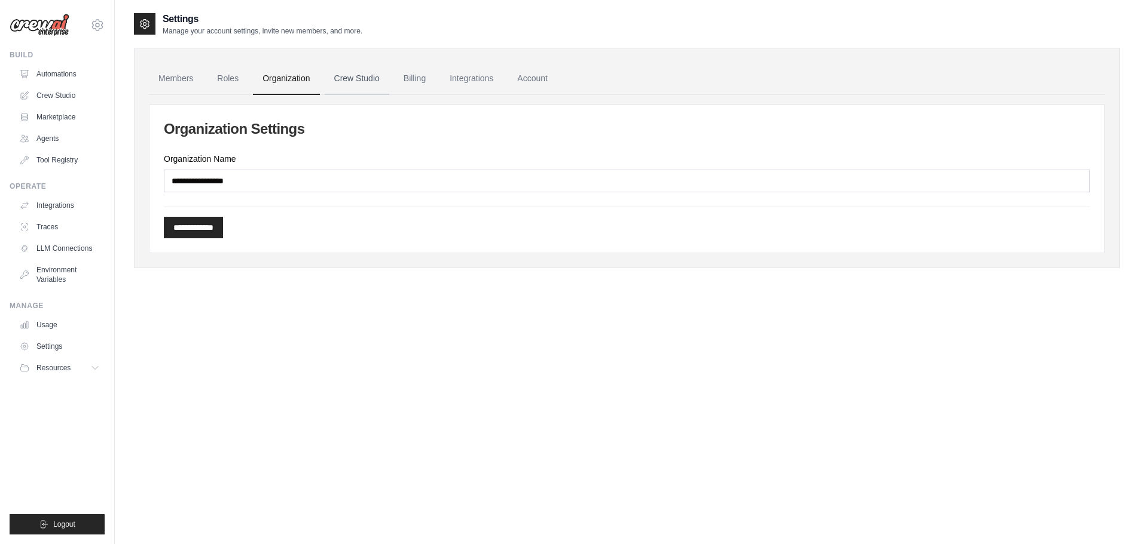
click at [357, 79] on link "Crew Studio" at bounding box center [357, 79] width 65 height 32
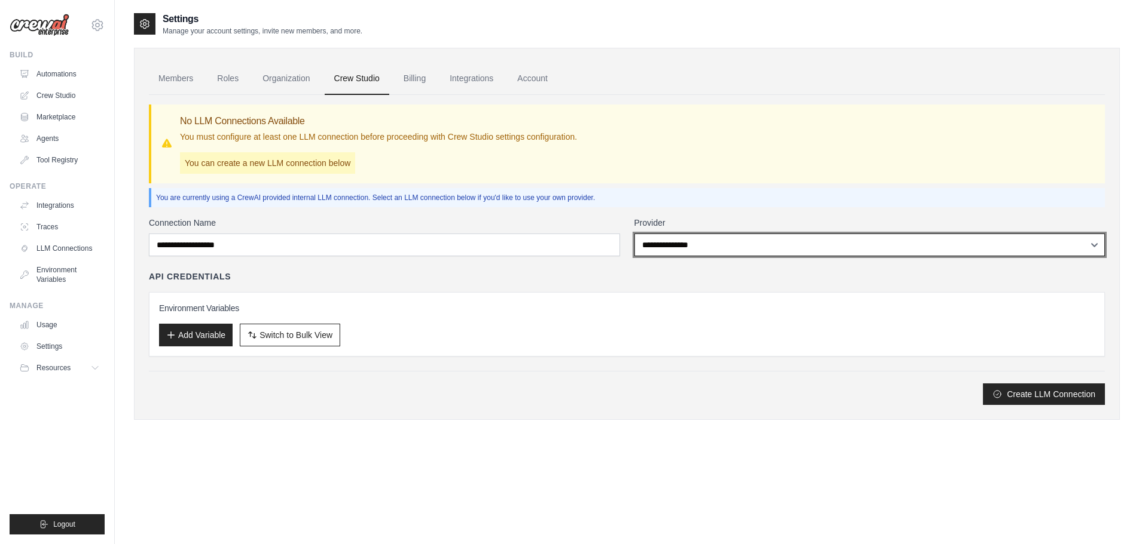
click at [692, 242] on select "**********" at bounding box center [869, 245] width 471 height 23
select select "*********"
click at [634, 234] on select "**********" at bounding box center [869, 245] width 471 height 23
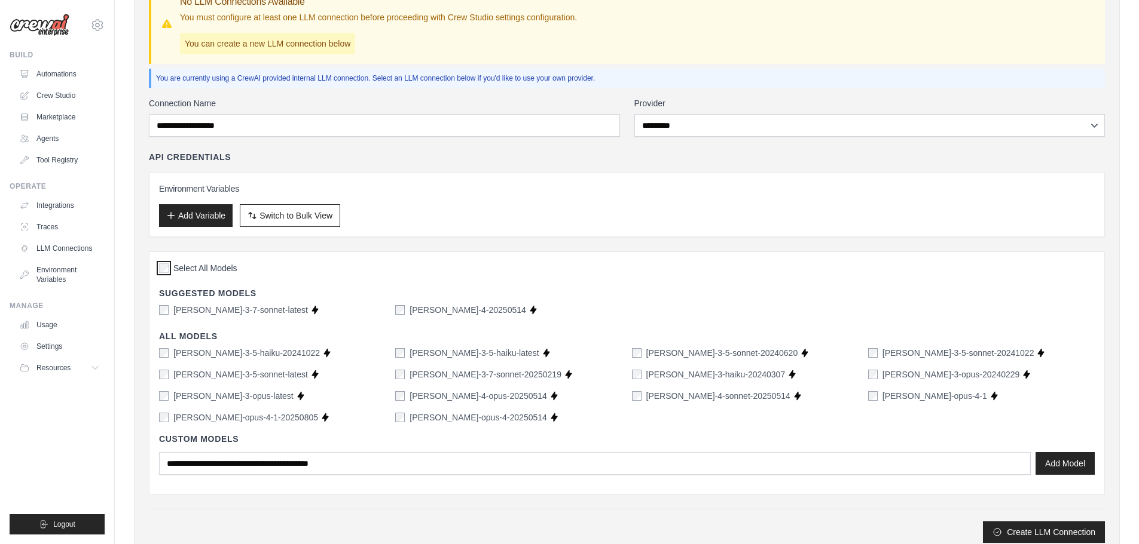
scroll to position [164, 0]
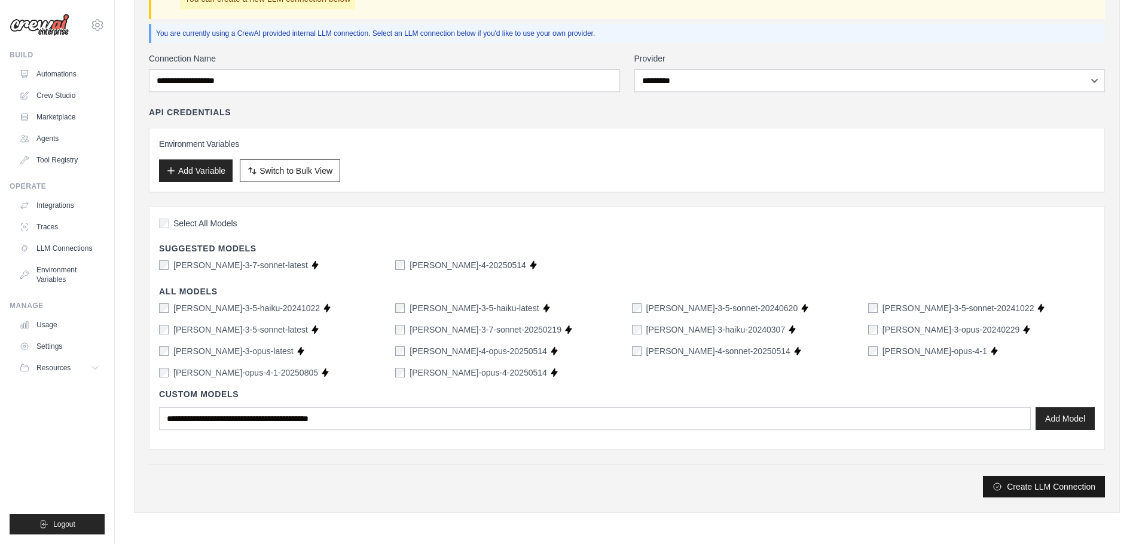
click at [1054, 488] on button "Create LLM Connection" at bounding box center [1044, 487] width 122 height 22
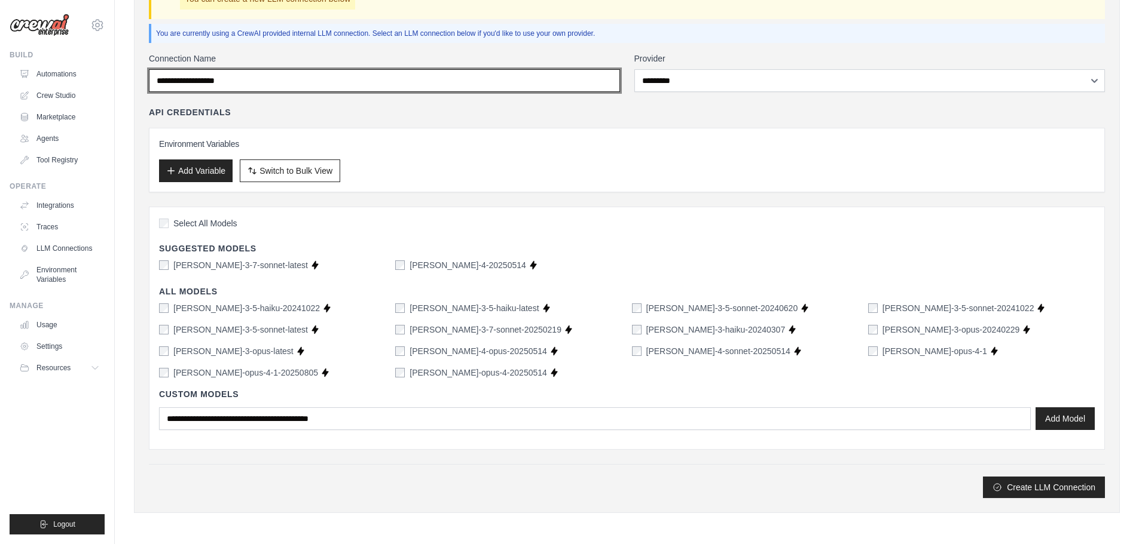
click at [331, 82] on input "Connection Name" at bounding box center [384, 80] width 471 height 23
type input "******"
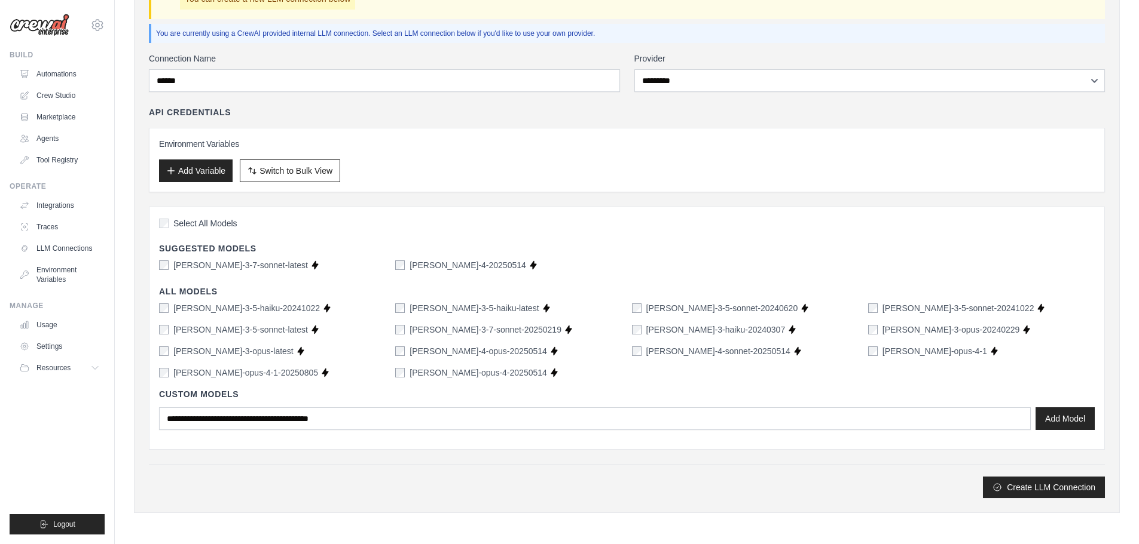
click at [564, 114] on div "API Credentials" at bounding box center [627, 112] width 956 height 12
click at [1057, 486] on button "Create LLM Connection" at bounding box center [1044, 487] width 122 height 22
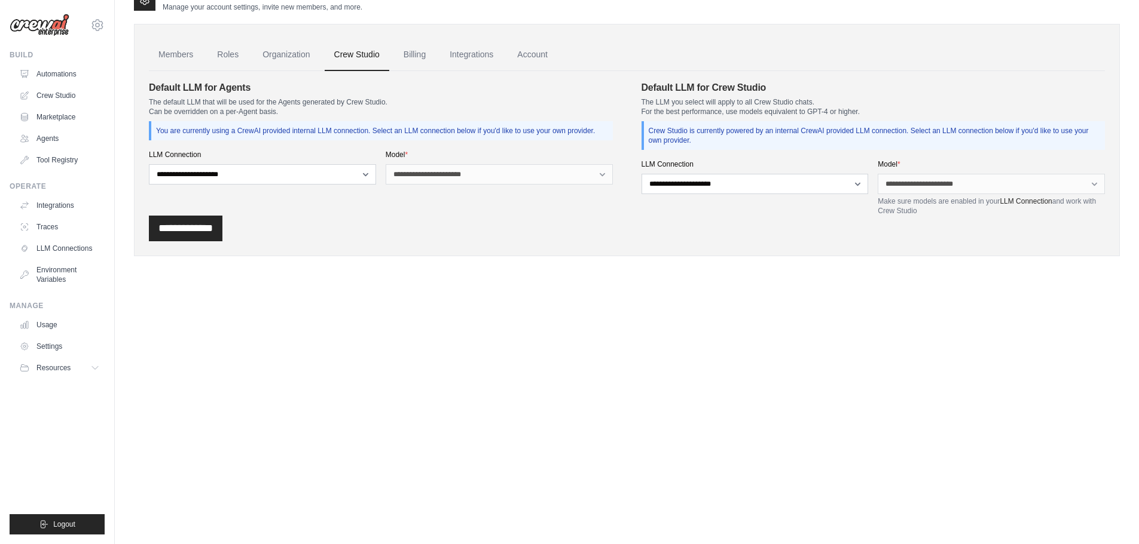
scroll to position [0, 0]
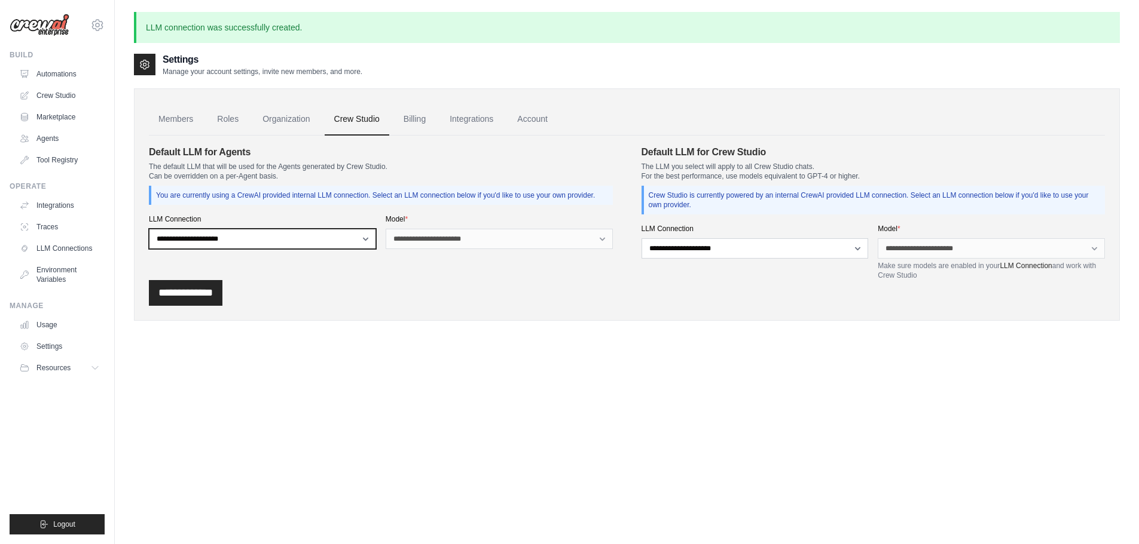
click at [301, 243] on select "**********" at bounding box center [262, 239] width 227 height 20
select select "******"
click at [149, 229] on select "**********" at bounding box center [262, 239] width 227 height 20
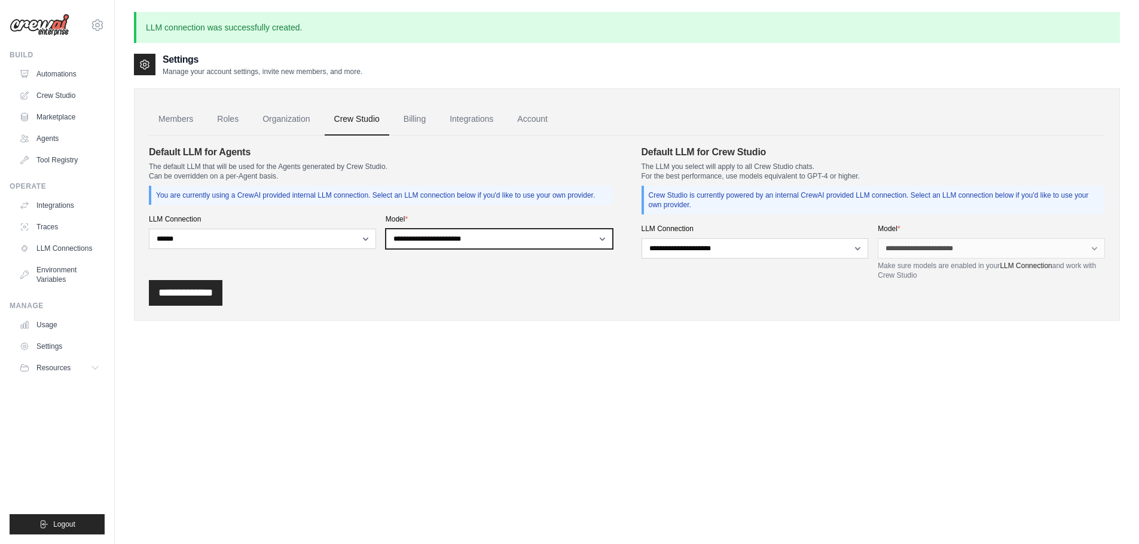
click at [493, 235] on select "**********" at bounding box center [498, 239] width 227 height 20
select select "**********"
click at [385, 229] on select "**********" at bounding box center [498, 239] width 227 height 20
click at [583, 348] on div "Settings Manage your account settings, invite new members, and more. Members Ro…" at bounding box center [627, 325] width 986 height 544
click at [191, 294] on input "**********" at bounding box center [186, 293] width 74 height 26
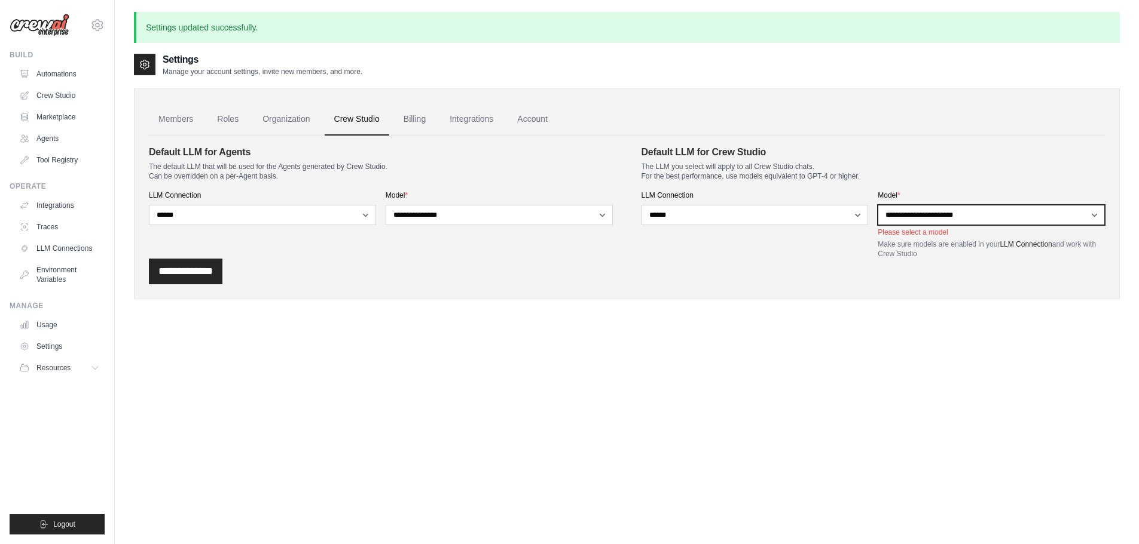
click at [975, 215] on select "**********" at bounding box center [990, 215] width 227 height 20
select select "**********"
click at [877, 205] on select "**********" at bounding box center [990, 215] width 227 height 20
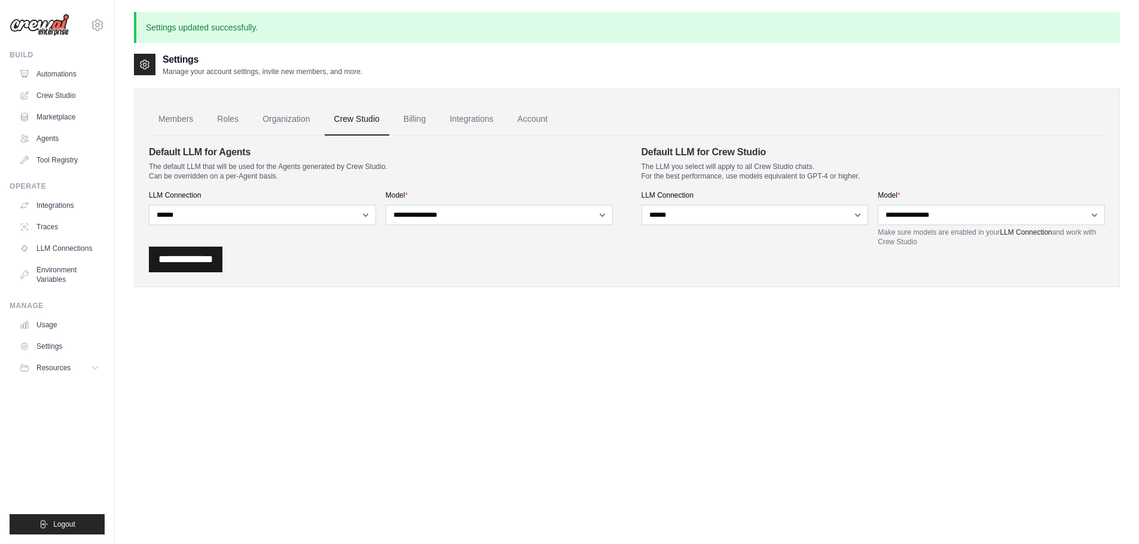
click at [195, 256] on input "**********" at bounding box center [186, 260] width 74 height 26
click at [408, 117] on link "Billing" at bounding box center [414, 119] width 41 height 32
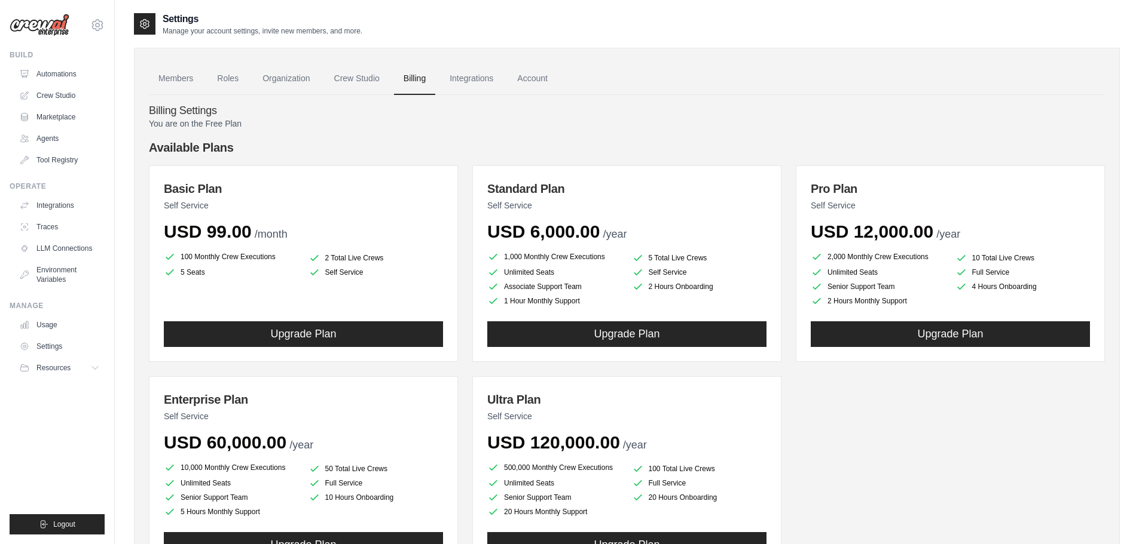
click at [32, 26] on img at bounding box center [40, 25] width 60 height 23
